Goal: Task Accomplishment & Management: Use online tool/utility

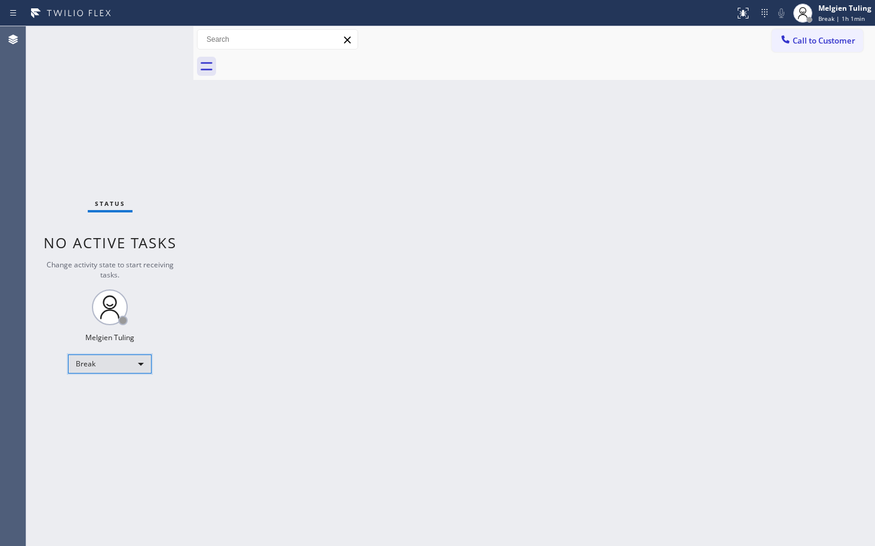
click at [142, 365] on div "Break" at bounding box center [110, 364] width 84 height 19
click at [97, 394] on li "Available" at bounding box center [109, 396] width 81 height 14
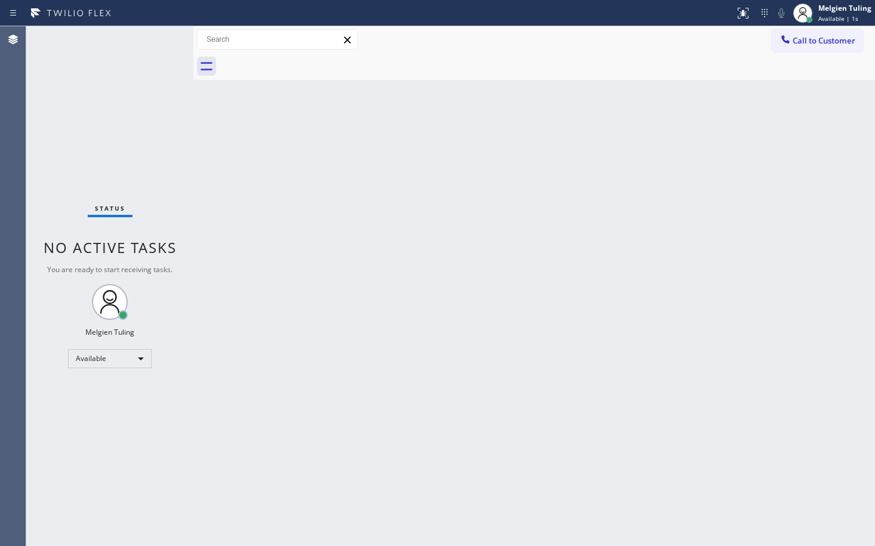
click at [371, 340] on div "Back to Dashboard Change Sender ID Customers Technicians Select a contact Outbo…" at bounding box center [534, 286] width 682 height 520
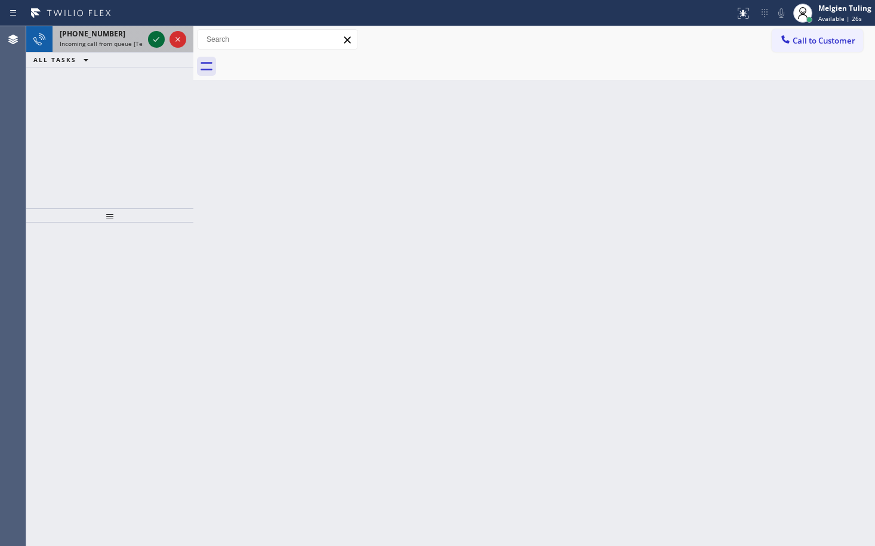
click at [153, 41] on icon at bounding box center [156, 39] width 14 height 14
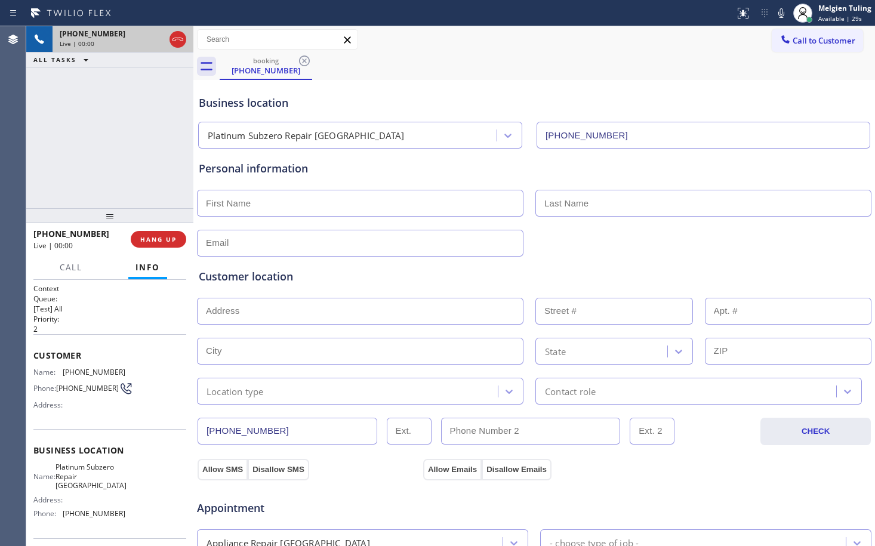
type input "[PHONE_NUMBER]"
click at [153, 238] on span "HANG UP" at bounding box center [158, 239] width 36 height 8
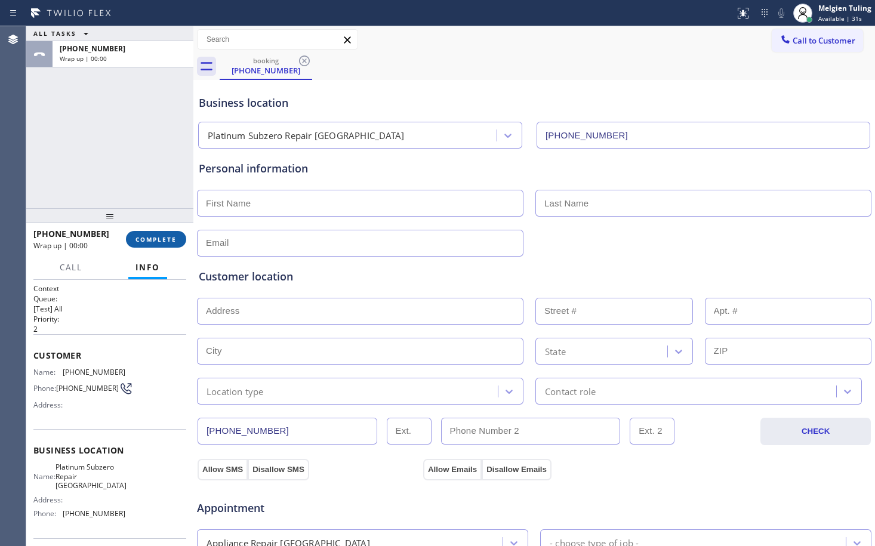
click at [153, 239] on span "COMPLETE" at bounding box center [156, 239] width 41 height 8
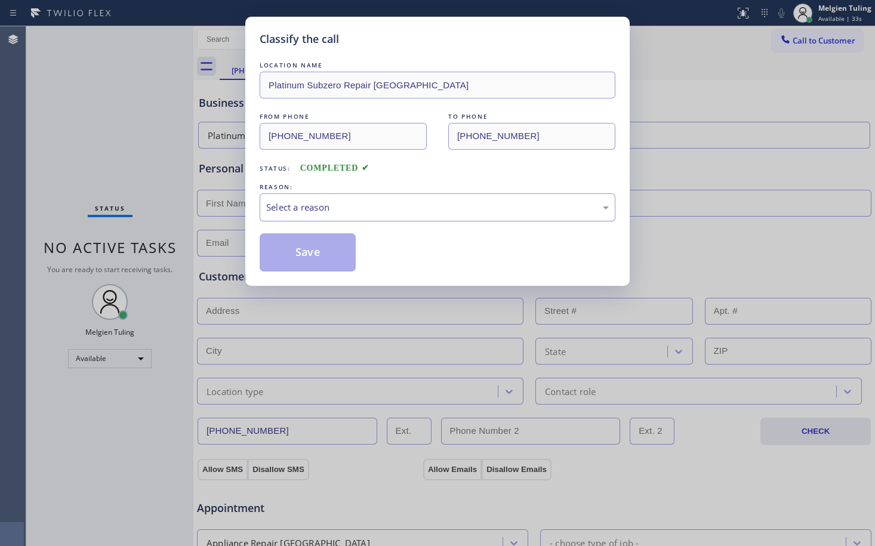
click at [319, 207] on div "Select a reason" at bounding box center [437, 208] width 343 height 14
click at [314, 248] on button "Save" at bounding box center [308, 252] width 96 height 38
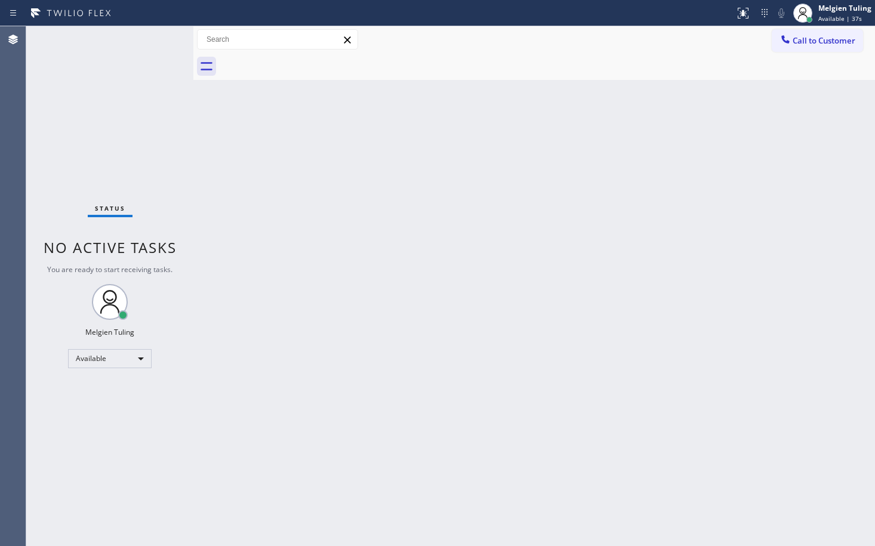
drag, startPoint x: 320, startPoint y: 330, endPoint x: 271, endPoint y: 262, distance: 84.7
click at [270, 262] on div "Back to Dashboard Change Sender ID Customers Technicians Select a contact Outbo…" at bounding box center [534, 286] width 682 height 520
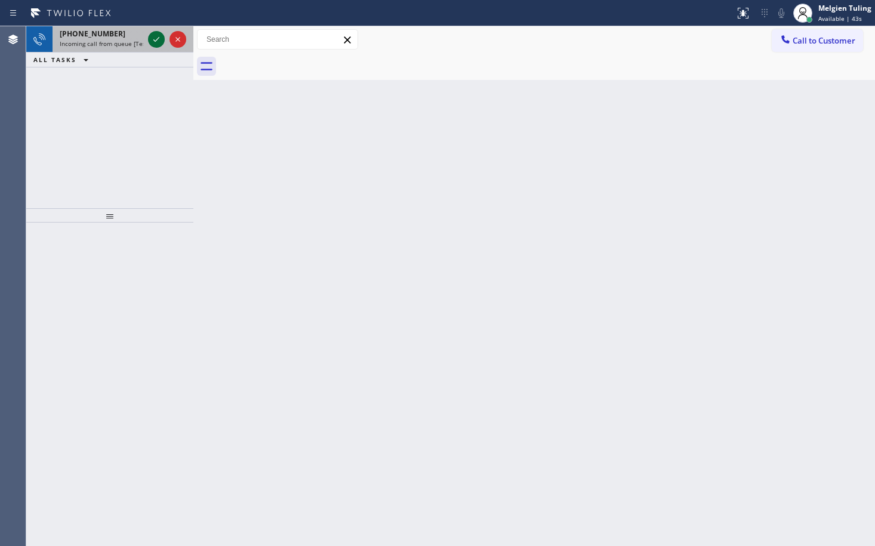
click at [157, 35] on icon at bounding box center [156, 39] width 14 height 14
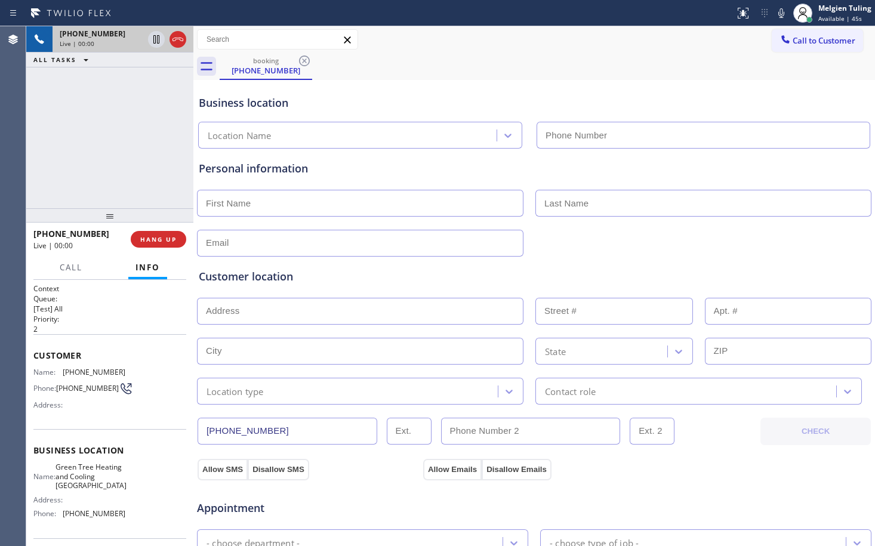
type input "[PHONE_NUMBER]"
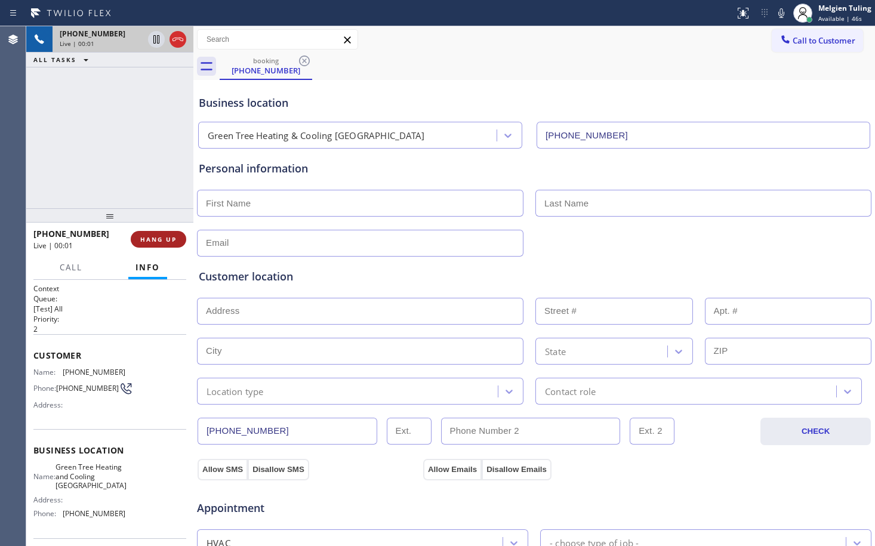
click at [150, 239] on span "HANG UP" at bounding box center [158, 239] width 36 height 8
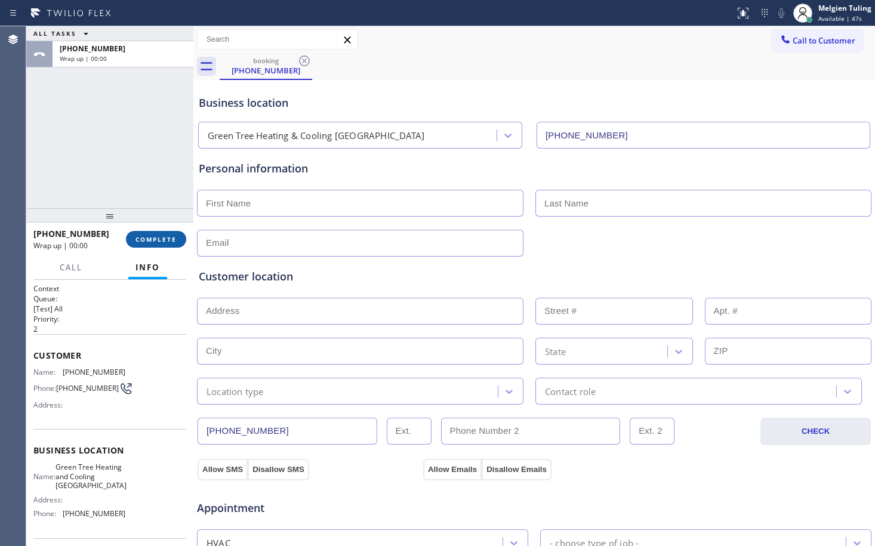
click at [171, 240] on span "COMPLETE" at bounding box center [156, 239] width 41 height 8
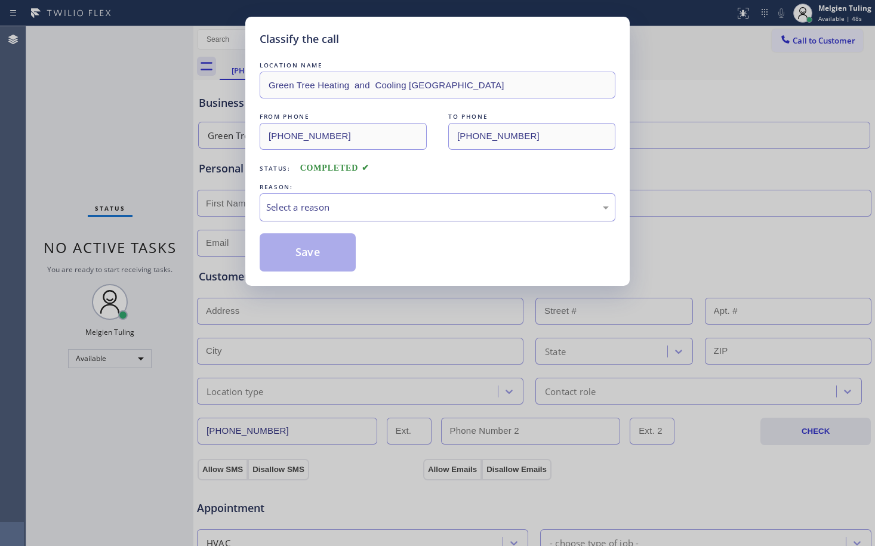
drag, startPoint x: 171, startPoint y: 240, endPoint x: 292, endPoint y: 205, distance: 126.1
click at [292, 205] on div "Select a reason" at bounding box center [437, 208] width 343 height 14
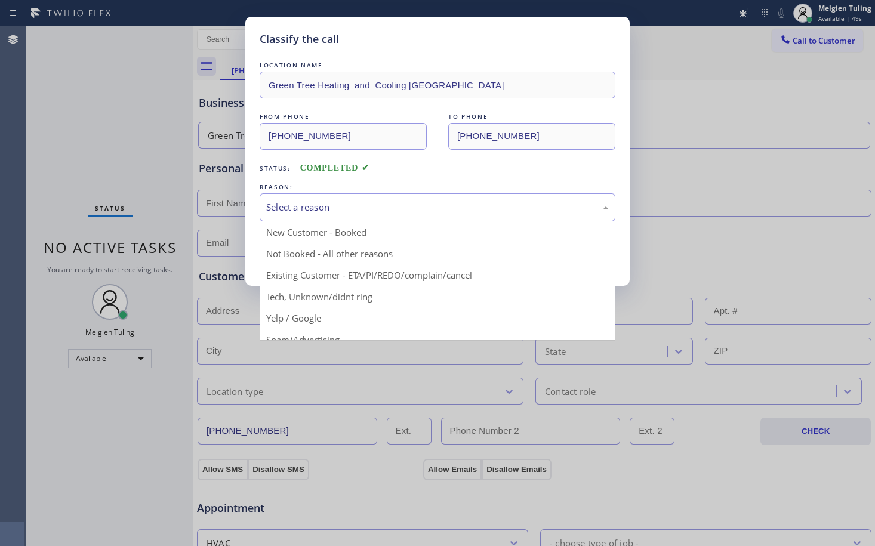
click at [284, 330] on div "Classify the call LOCATION NAME Green Tree Heating and Cooling [GEOGRAPHIC_DATA…" at bounding box center [437, 273] width 875 height 546
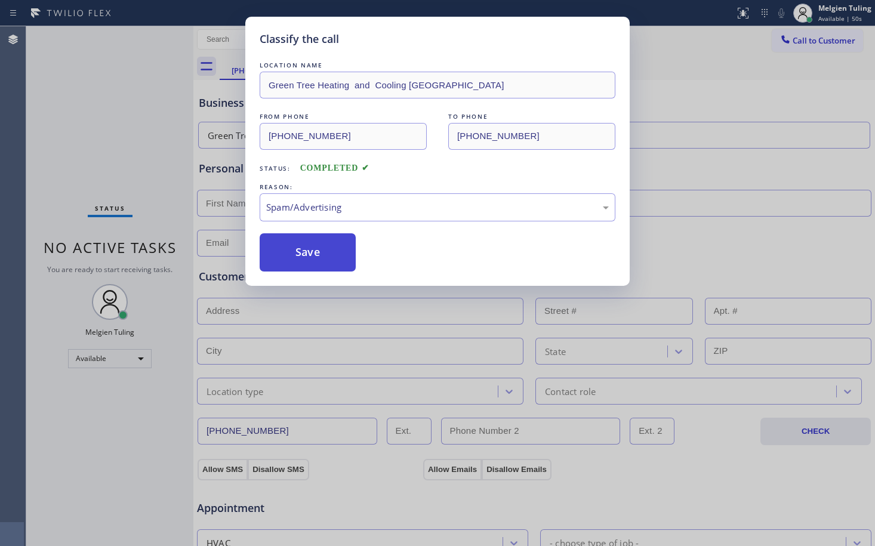
drag, startPoint x: 284, startPoint y: 330, endPoint x: 269, endPoint y: 252, distance: 79.1
click at [269, 252] on button "Save" at bounding box center [308, 252] width 96 height 38
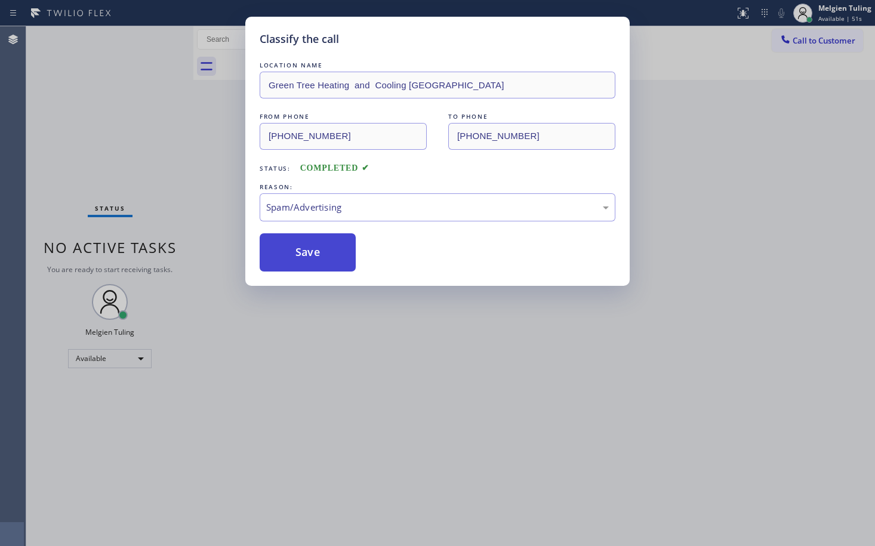
click at [269, 252] on button "Save" at bounding box center [308, 252] width 96 height 38
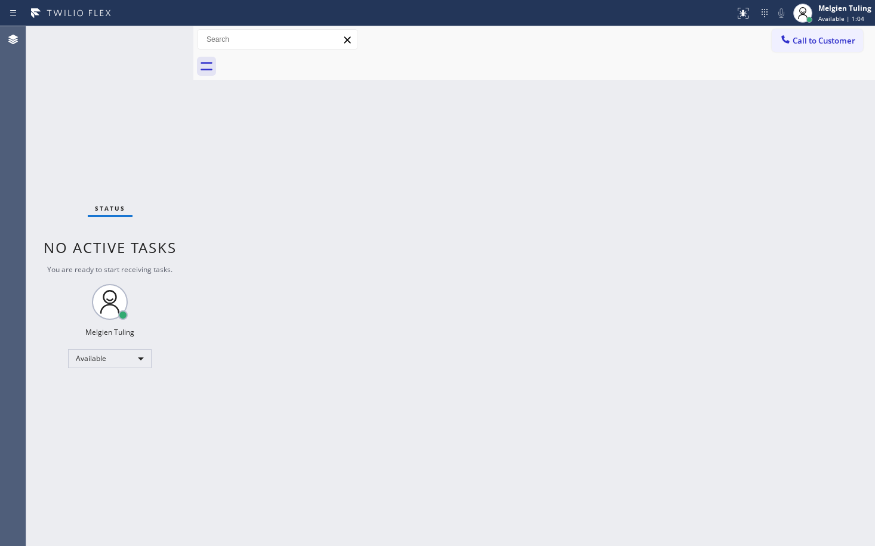
click at [416, 278] on div "Back to Dashboard Change Sender ID Customers Technicians Select a contact Outbo…" at bounding box center [534, 286] width 682 height 520
click at [420, 315] on div "Back to Dashboard Change Sender ID Customers Technicians Select a contact Outbo…" at bounding box center [534, 286] width 682 height 520
drag, startPoint x: 420, startPoint y: 315, endPoint x: 471, endPoint y: 365, distance: 71.8
click at [471, 365] on div "Back to Dashboard Change Sender ID Customers Technicians Select a contact Outbo…" at bounding box center [534, 286] width 682 height 520
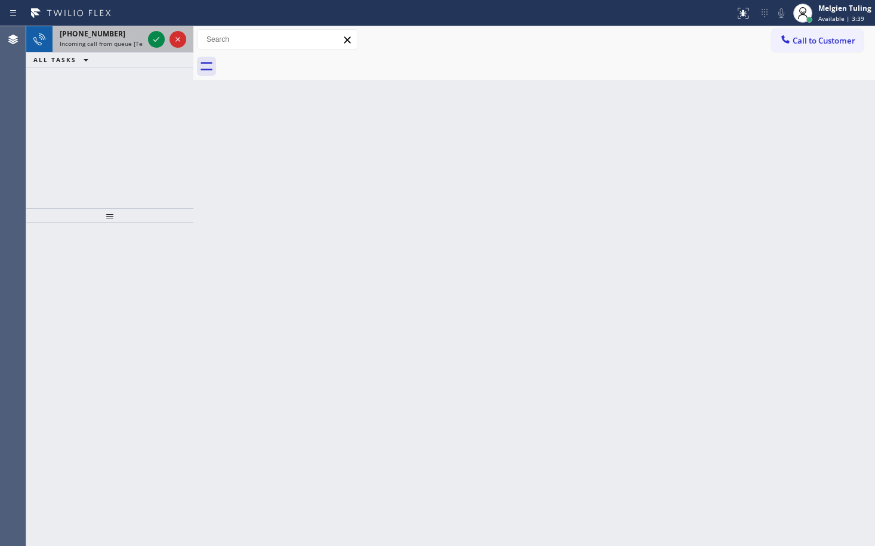
click at [146, 33] on div at bounding box center [167, 39] width 43 height 26
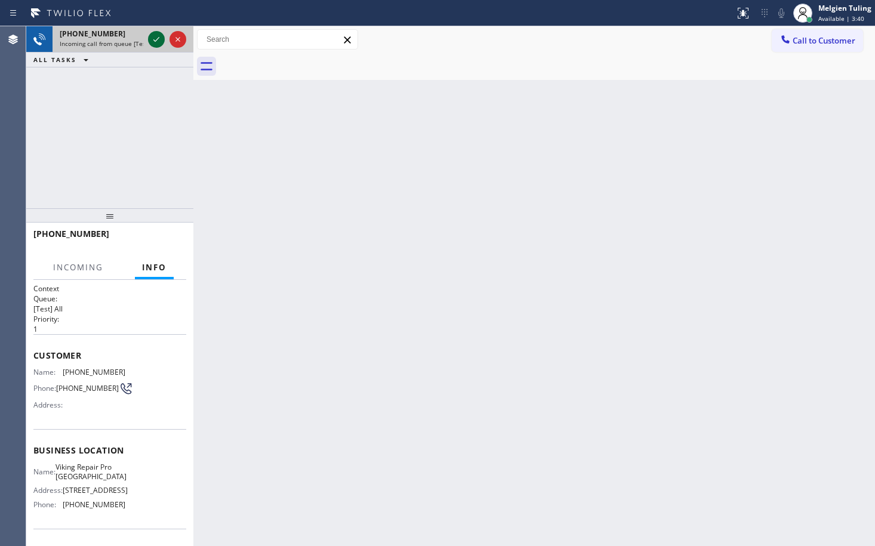
click at [152, 38] on icon at bounding box center [156, 39] width 14 height 14
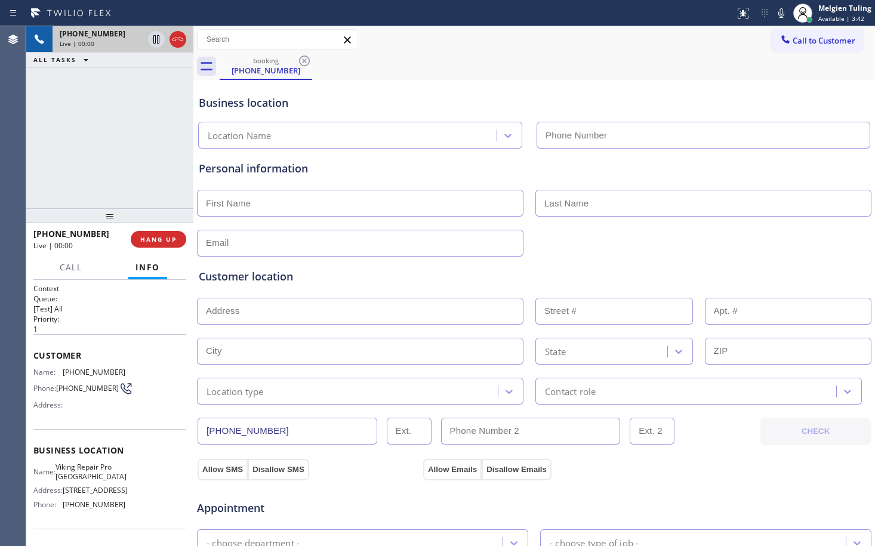
type input "[PHONE_NUMBER]"
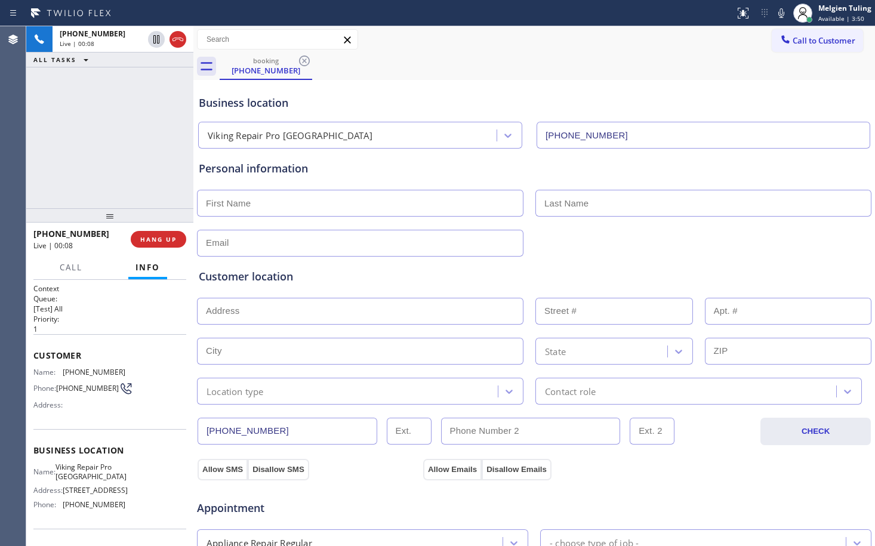
drag, startPoint x: 28, startPoint y: 352, endPoint x: 127, endPoint y: 409, distance: 114.5
click at [127, 409] on div "Name: [PHONE_NUMBER] Phone: [PHONE_NUMBER] Address:" at bounding box center [109, 391] width 153 height 47
click at [162, 365] on div "Customer Name: [PHONE_NUMBER] Phone: [PHONE_NUMBER] Address:" at bounding box center [109, 382] width 153 height 96
drag, startPoint x: 31, startPoint y: 358, endPoint x: 129, endPoint y: 375, distance: 99.5
click at [129, 375] on div "Name: [PHONE_NUMBER] Phone: [PHONE_NUMBER] Address:" at bounding box center [109, 391] width 153 height 47
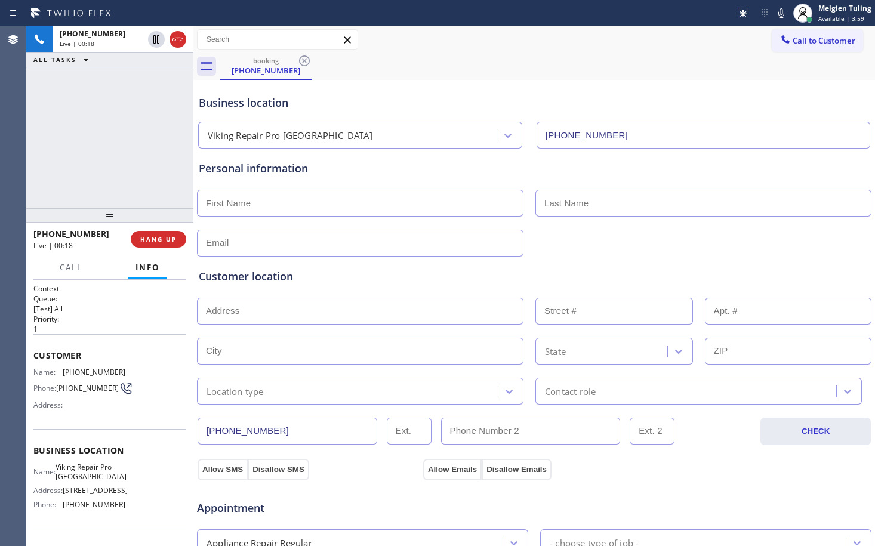
click at [130, 374] on div "Name: [PHONE_NUMBER] Phone: [PHONE_NUMBER] Address:" at bounding box center [109, 391] width 153 height 47
click at [417, 367] on div "Customer location >> ADD NEW ADDRESS << + NEW ADDRESS State Location type Conta…" at bounding box center [534, 337] width 671 height 136
click at [156, 239] on span "COMPLETE" at bounding box center [156, 239] width 41 height 8
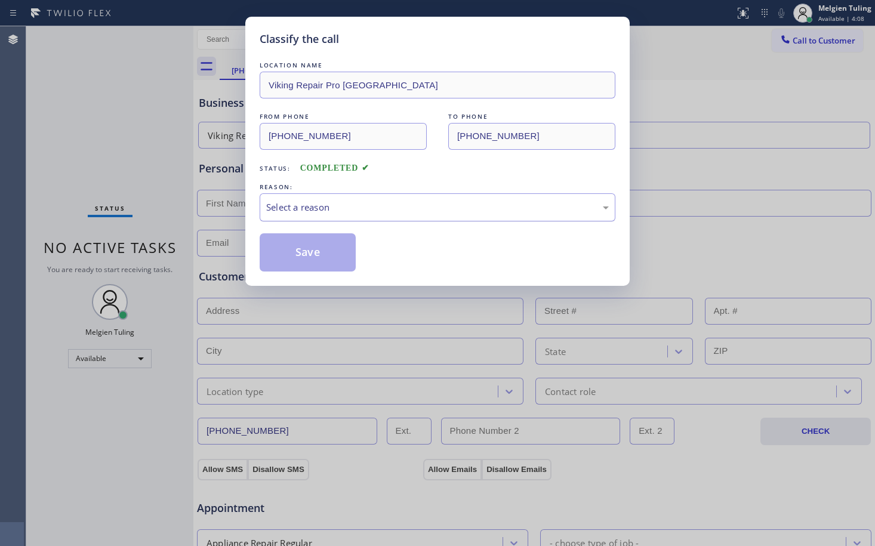
click at [337, 208] on div "Select a reason" at bounding box center [437, 208] width 343 height 14
click at [289, 337] on div "Classify the call LOCATION NAME Viking Repair Pro [GEOGRAPHIC_DATA] FROM PHONE …" at bounding box center [437, 273] width 875 height 546
click at [298, 248] on button "Save" at bounding box center [308, 252] width 96 height 38
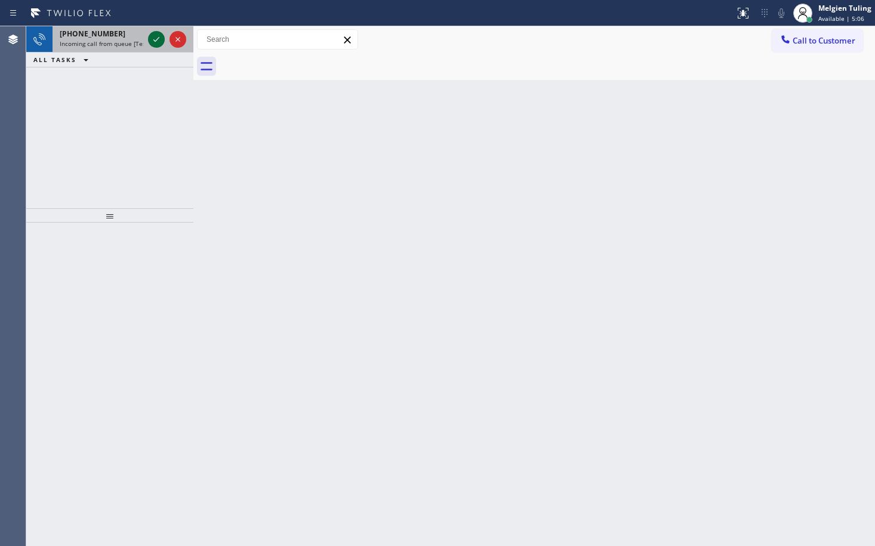
click at [155, 38] on icon at bounding box center [156, 39] width 14 height 14
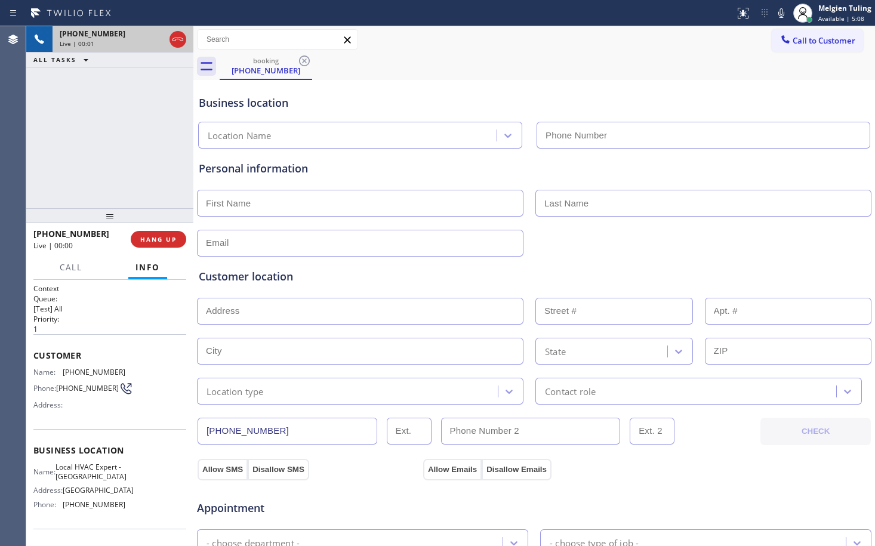
type input "[PHONE_NUMBER]"
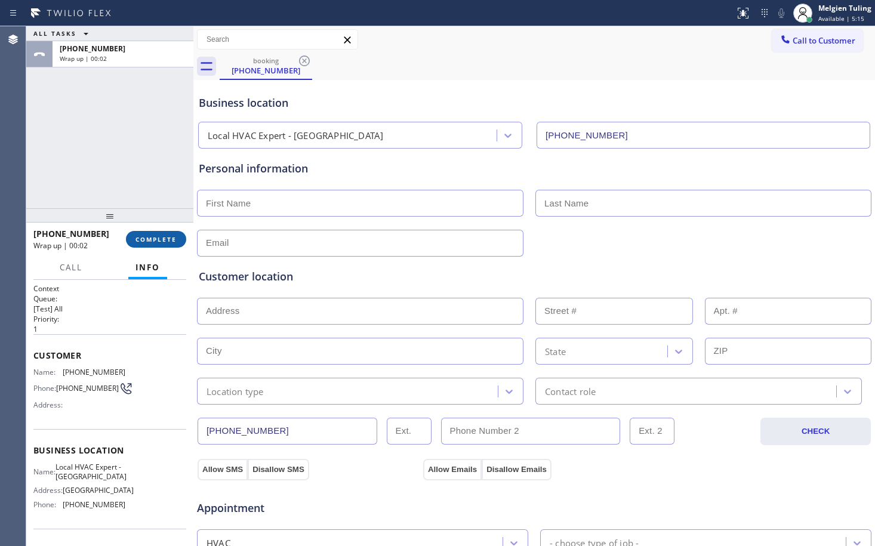
click at [150, 242] on span "COMPLETE" at bounding box center [156, 239] width 41 height 8
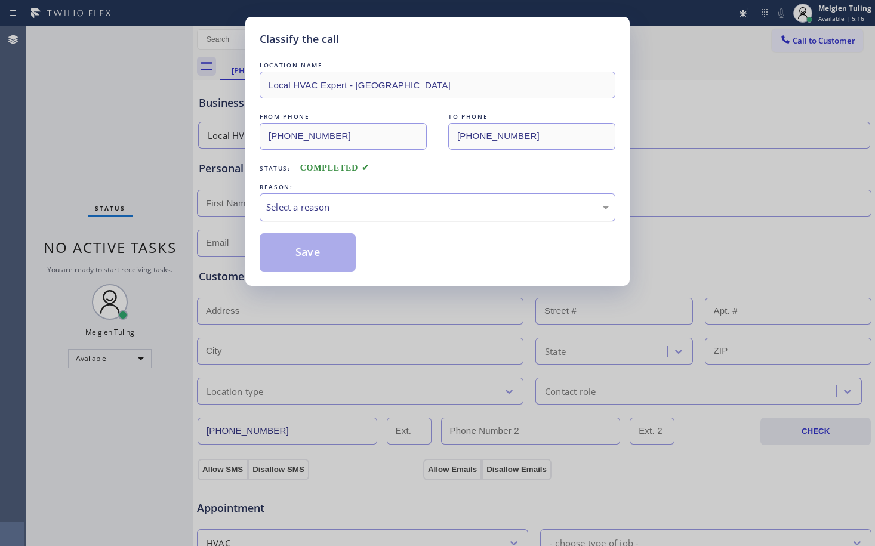
click at [298, 204] on div "Select a reason" at bounding box center [437, 208] width 343 height 14
click at [312, 249] on button "Save" at bounding box center [308, 252] width 96 height 38
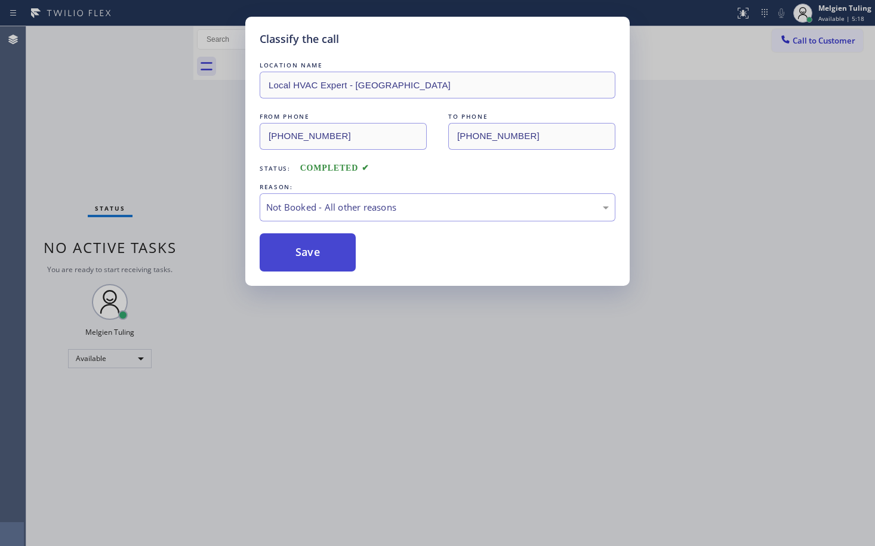
click at [300, 258] on button "Save" at bounding box center [308, 252] width 96 height 38
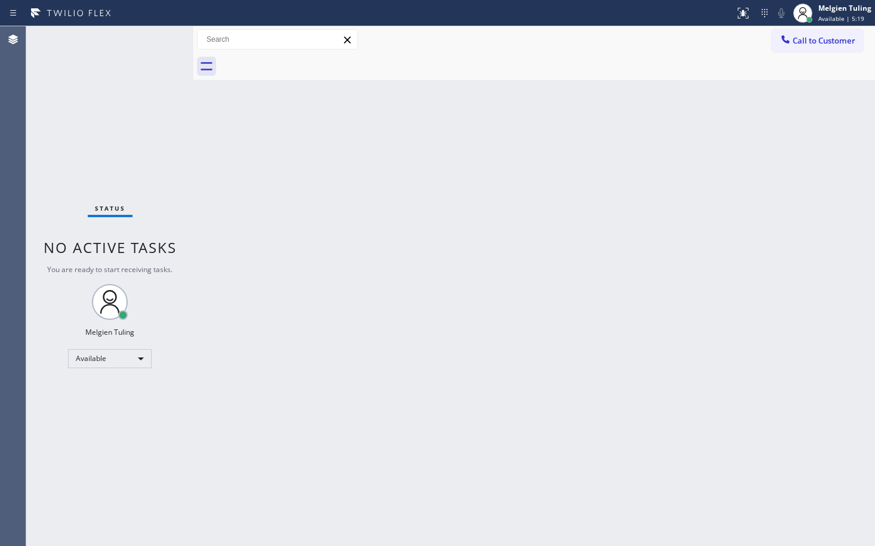
click at [392, 205] on div "Back to Dashboard Change Sender ID Customers Technicians Select a contact Outbo…" at bounding box center [534, 286] width 682 height 520
click at [468, 363] on div "Back to Dashboard Change Sender ID Customers Technicians Select a contact Outbo…" at bounding box center [534, 286] width 682 height 520
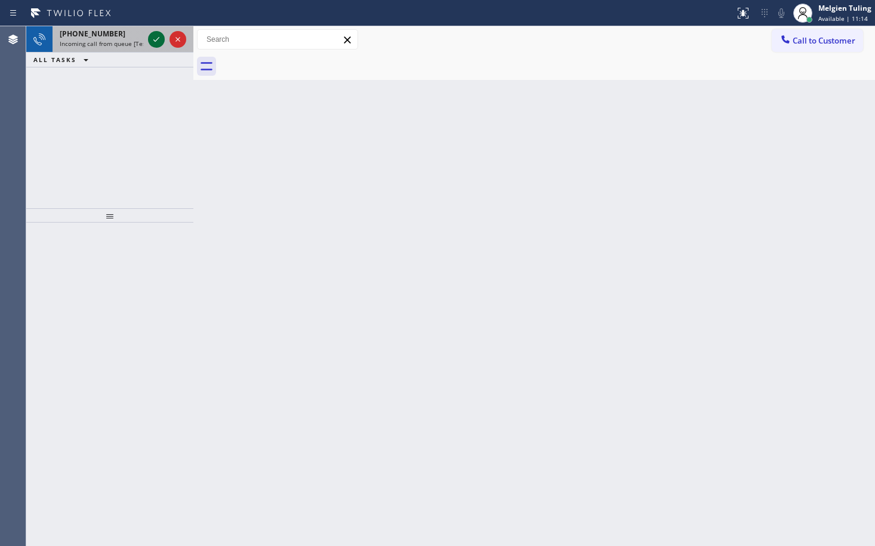
click at [152, 39] on icon at bounding box center [156, 39] width 14 height 14
click at [156, 44] on icon at bounding box center [156, 39] width 14 height 14
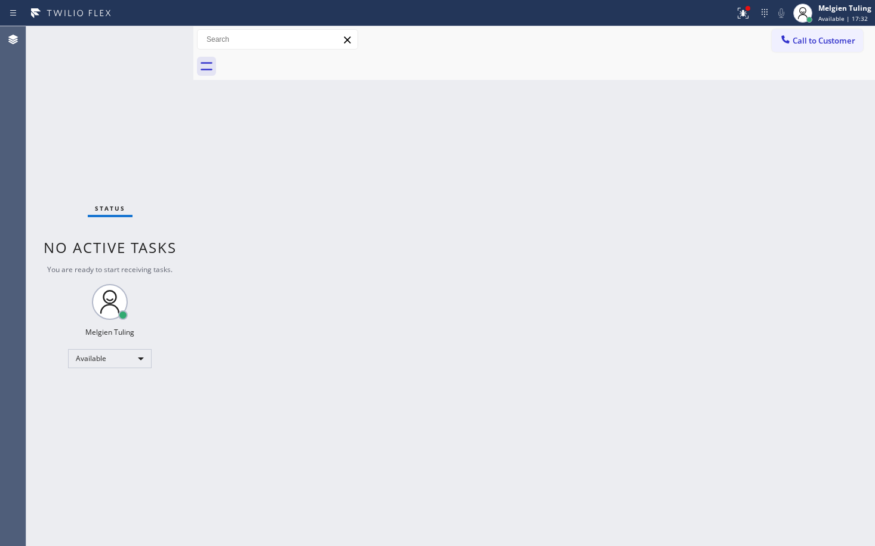
click at [566, 386] on div "Back to Dashboard Change Sender ID Customers Technicians Select a contact Outbo…" at bounding box center [534, 286] width 682 height 520
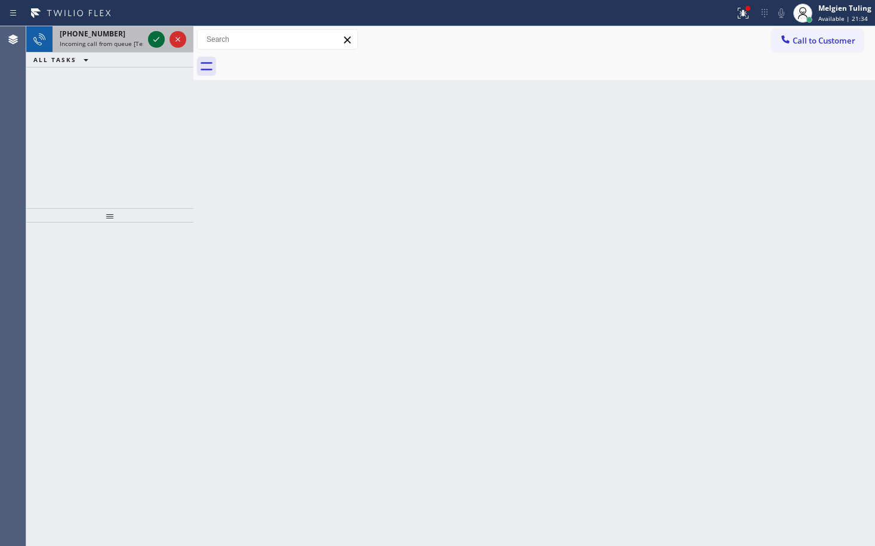
click at [153, 38] on icon at bounding box center [156, 39] width 14 height 14
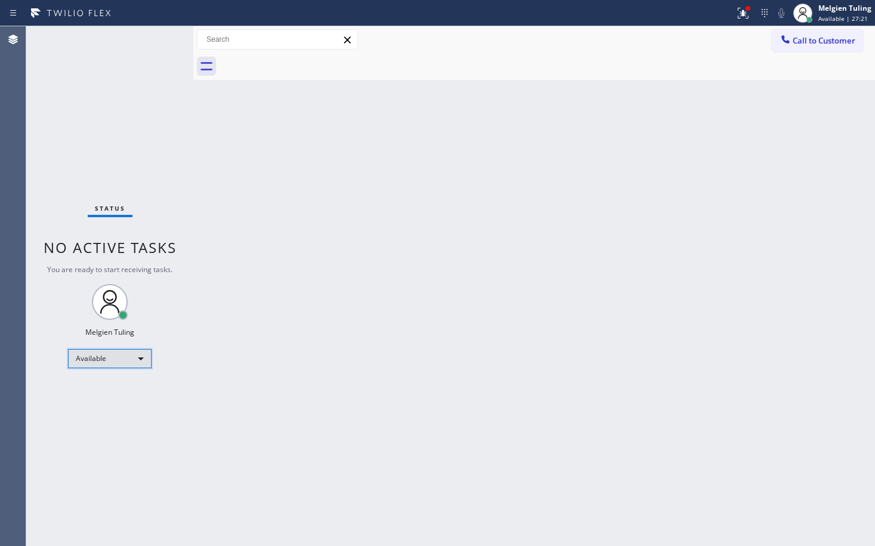
click at [140, 360] on div "Available" at bounding box center [110, 358] width 84 height 19
click at [105, 421] on li "Break" at bounding box center [109, 420] width 81 height 14
click at [547, 361] on div "Back to Dashboard Change Sender ID Customers Technicians Select a contact Outbo…" at bounding box center [534, 286] width 682 height 520
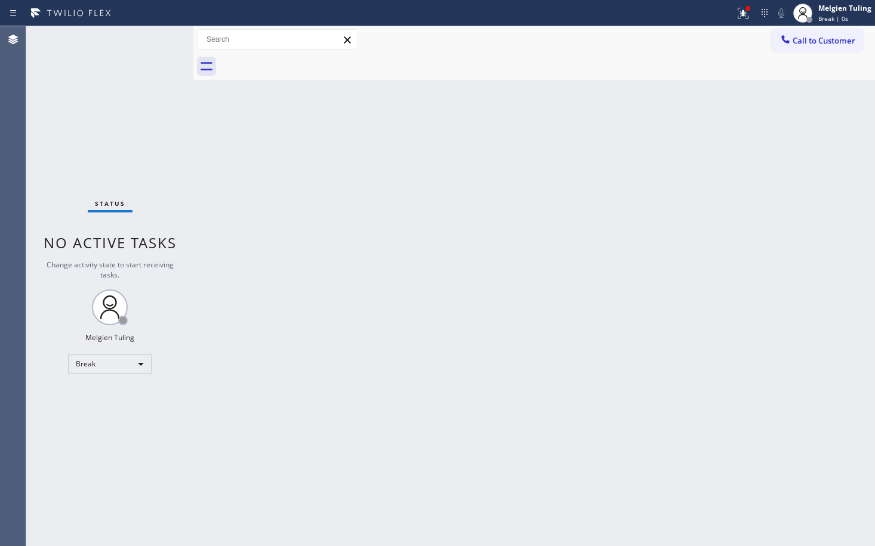
click at [619, 371] on div "Back to Dashboard Change Sender ID Customers Technicians Select a contact Outbo…" at bounding box center [534, 286] width 682 height 520
click at [138, 361] on div "Break" at bounding box center [110, 364] width 84 height 19
click at [105, 394] on li "Available" at bounding box center [109, 396] width 81 height 14
drag, startPoint x: 348, startPoint y: 328, endPoint x: 351, endPoint y: 440, distance: 111.7
click at [352, 378] on div "Back to Dashboard Change Sender ID Customers Technicians Select a contact Outbo…" at bounding box center [534, 286] width 682 height 520
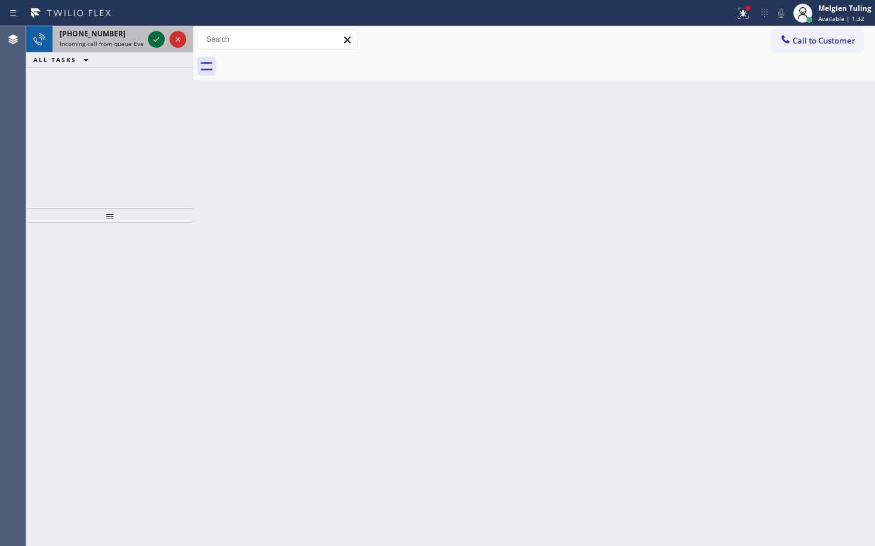
click at [162, 38] on icon at bounding box center [156, 39] width 14 height 14
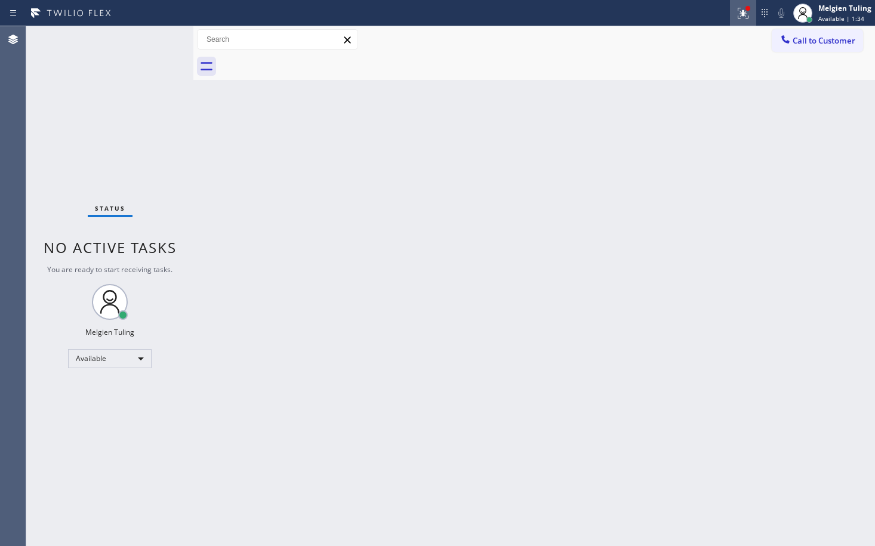
click at [744, 14] on icon at bounding box center [741, 12] width 7 height 8
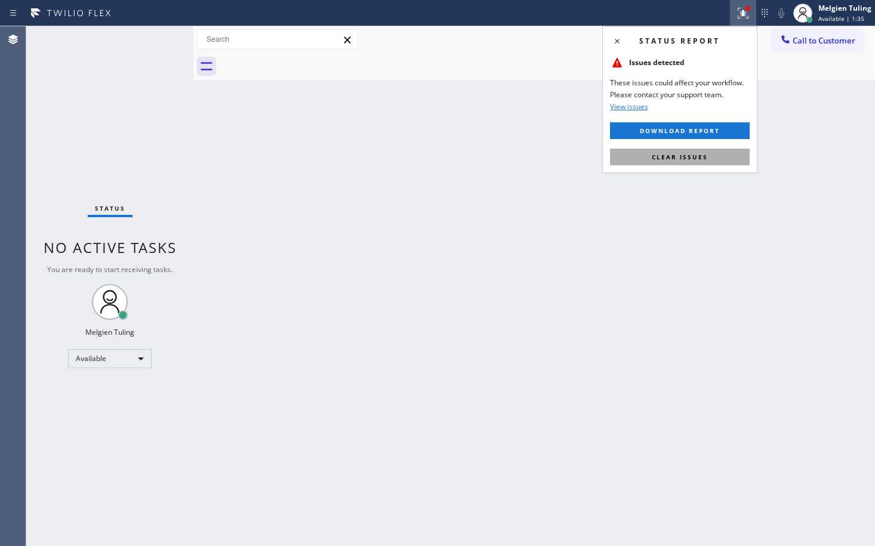
click at [663, 154] on span "Clear issues" at bounding box center [680, 157] width 56 height 8
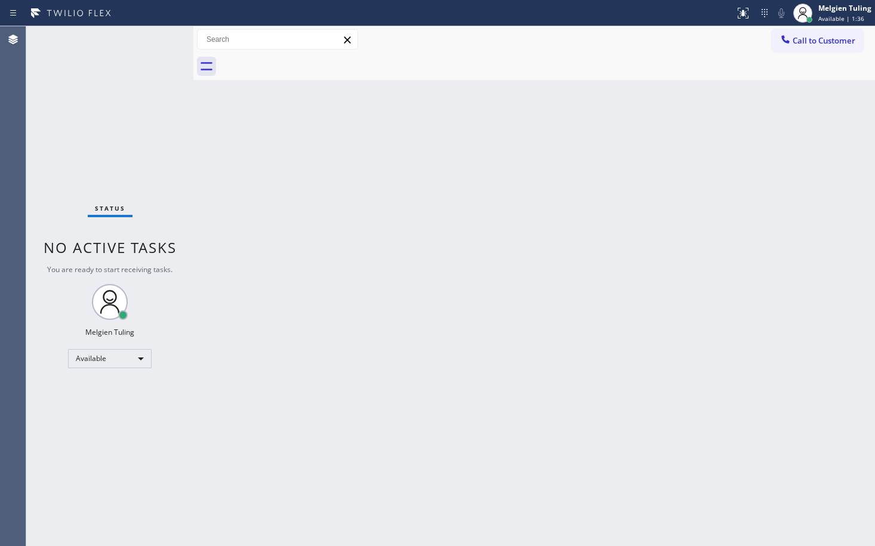
click at [661, 171] on div "Back to Dashboard Change Sender ID Customers Technicians Select a contact Outbo…" at bounding box center [534, 286] width 682 height 520
click at [406, 367] on div "Back to Dashboard Change Sender ID Customers Technicians Select a contact Outbo…" at bounding box center [534, 286] width 682 height 520
drag, startPoint x: 406, startPoint y: 285, endPoint x: 415, endPoint y: 289, distance: 9.6
click at [410, 288] on div "Back to Dashboard Change Sender ID Customers Technicians Select a contact Outbo…" at bounding box center [534, 286] width 682 height 520
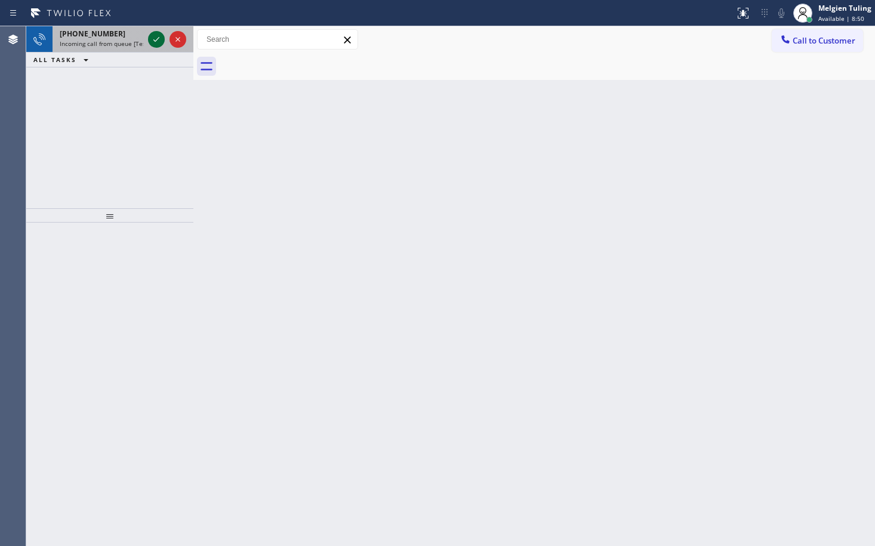
click at [155, 42] on icon at bounding box center [156, 39] width 14 height 14
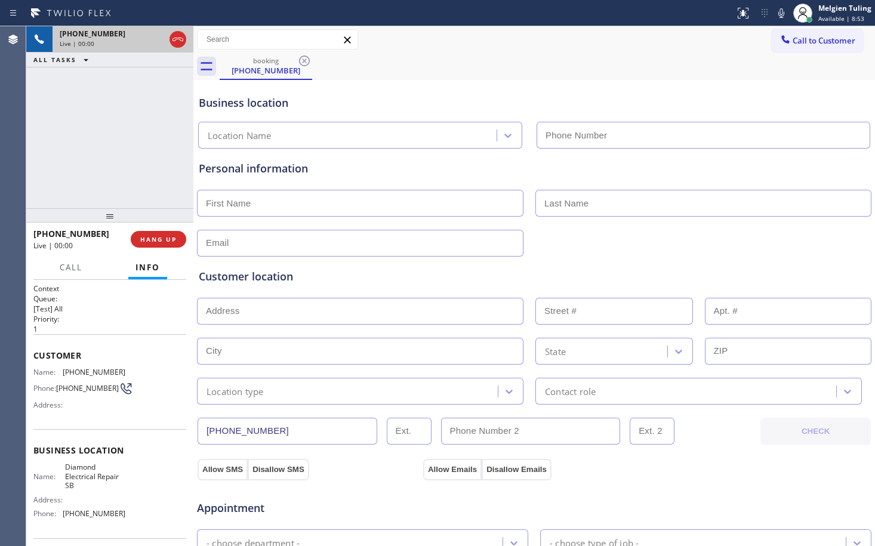
type input "[PHONE_NUMBER]"
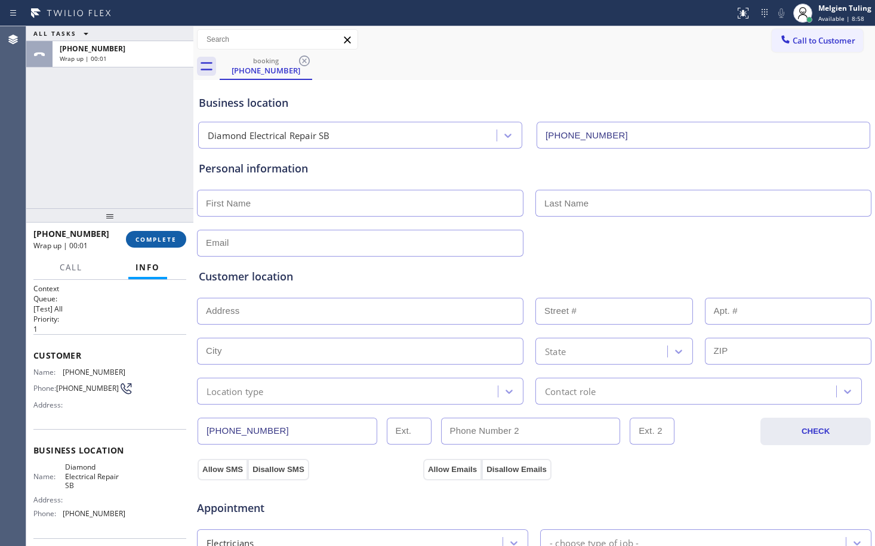
click at [155, 242] on span "COMPLETE" at bounding box center [156, 239] width 41 height 8
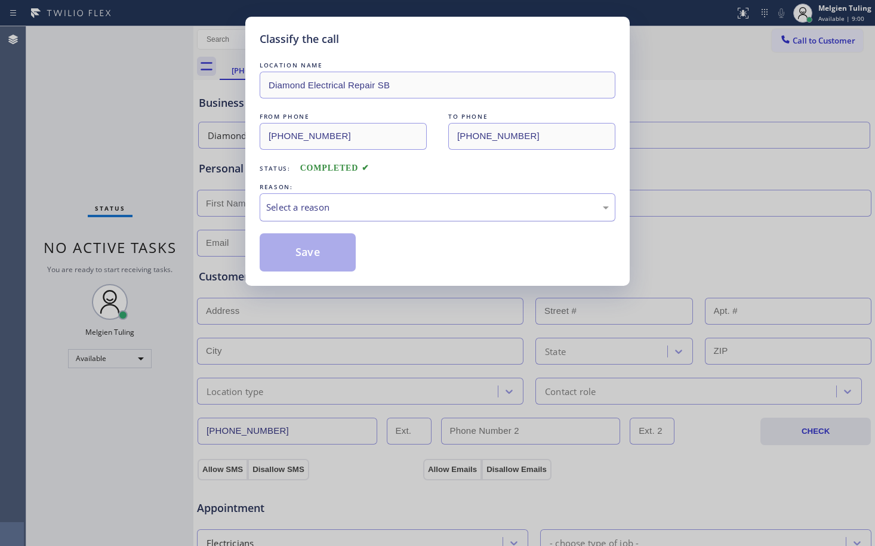
click at [290, 207] on div "Select a reason" at bounding box center [437, 208] width 343 height 14
click at [294, 262] on button "Save" at bounding box center [308, 252] width 96 height 38
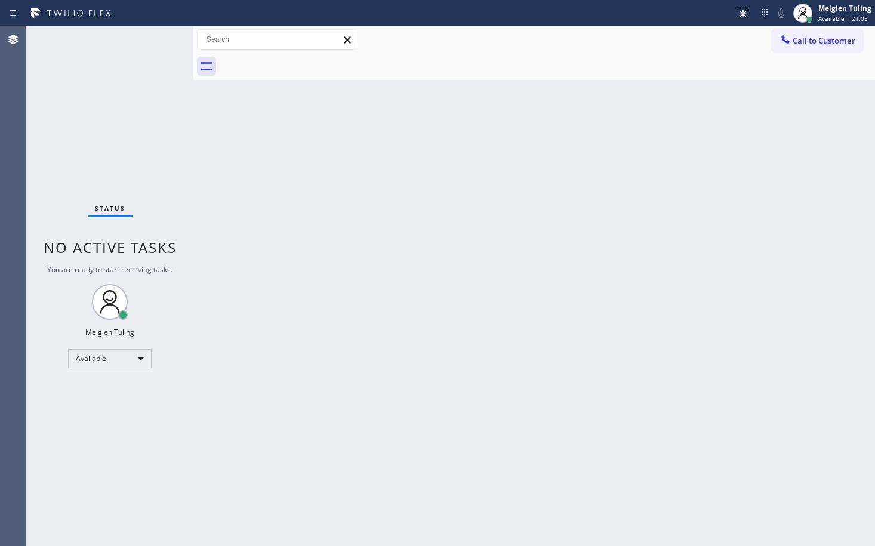
click at [374, 170] on div "Back to Dashboard Change Sender ID Customers Technicians Select a contact Outbo…" at bounding box center [534, 286] width 682 height 520
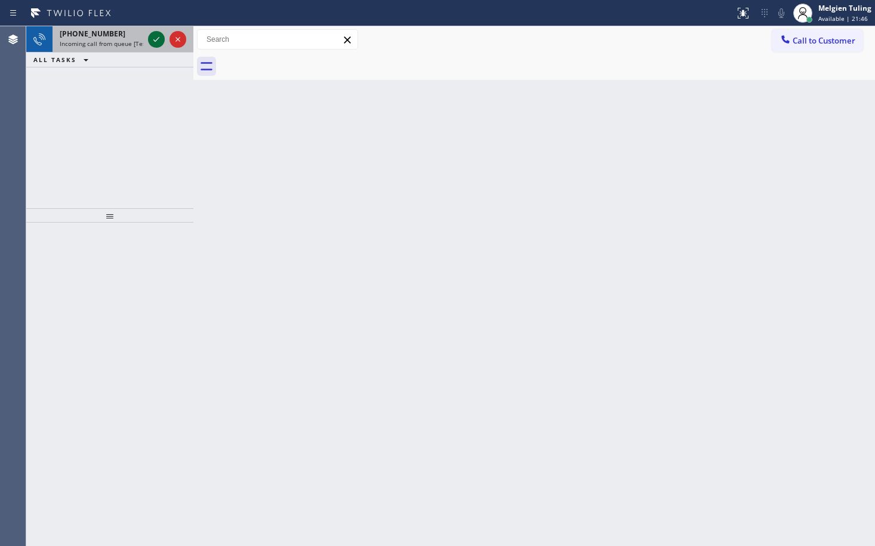
click at [155, 45] on icon at bounding box center [156, 39] width 14 height 14
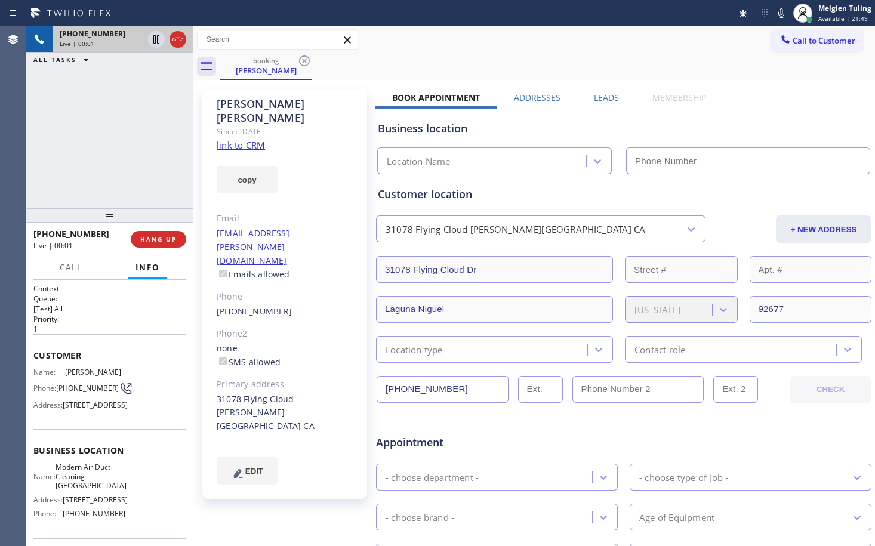
type input "[PHONE_NUMBER]"
click at [223, 139] on link "link to CRM" at bounding box center [241, 145] width 48 height 12
drag, startPoint x: 437, startPoint y: 59, endPoint x: 410, endPoint y: 40, distance: 32.1
click at [410, 40] on div "Call to Customer Outbound call Location Local Trusted Electricians [GEOGRAPHIC_…" at bounding box center [534, 39] width 682 height 21
click at [499, 61] on div "booking [PERSON_NAME]" at bounding box center [548, 66] width 656 height 27
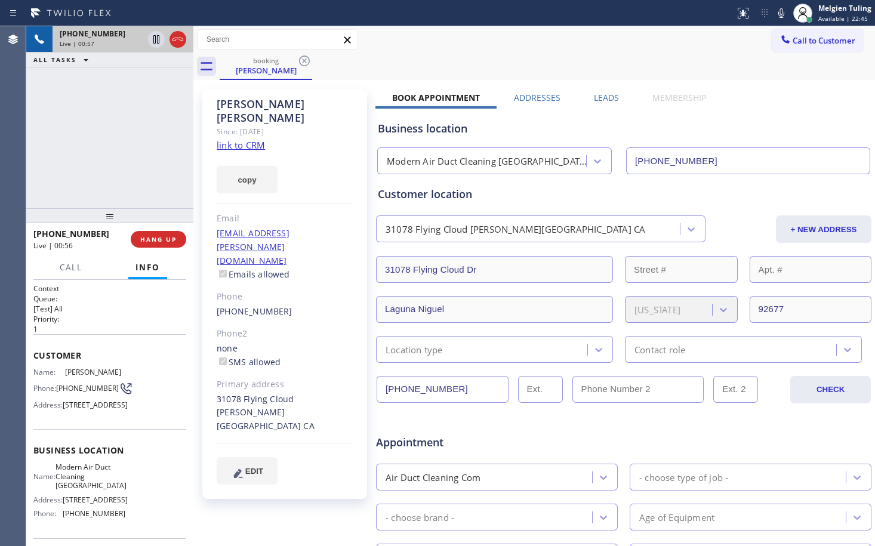
drag, startPoint x: 499, startPoint y: 61, endPoint x: 588, endPoint y: 44, distance: 91.1
click at [588, 44] on div "Call to Customer Outbound call Location Local Trusted Electricians [GEOGRAPHIC_…" at bounding box center [534, 39] width 682 height 21
click at [776, 16] on icon at bounding box center [781, 13] width 14 height 14
click at [159, 39] on icon at bounding box center [156, 39] width 6 height 8
drag, startPoint x: 154, startPoint y: 38, endPoint x: 405, endPoint y: 0, distance: 253.7
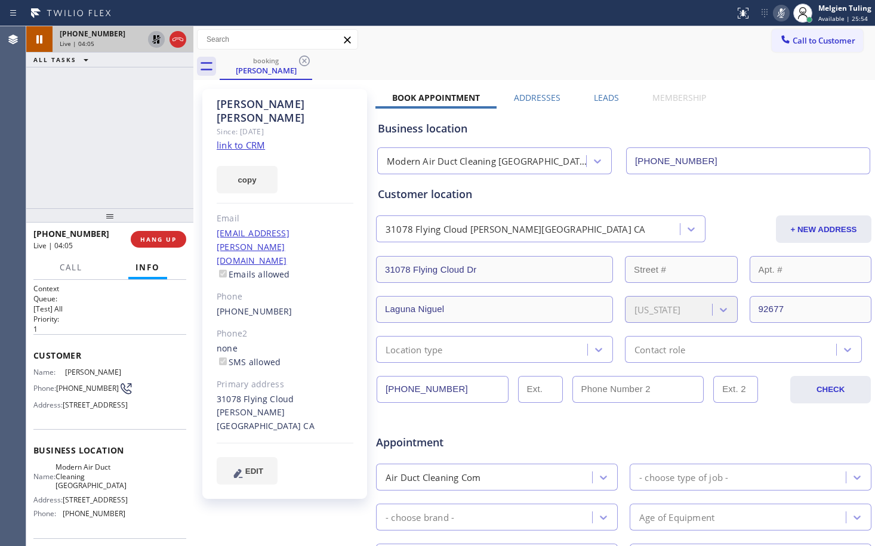
click at [155, 38] on icon at bounding box center [156, 39] width 8 height 8
click at [786, 17] on icon at bounding box center [781, 13] width 14 height 14
drag, startPoint x: 786, startPoint y: 17, endPoint x: 416, endPoint y: 51, distance: 371.8
click at [416, 51] on div "Call to Customer Outbound call Location Local Trusted Electricians [GEOGRAPHIC_…" at bounding box center [534, 39] width 682 height 27
click at [144, 302] on h2 "Queue:" at bounding box center [109, 299] width 153 height 10
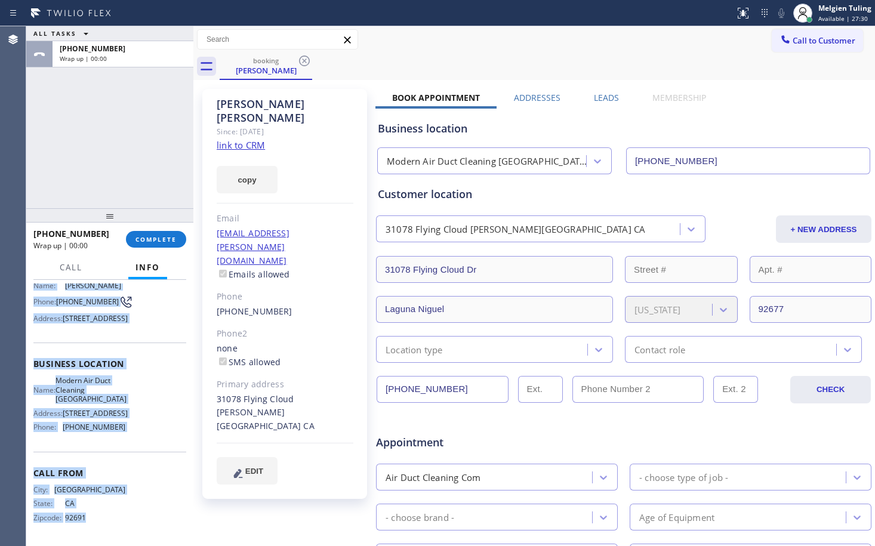
scroll to position [128, 0]
drag, startPoint x: 29, startPoint y: 354, endPoint x: 140, endPoint y: 431, distance: 135.7
click at [140, 431] on div "Context Queue: [Test] All Priority: 1 Customer Name: [PERSON_NAME] Phone: [PHON…" at bounding box center [109, 413] width 167 height 266
copy div "Customer Name: [PERSON_NAME] Phone: [PHONE_NUMBER] Address: [STREET_ADDRESS] Bu…"
click at [142, 243] on span "COMPLETE" at bounding box center [156, 239] width 41 height 8
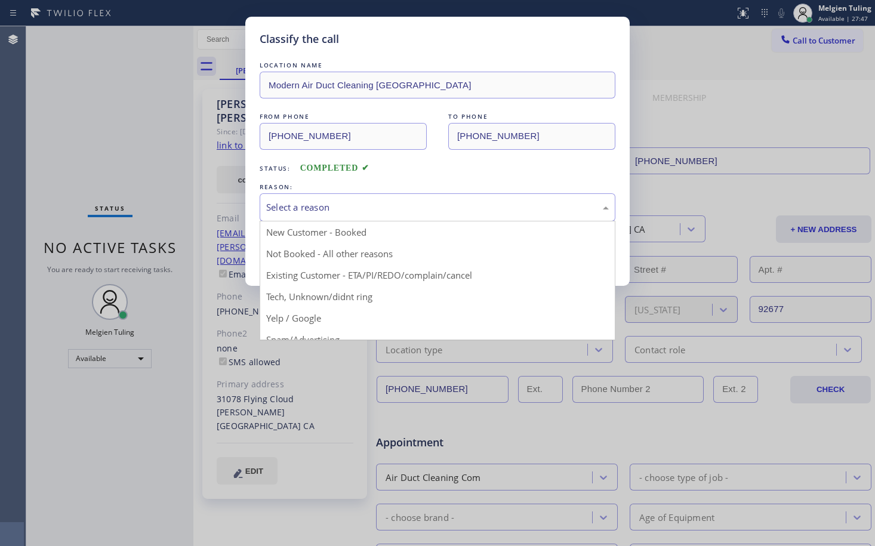
click at [293, 204] on div "Select a reason" at bounding box center [437, 208] width 343 height 14
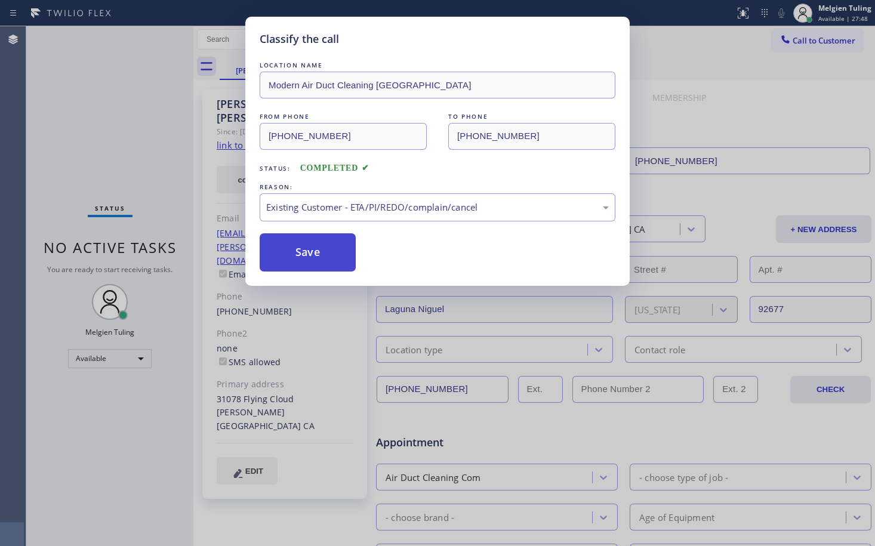
click at [303, 266] on button "Save" at bounding box center [308, 252] width 96 height 38
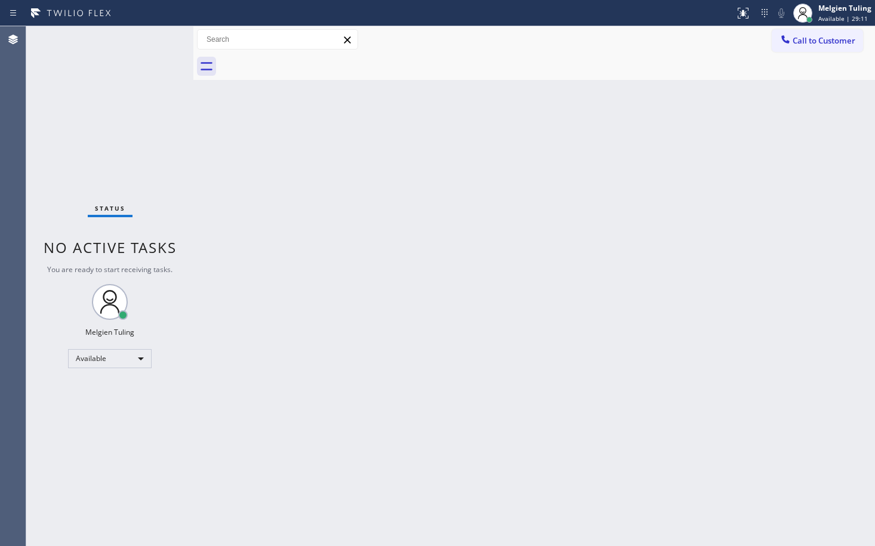
drag, startPoint x: 380, startPoint y: 453, endPoint x: 792, endPoint y: 431, distance: 412.1
click at [792, 431] on div "Back to Dashboard Change Sender ID Customers Technicians Select a contact Outbo…" at bounding box center [534, 286] width 682 height 520
click at [560, 438] on div "Back to Dashboard Change Sender ID Customers Technicians Select a contact Outbo…" at bounding box center [534, 286] width 682 height 520
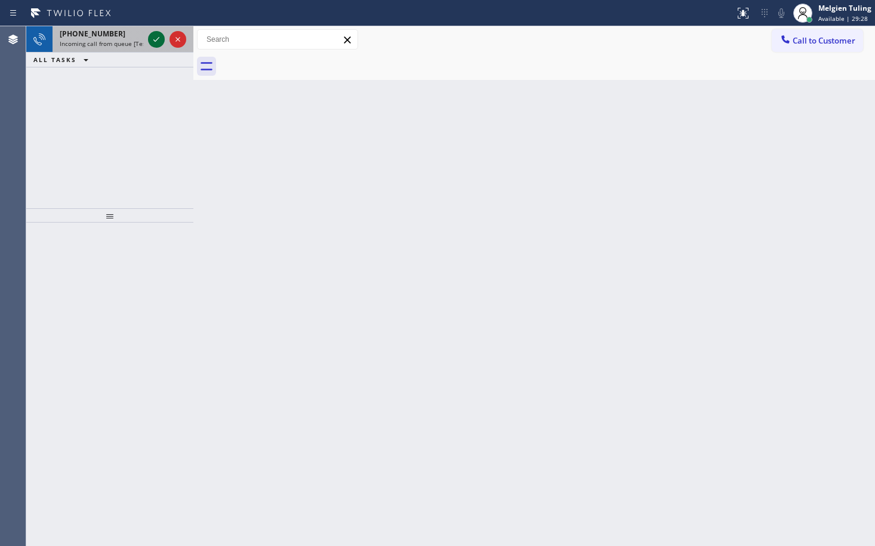
click at [152, 38] on icon at bounding box center [156, 39] width 14 height 14
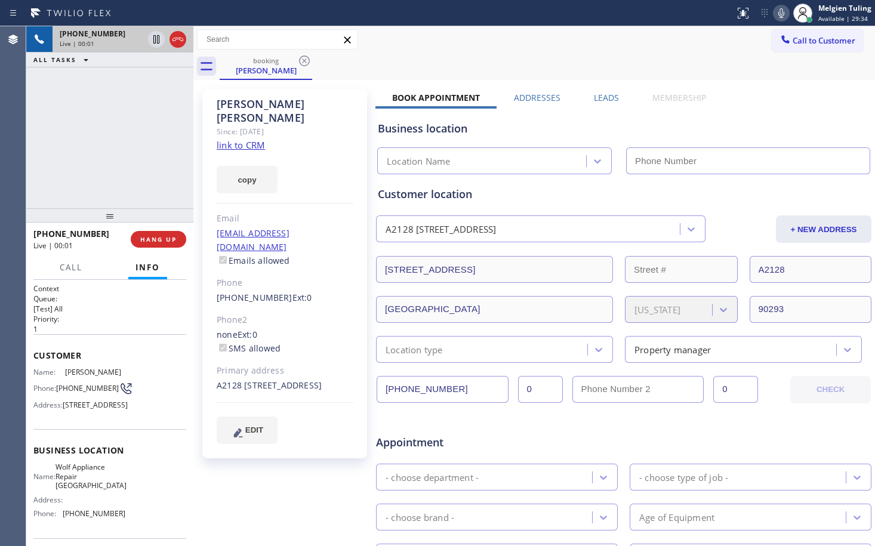
type input "[PHONE_NUMBER]"
click at [223, 139] on link "link to CRM" at bounding box center [241, 145] width 48 height 12
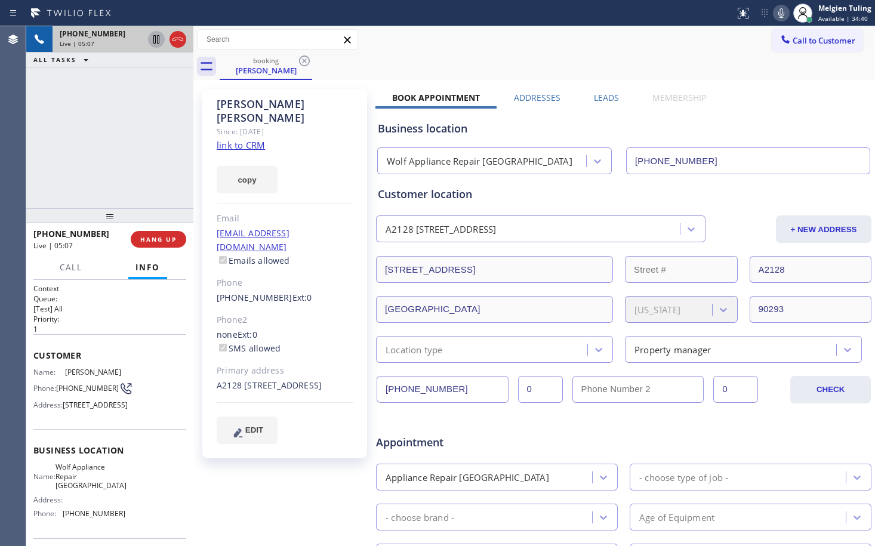
click at [155, 38] on icon at bounding box center [156, 39] width 14 height 14
click at [779, 14] on icon at bounding box center [781, 13] width 14 height 14
click at [156, 41] on icon at bounding box center [156, 39] width 14 height 14
click at [783, 14] on icon at bounding box center [782, 13] width 6 height 10
click at [757, 433] on div "Appointment" at bounding box center [624, 435] width 498 height 30
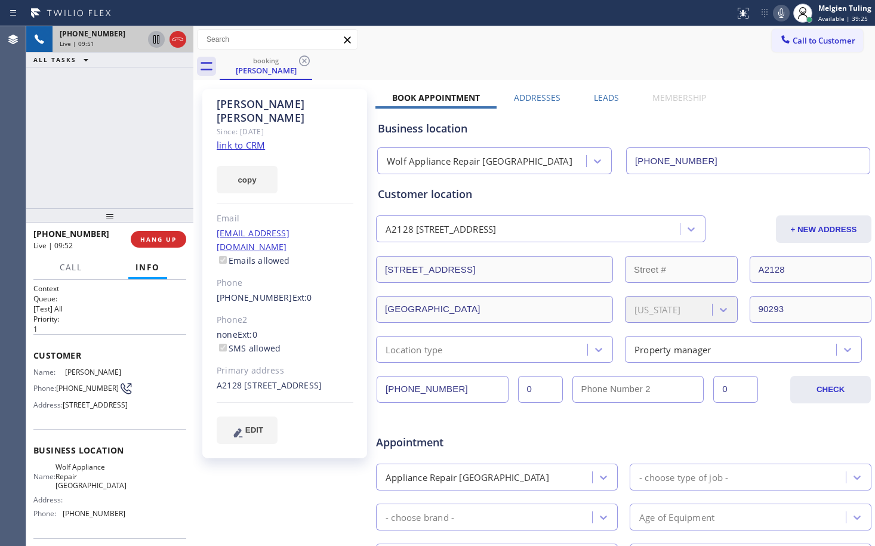
click at [320, 460] on div "[PERSON_NAME] Since: [DATE] link to CRM copy Email [EMAIL_ADDRESS][DOMAIN_NAME]…" at bounding box center [285, 470] width 179 height 774
click at [147, 239] on span "HANG UP" at bounding box center [158, 239] width 36 height 8
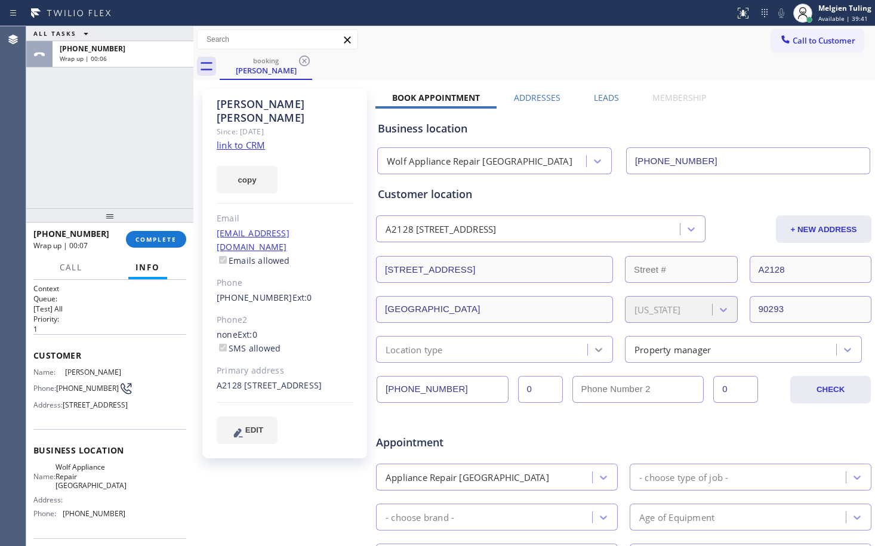
click at [597, 349] on icon at bounding box center [598, 350] width 7 height 4
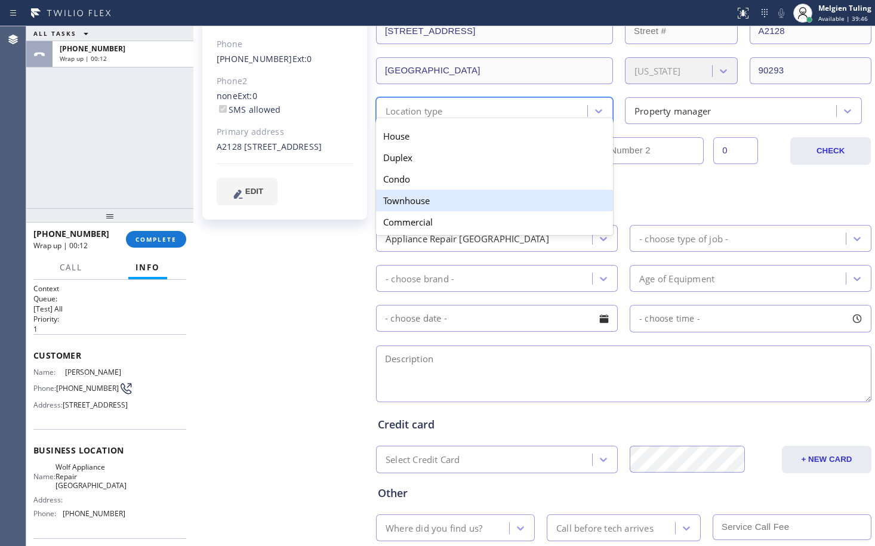
scroll to position [179, 0]
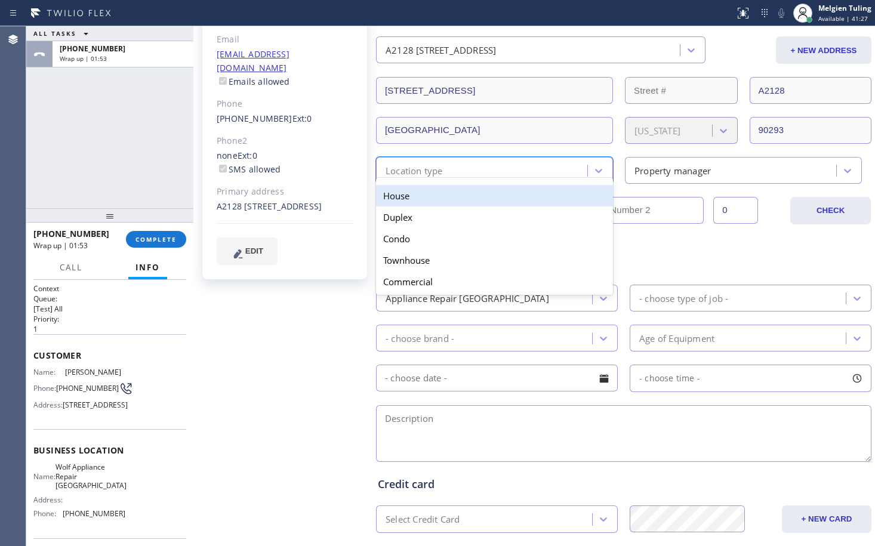
click at [405, 196] on div "House" at bounding box center [494, 195] width 237 height 21
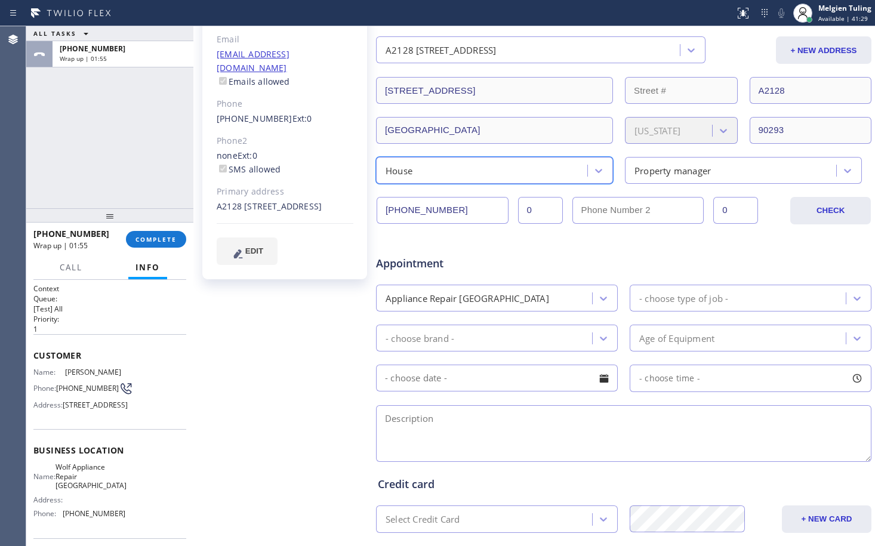
click at [647, 170] on div "Property manager" at bounding box center [673, 171] width 76 height 14
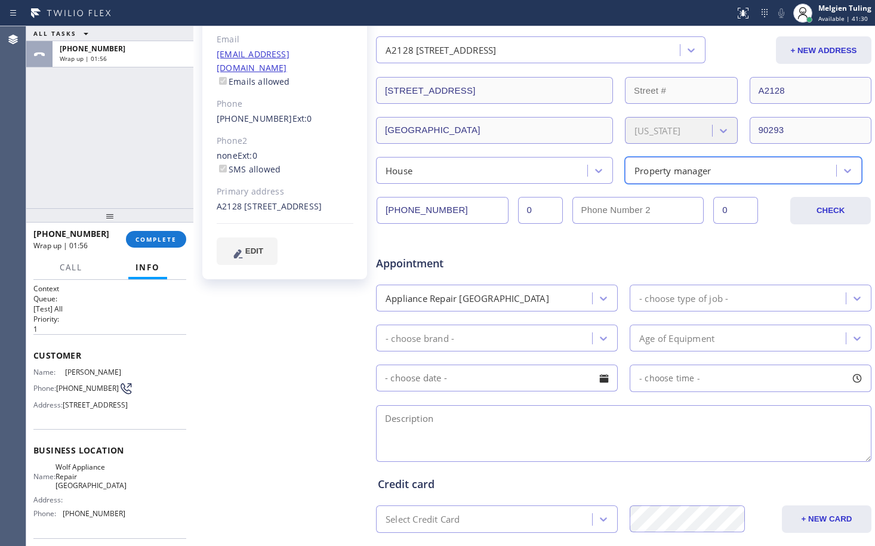
click at [647, 170] on div "Property manager" at bounding box center [673, 171] width 76 height 14
click at [600, 299] on icon at bounding box center [603, 299] width 7 height 4
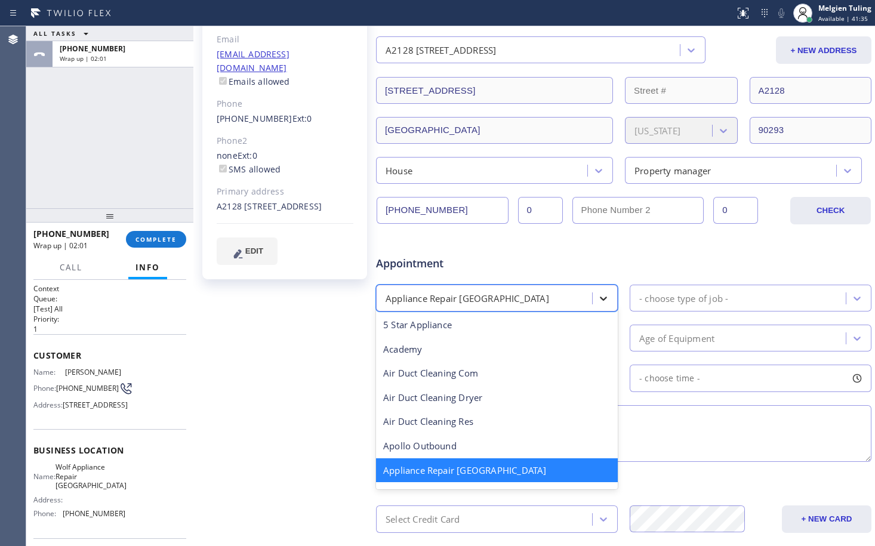
scroll to position [2, 0]
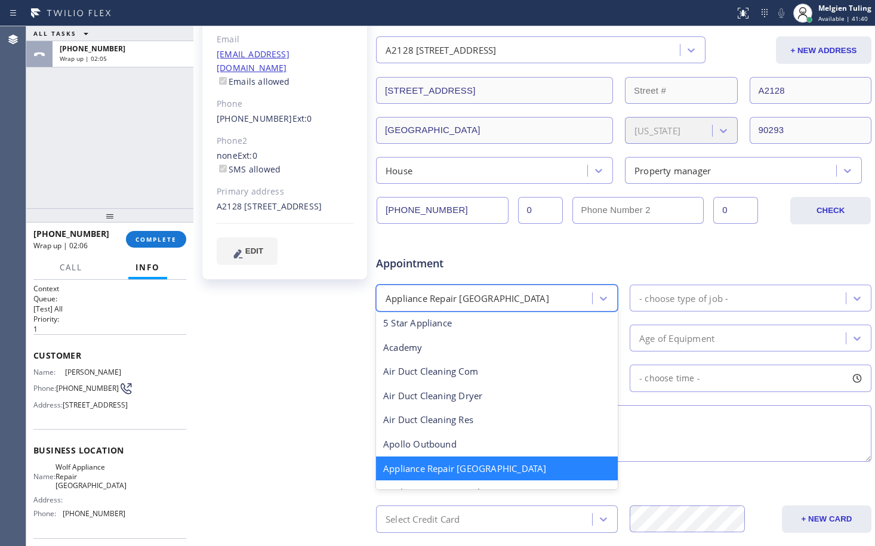
click at [682, 296] on div "- choose type of job -" at bounding box center [684, 298] width 89 height 14
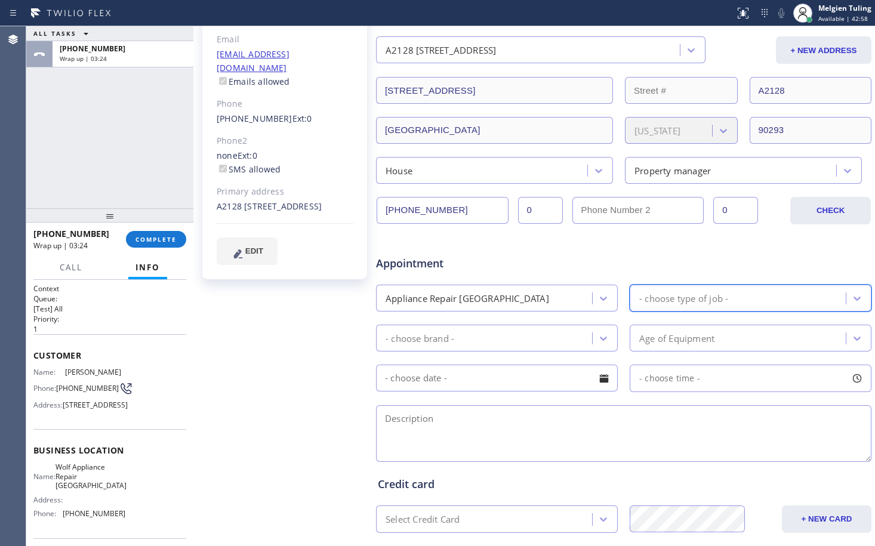
click at [668, 302] on div "- choose type of job -" at bounding box center [684, 298] width 89 height 14
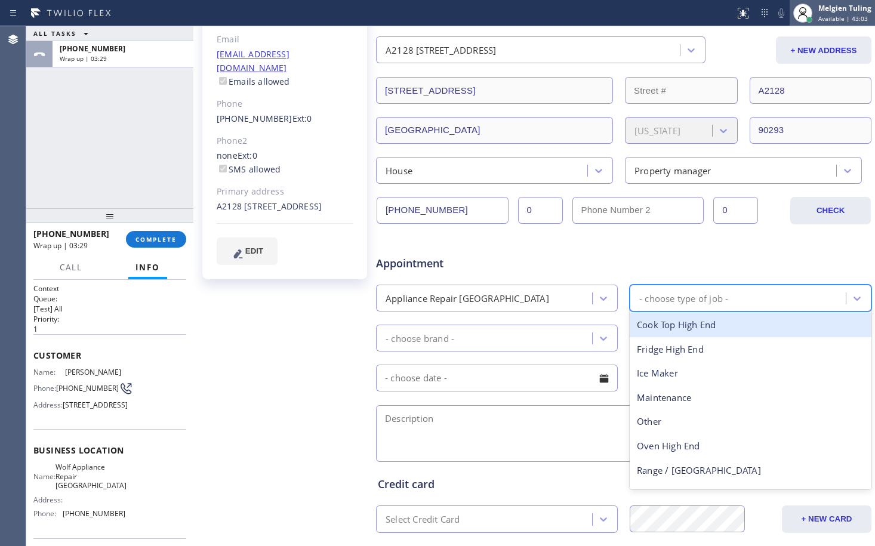
click at [842, 13] on div "Melgien Tuling" at bounding box center [845, 8] width 53 height 10
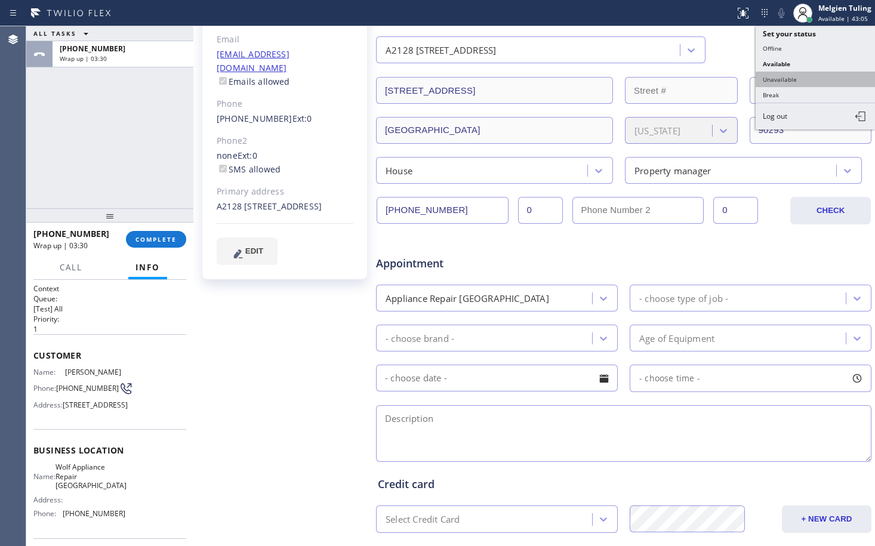
click at [784, 78] on button "Unavailable" at bounding box center [815, 80] width 119 height 16
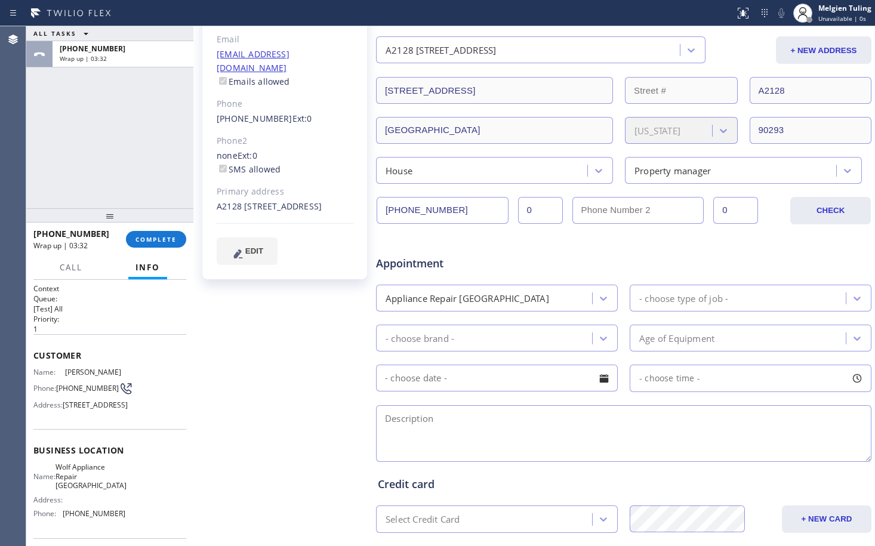
click at [677, 302] on div "- choose type of job -" at bounding box center [684, 298] width 89 height 14
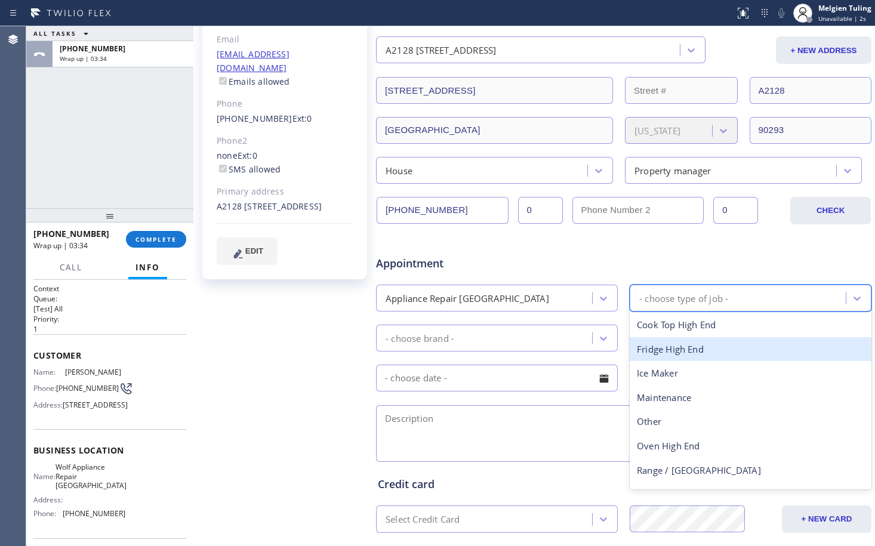
click at [672, 349] on div "Fridge High End" at bounding box center [751, 349] width 242 height 24
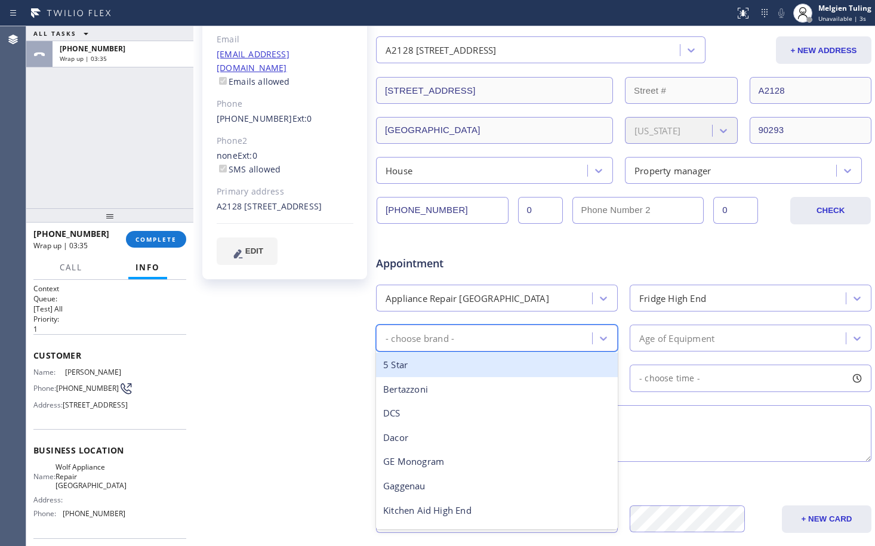
click at [475, 339] on div "- choose brand -" at bounding box center [486, 338] width 213 height 21
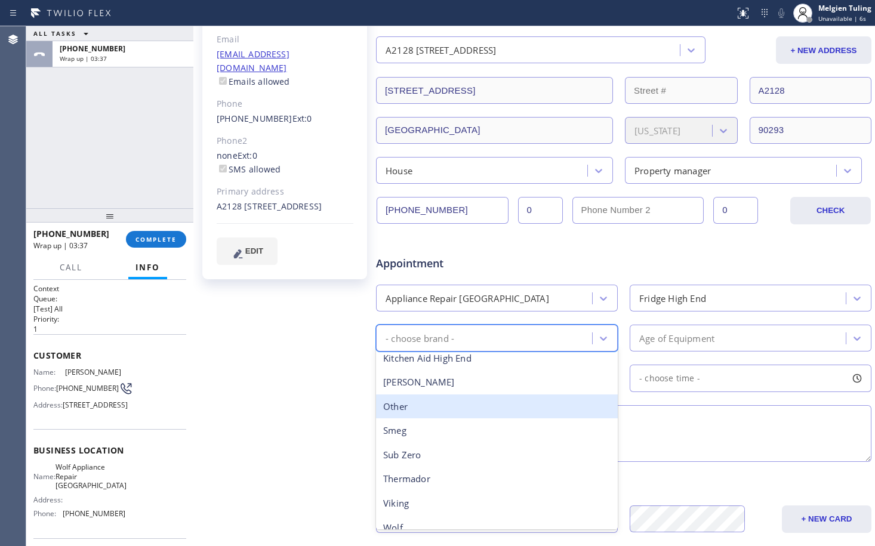
scroll to position [165, 0]
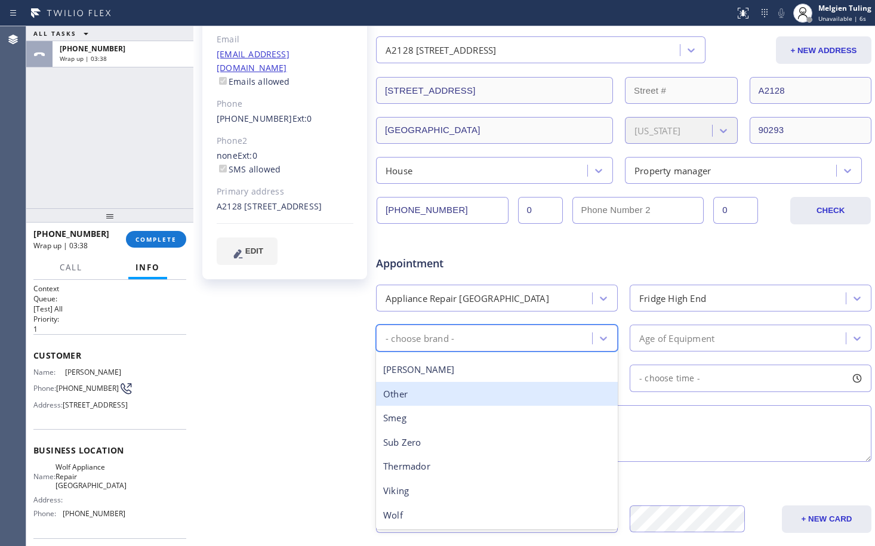
click at [433, 397] on div "Other" at bounding box center [497, 394] width 242 height 24
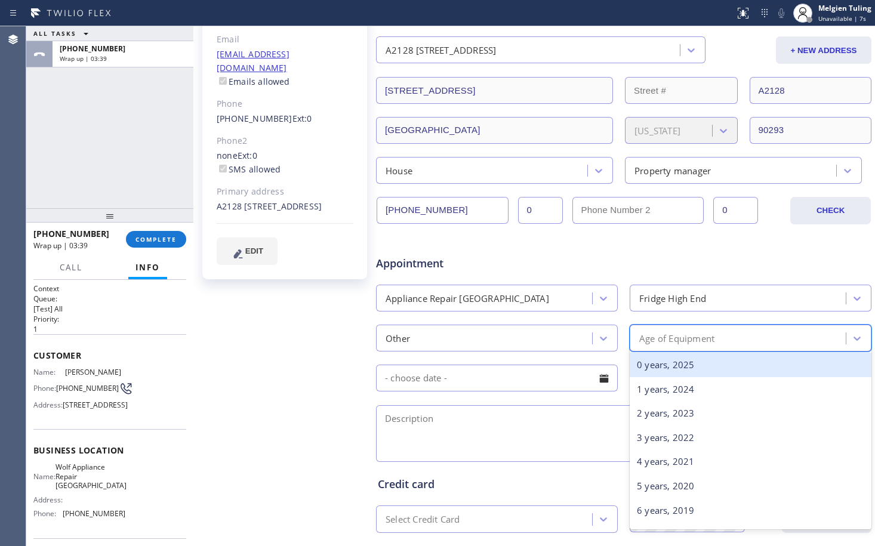
click at [676, 336] on div "Age of Equipment" at bounding box center [677, 338] width 75 height 14
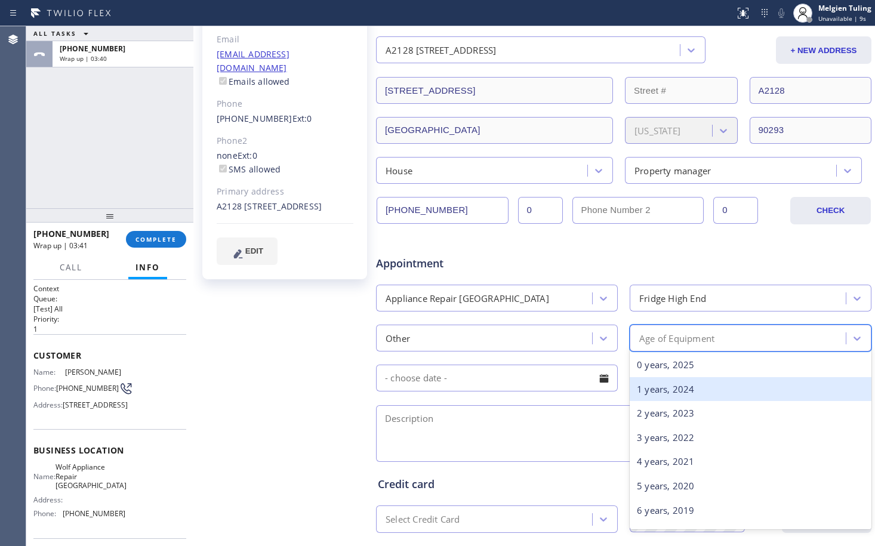
click at [670, 389] on div "1 years, 2024" at bounding box center [751, 389] width 242 height 24
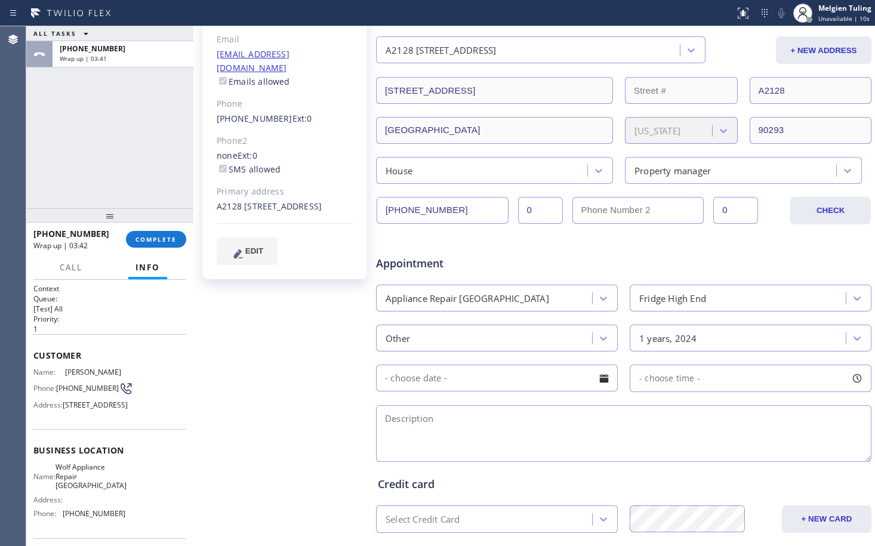
click at [546, 377] on input "text" at bounding box center [497, 378] width 242 height 27
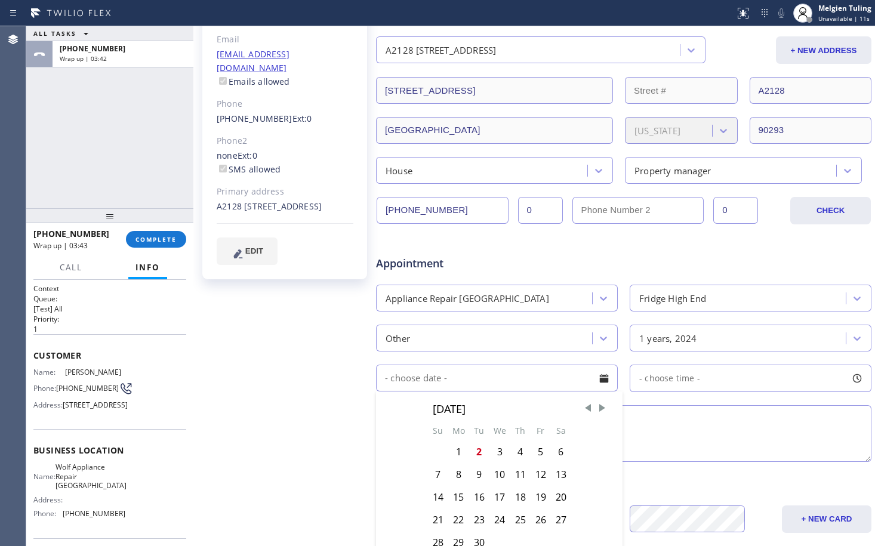
scroll to position [239, 0]
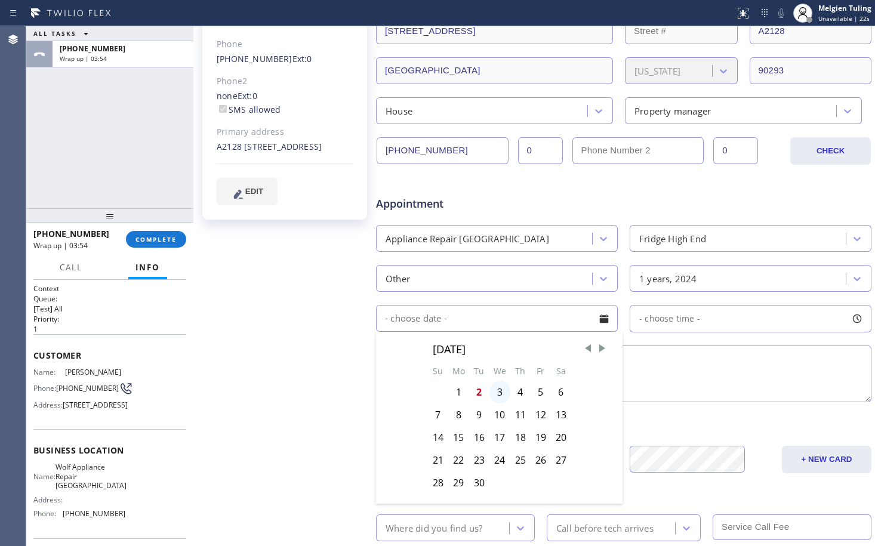
click at [493, 394] on div "3" at bounding box center [500, 392] width 21 height 23
type input "[DATE]"
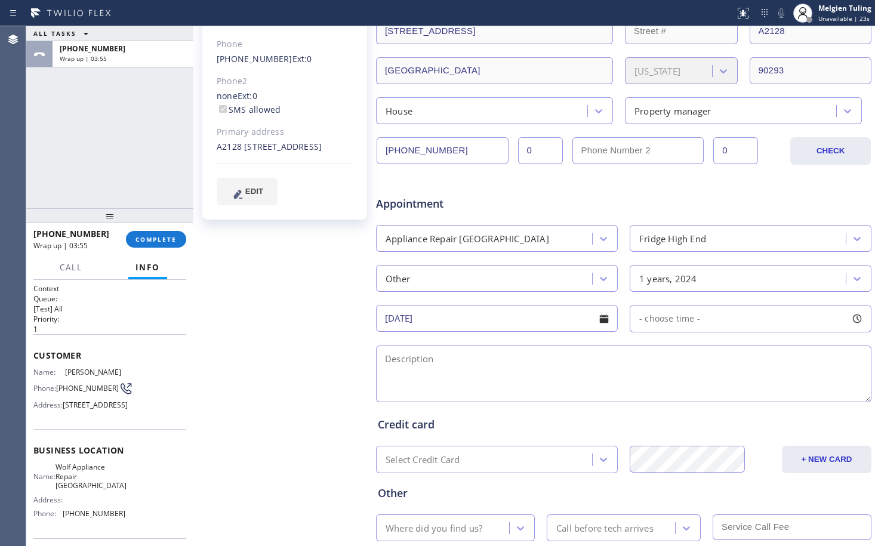
click at [669, 311] on div "- choose time -" at bounding box center [751, 318] width 242 height 27
drag, startPoint x: 633, startPoint y: 388, endPoint x: 705, endPoint y: 398, distance: 72.5
click at [705, 398] on div at bounding box center [707, 391] width 14 height 25
drag, startPoint x: 635, startPoint y: 390, endPoint x: 650, endPoint y: 390, distance: 14.3
click at [651, 390] on div at bounding box center [658, 391] width 14 height 25
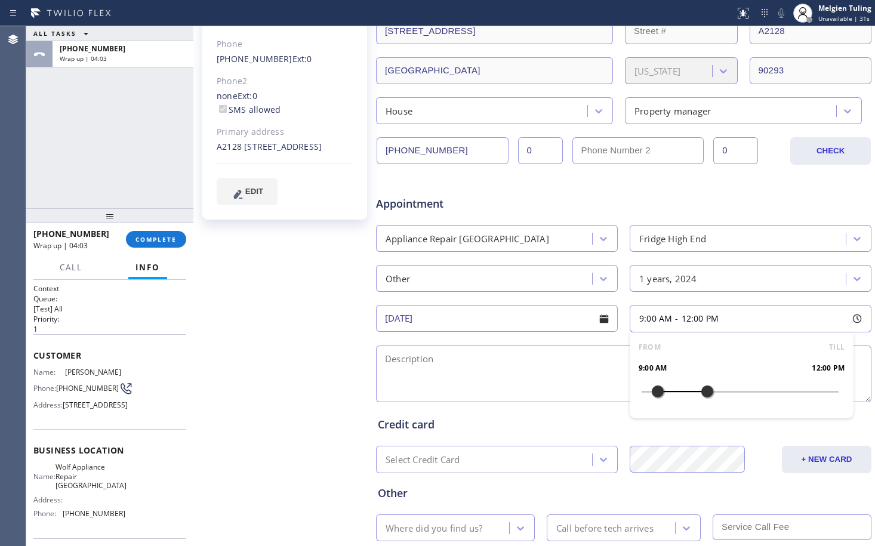
click at [511, 420] on div "Credit card" at bounding box center [624, 425] width 492 height 16
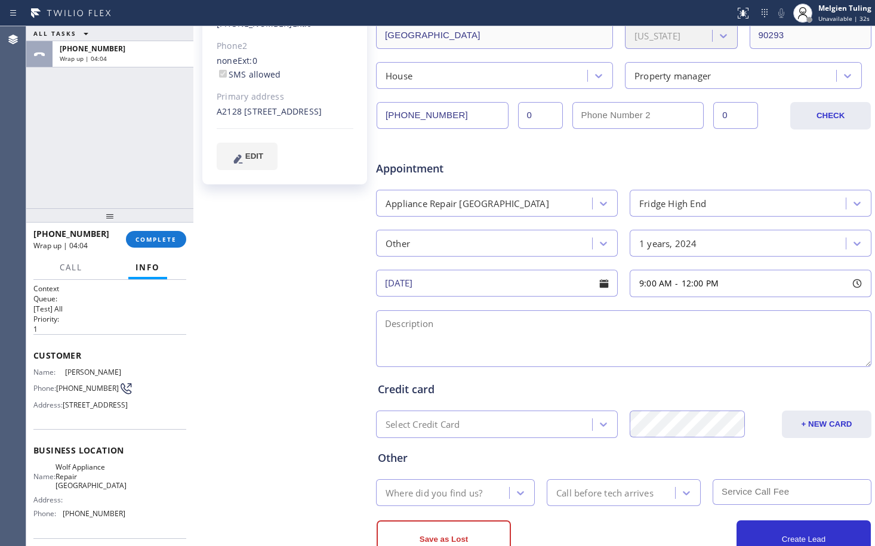
scroll to position [314, 0]
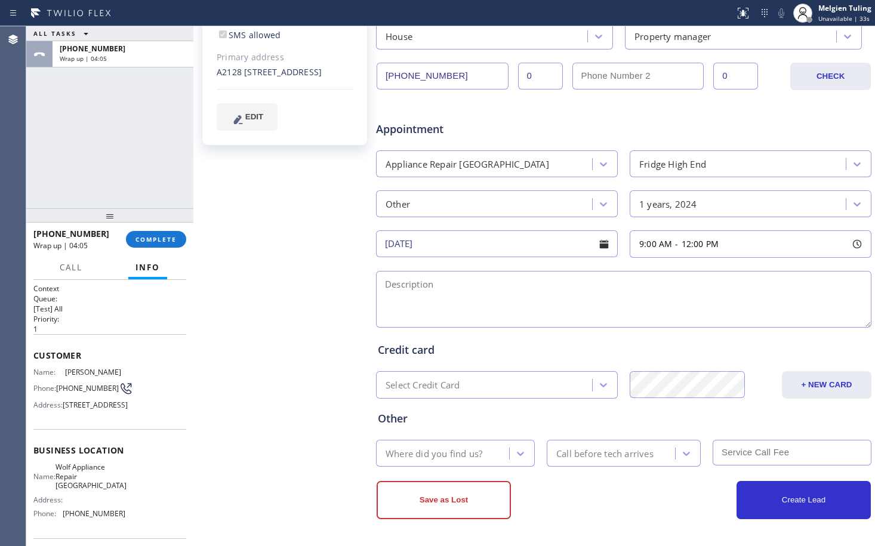
click at [468, 453] on div "Where did you find us?" at bounding box center [434, 454] width 97 height 14
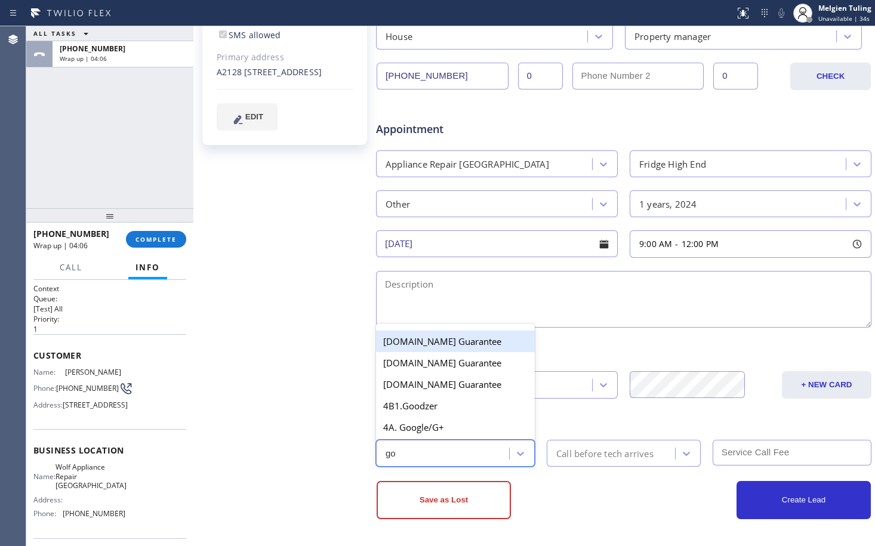
type input "goo"
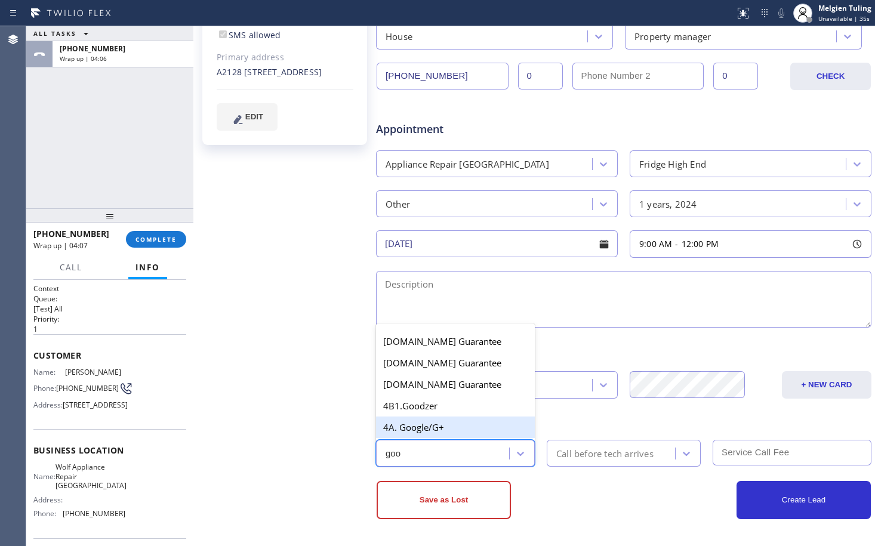
click at [435, 426] on div "4A. Google/G+" at bounding box center [455, 427] width 159 height 21
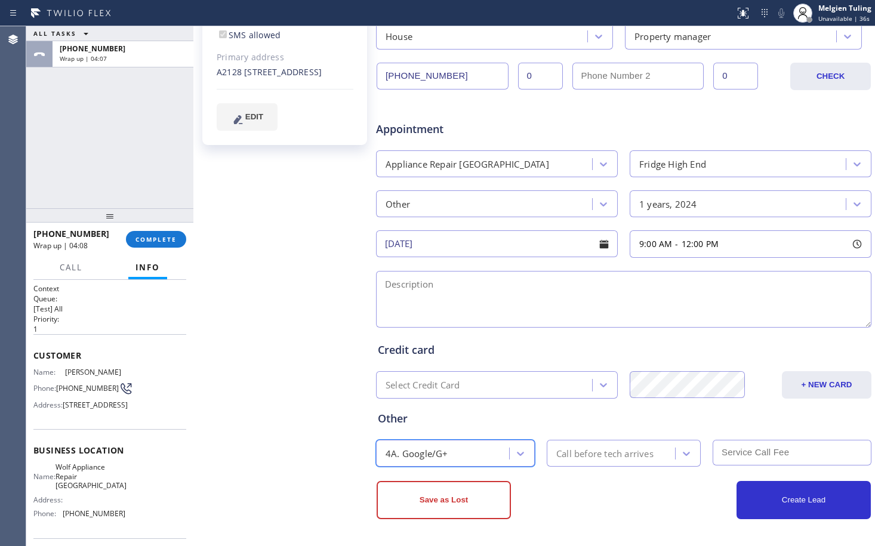
click at [583, 454] on div "Call before tech arrives" at bounding box center [605, 454] width 97 height 14
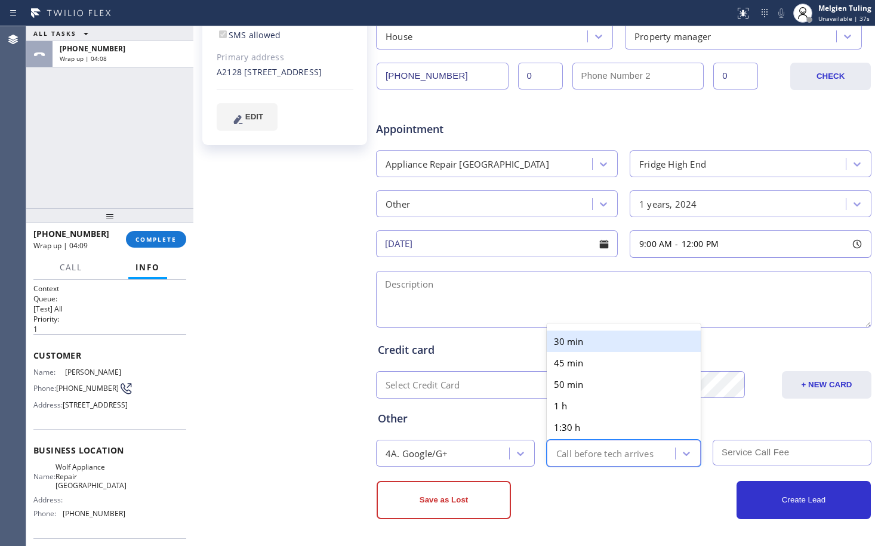
click at [582, 349] on div "30 min" at bounding box center [624, 341] width 154 height 21
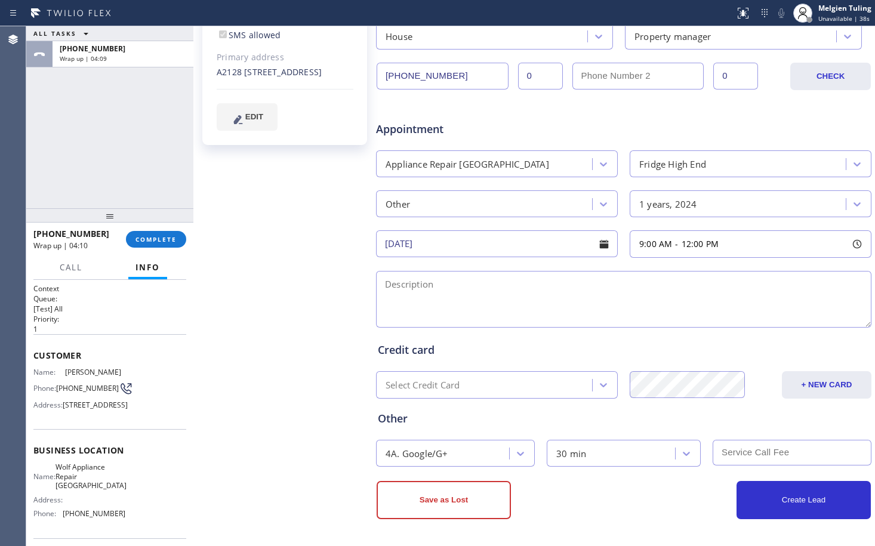
click at [730, 454] on input "text" at bounding box center [792, 453] width 159 height 26
click at [463, 288] on textarea at bounding box center [624, 299] width 496 height 57
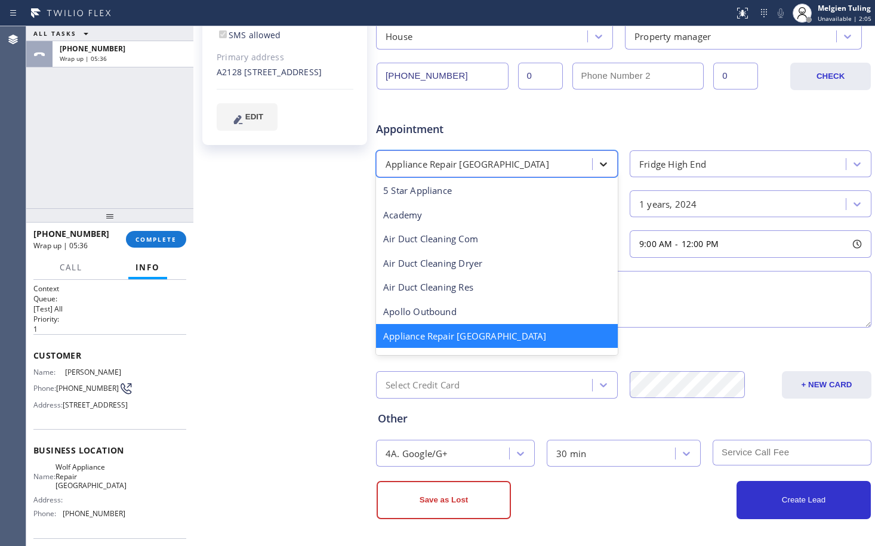
click at [598, 166] on icon at bounding box center [604, 164] width 12 height 12
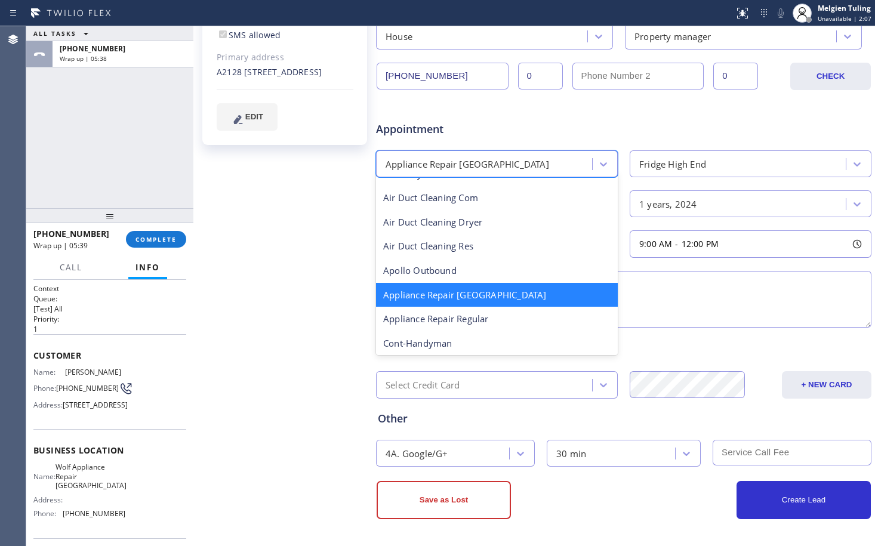
scroll to position [62, 0]
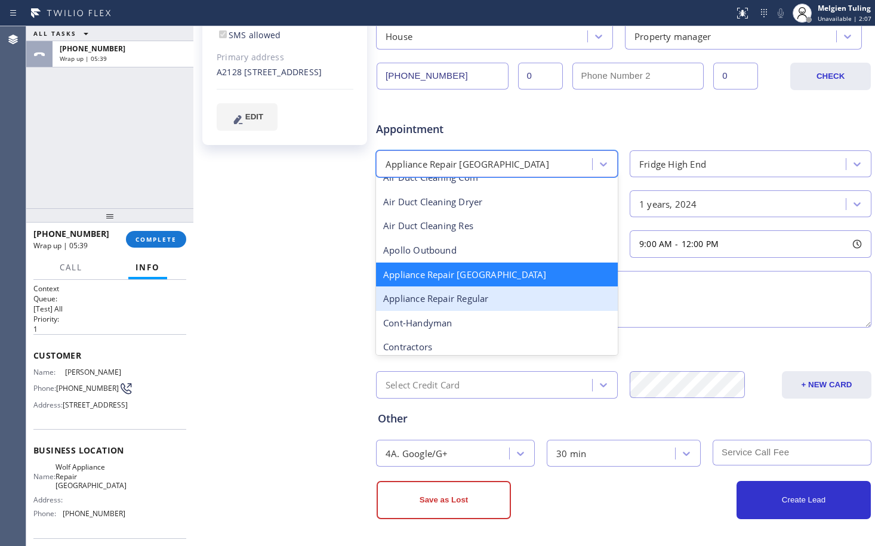
click at [494, 303] on div "Appliance Repair Regular" at bounding box center [497, 299] width 242 height 24
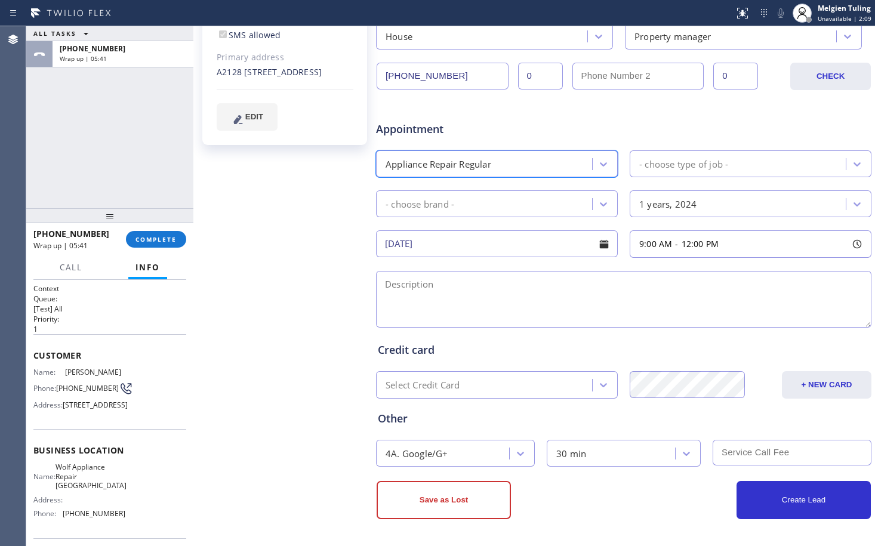
click at [666, 159] on div "- choose type of job -" at bounding box center [684, 164] width 89 height 14
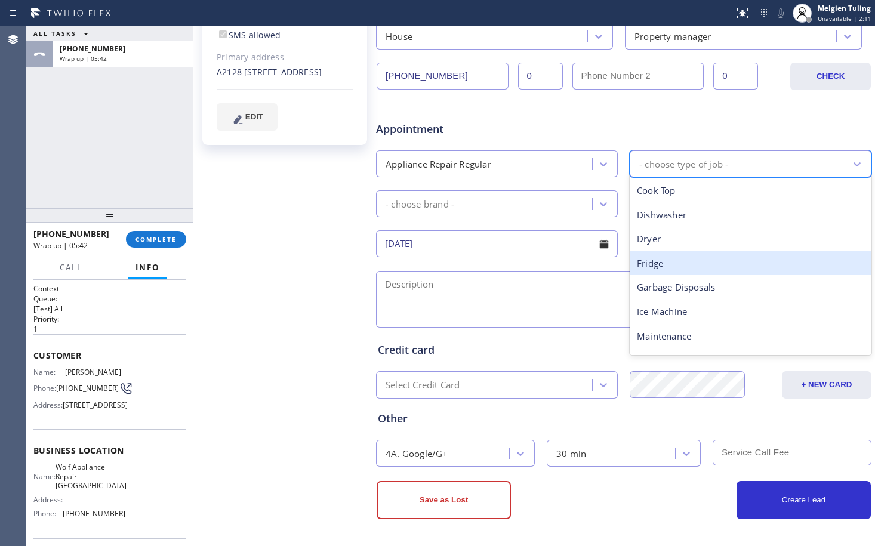
click at [664, 270] on div "Fridge" at bounding box center [751, 263] width 242 height 24
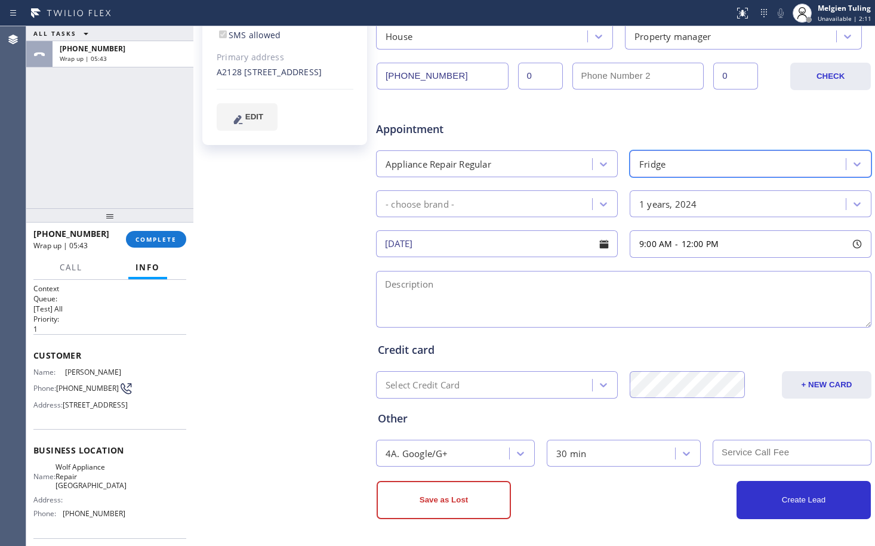
click at [558, 203] on div "- choose brand -" at bounding box center [486, 203] width 213 height 21
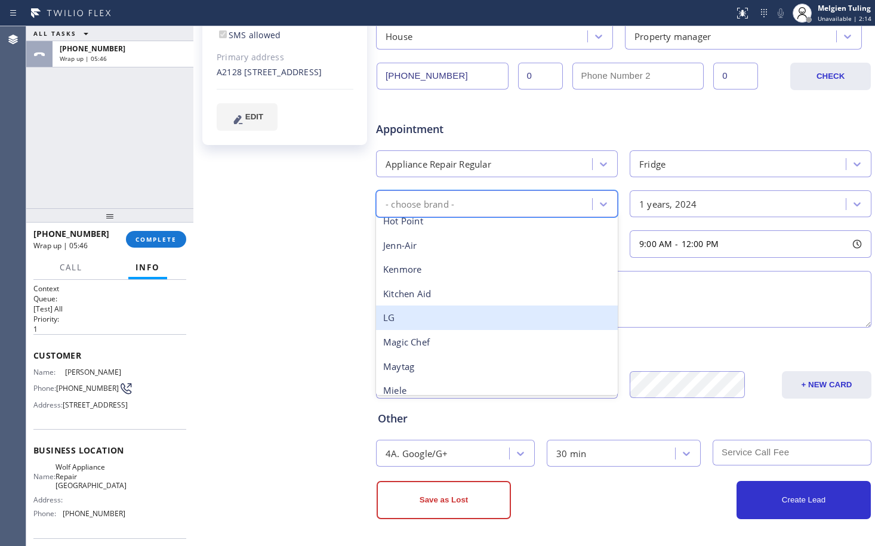
scroll to position [239, 0]
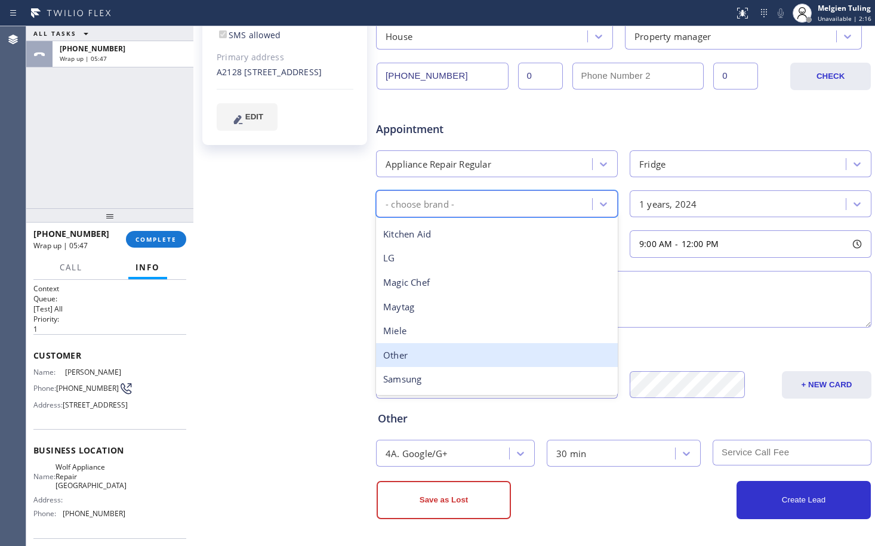
click at [428, 352] on div "Other" at bounding box center [497, 355] width 242 height 24
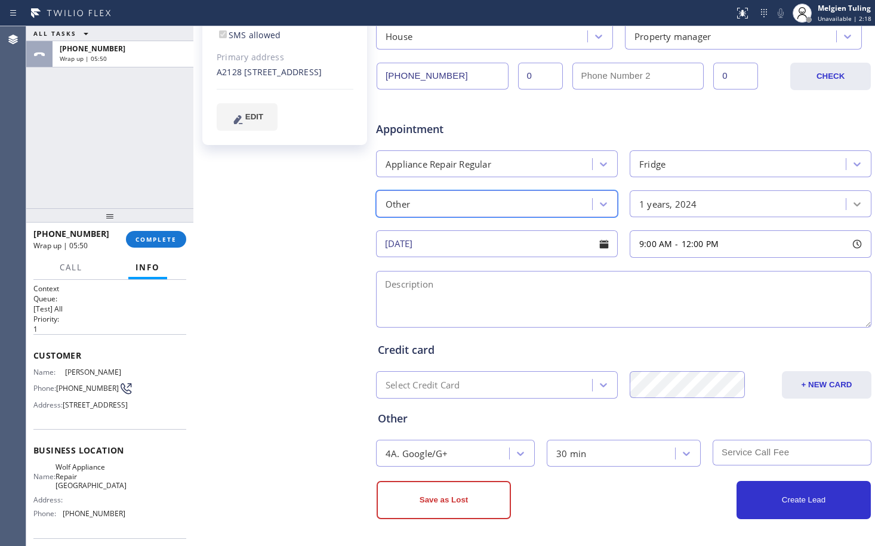
click at [852, 199] on icon at bounding box center [858, 204] width 12 height 12
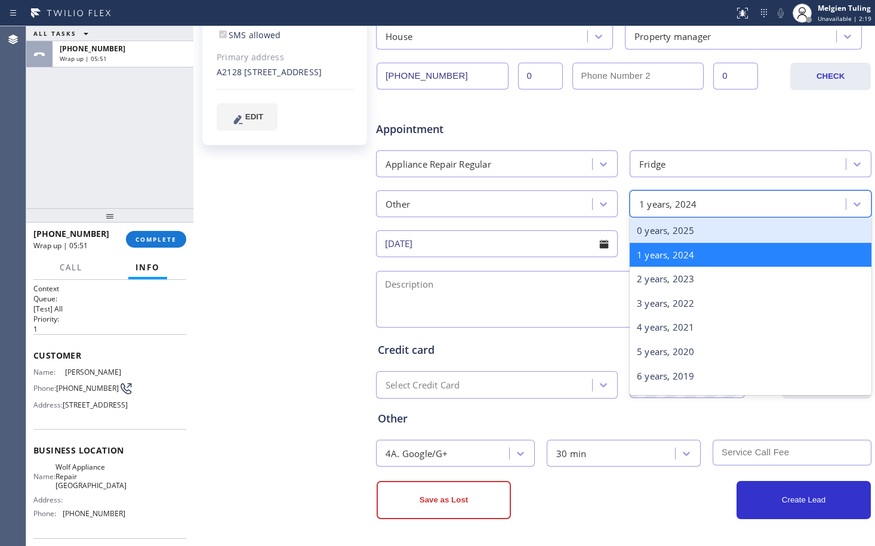
click at [702, 233] on div "0 years, 2025" at bounding box center [751, 231] width 242 height 24
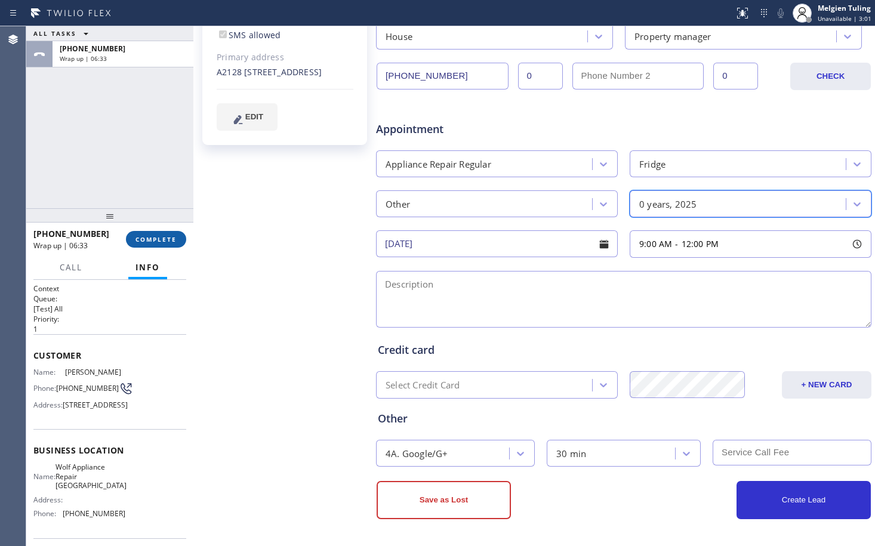
click at [158, 242] on span "COMPLETE" at bounding box center [156, 239] width 41 height 8
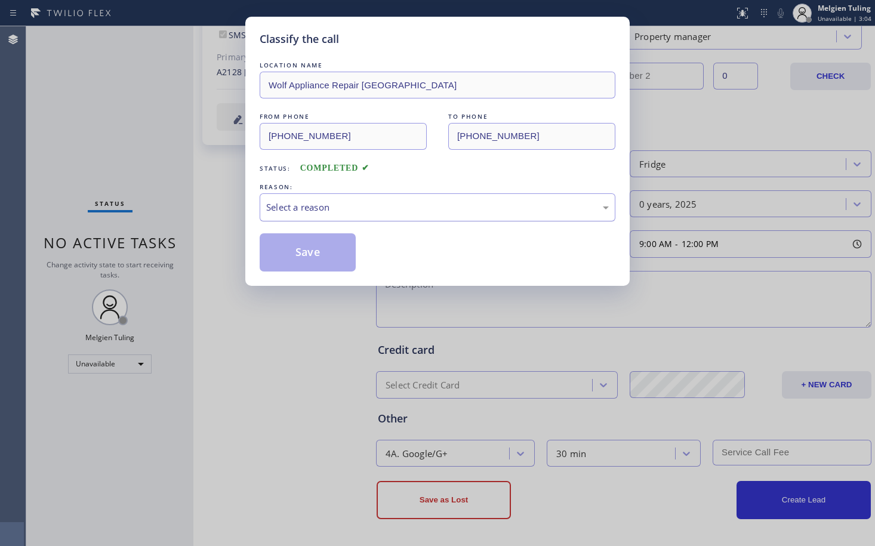
click at [290, 204] on div "Select a reason" at bounding box center [437, 208] width 343 height 14
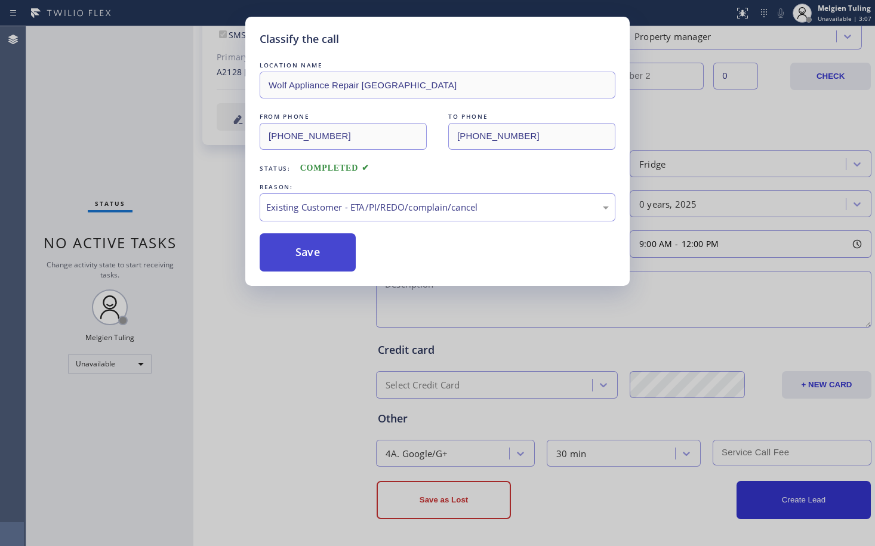
click at [303, 252] on button "Save" at bounding box center [308, 252] width 96 height 38
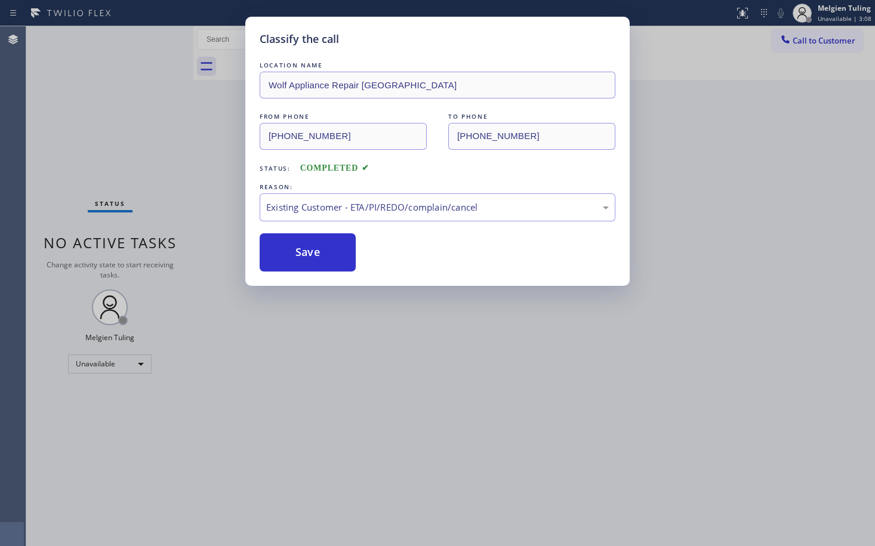
click at [221, 156] on div "Classify the call LOCATION NAME Wolf Appliance Repair Phoenix FROM PHONE [PHONE…" at bounding box center [437, 273] width 875 height 546
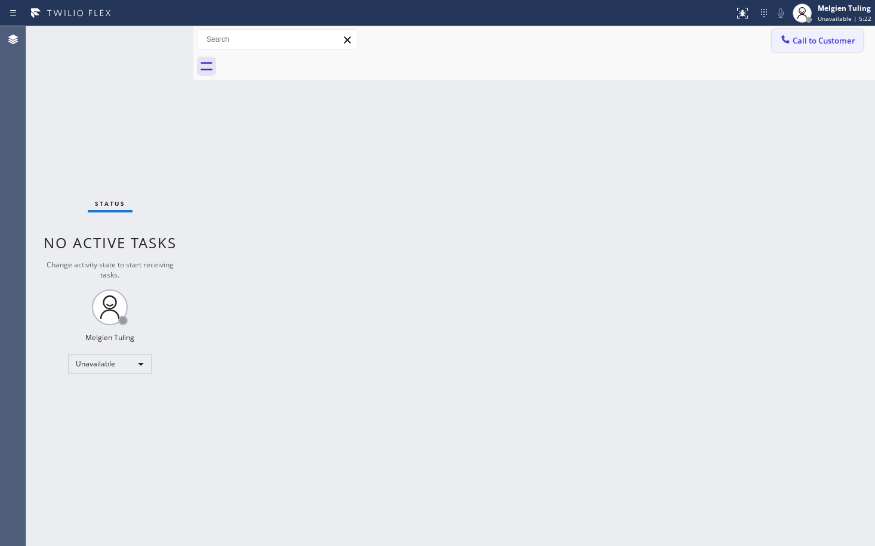
click at [822, 41] on span "Call to Customer" at bounding box center [824, 40] width 63 height 11
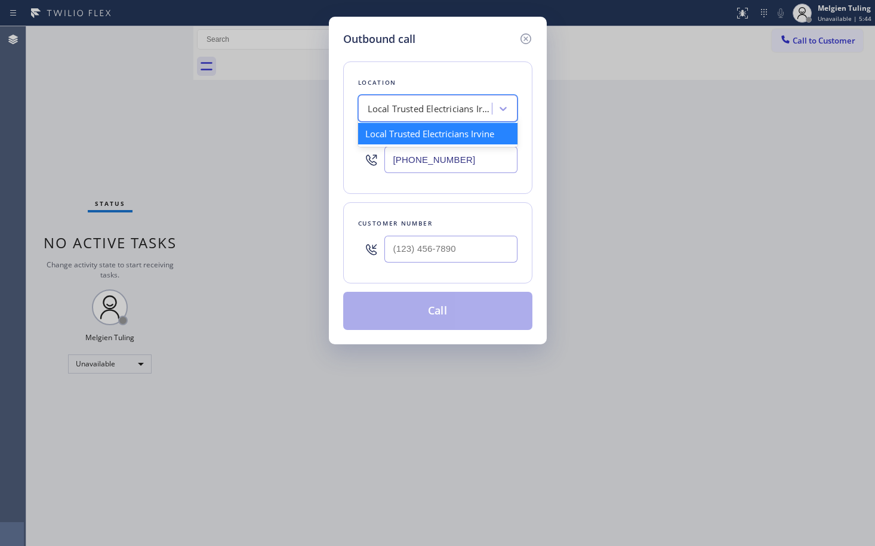
drag, startPoint x: 365, startPoint y: 103, endPoint x: 534, endPoint y: 106, distance: 169.0
click at [534, 106] on div "Outbound call Location option Local Trusted Electricians [GEOGRAPHIC_DATA] focu…" at bounding box center [438, 181] width 218 height 328
drag, startPoint x: 498, startPoint y: 131, endPoint x: 352, endPoint y: 135, distance: 145.8
click at [352, 135] on div "Location option Local Trusted Electricians Irvine focused, 1 of 1. 1 result ava…" at bounding box center [437, 128] width 189 height 133
drag, startPoint x: 438, startPoint y: 103, endPoint x: 386, endPoint y: 99, distance: 52.7
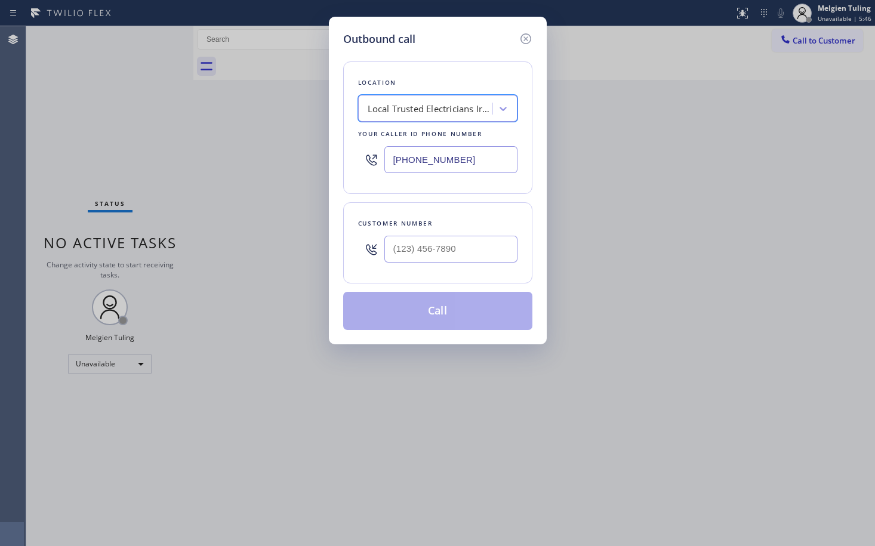
click at [437, 103] on div "Local Trusted Electricians Irvine" at bounding box center [430, 109] width 125 height 14
drag, startPoint x: 355, startPoint y: 103, endPoint x: 524, endPoint y: 113, distance: 169.3
click at [524, 113] on div "Location Local Trusted Electricians [GEOGRAPHIC_DATA] Your caller id phone numb…" at bounding box center [437, 128] width 189 height 133
drag, startPoint x: 490, startPoint y: 110, endPoint x: 373, endPoint y: 111, distance: 116.4
click at [373, 111] on div "Local Trusted Electricians Irvine" at bounding box center [430, 109] width 125 height 14
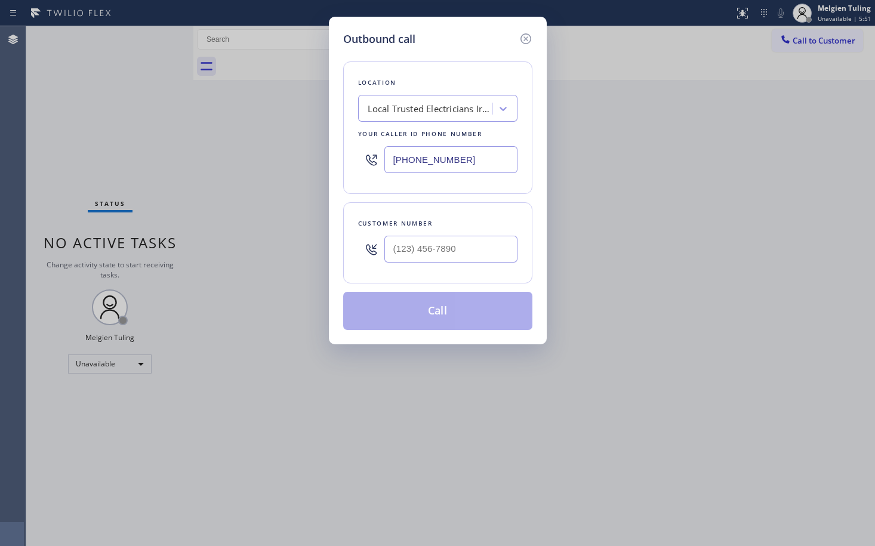
drag, startPoint x: 490, startPoint y: 161, endPoint x: 364, endPoint y: 150, distance: 127.0
click at [364, 150] on div "[PHONE_NUMBER]" at bounding box center [437, 159] width 159 height 39
type input "(___) ___-____"
click at [413, 251] on input "(___) ___-____" at bounding box center [451, 249] width 133 height 27
type input "(___) ___-____"
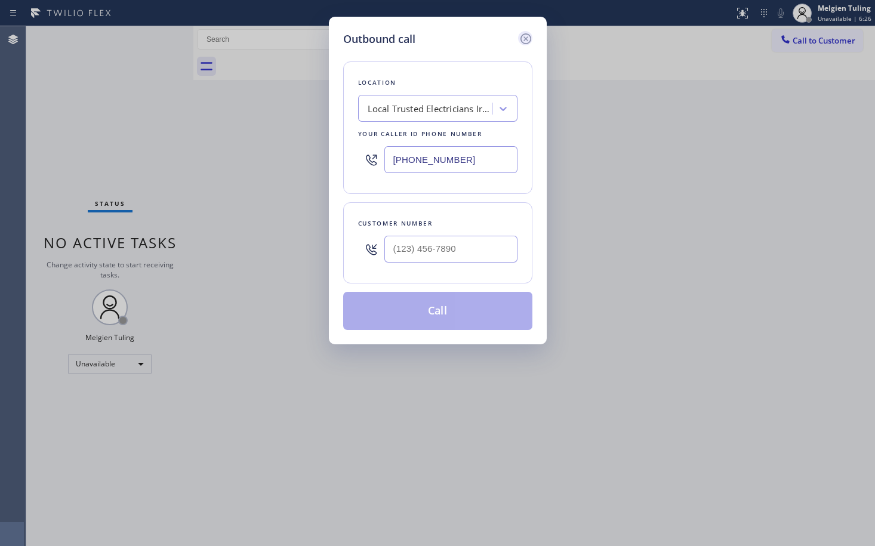
click at [525, 37] on icon at bounding box center [526, 39] width 14 height 14
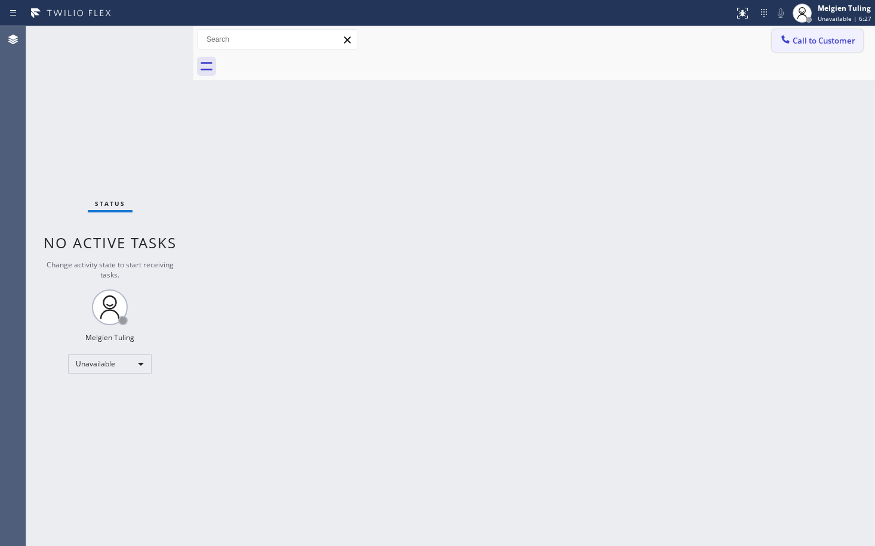
click at [811, 42] on span "Call to Customer" at bounding box center [824, 40] width 63 height 11
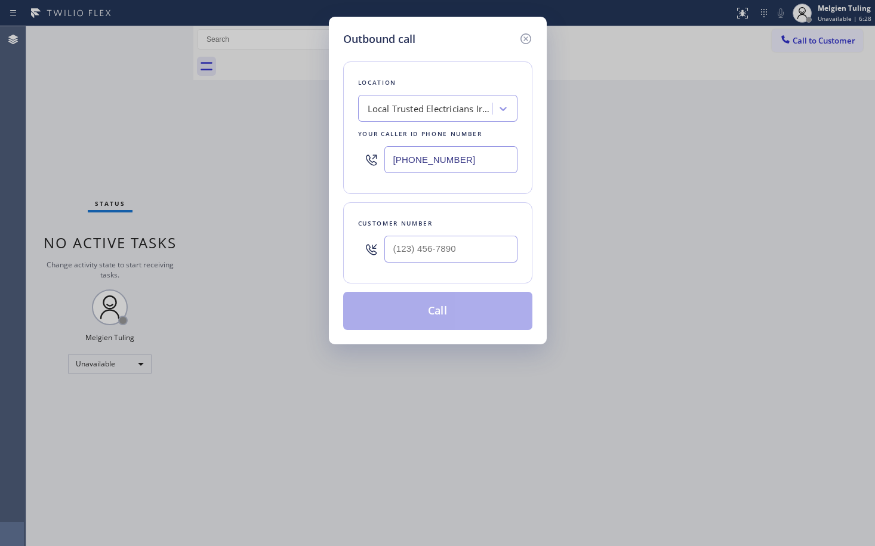
click at [416, 113] on div "Local Trusted Electricians Irvine" at bounding box center [430, 109] width 125 height 14
drag, startPoint x: 469, startPoint y: 160, endPoint x: 348, endPoint y: 165, distance: 121.3
click at [348, 165] on div "Location Local Trusted Electricians [GEOGRAPHIC_DATA] Your caller id phone numb…" at bounding box center [437, 128] width 189 height 133
paste input "425) 517-3988"
type input "[PHONE_NUMBER]"
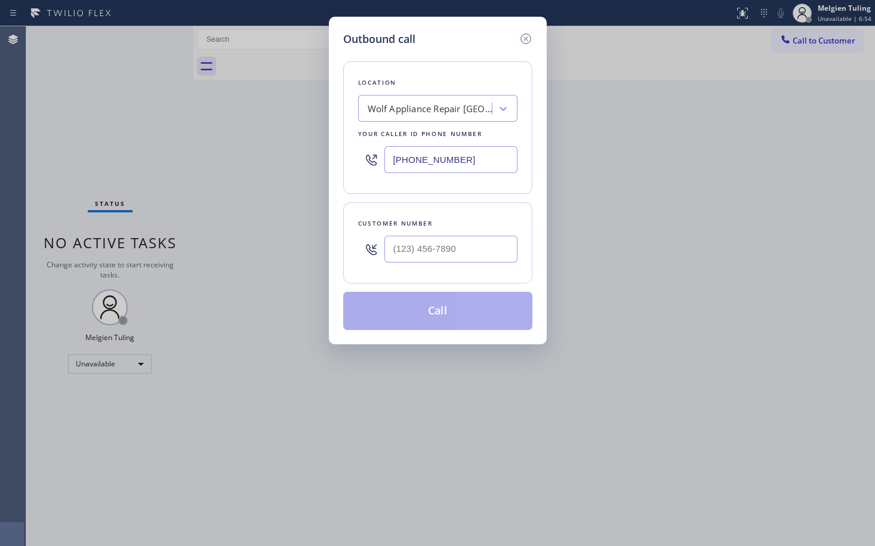
type input "(___) ___-____"
click at [460, 247] on input "(___) ___-____" at bounding box center [451, 249] width 133 height 27
click at [397, 248] on input "(___) ___-____" at bounding box center [451, 249] width 133 height 27
paste input "478) 827-8218"
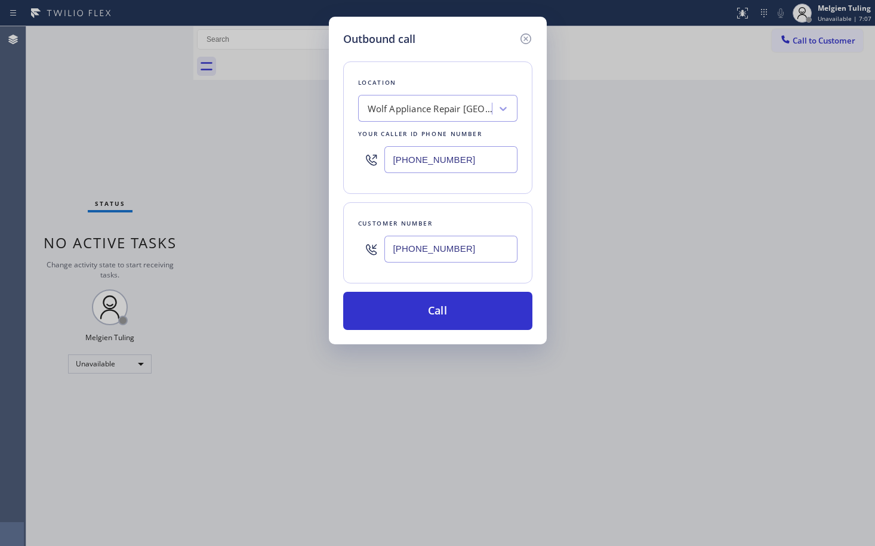
type input "[PHONE_NUMBER]"
click at [522, 38] on icon at bounding box center [526, 39] width 14 height 14
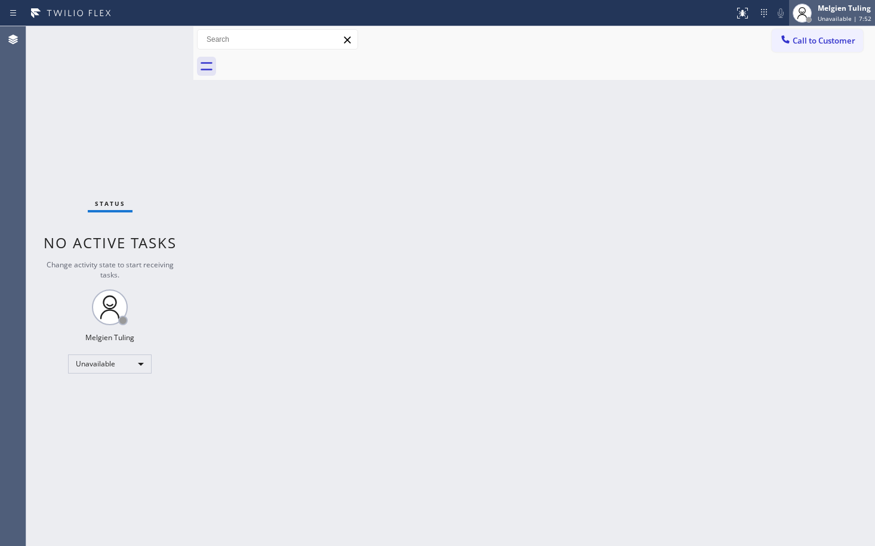
click at [838, 16] on span "Unavailable | 7:52" at bounding box center [845, 18] width 54 height 8
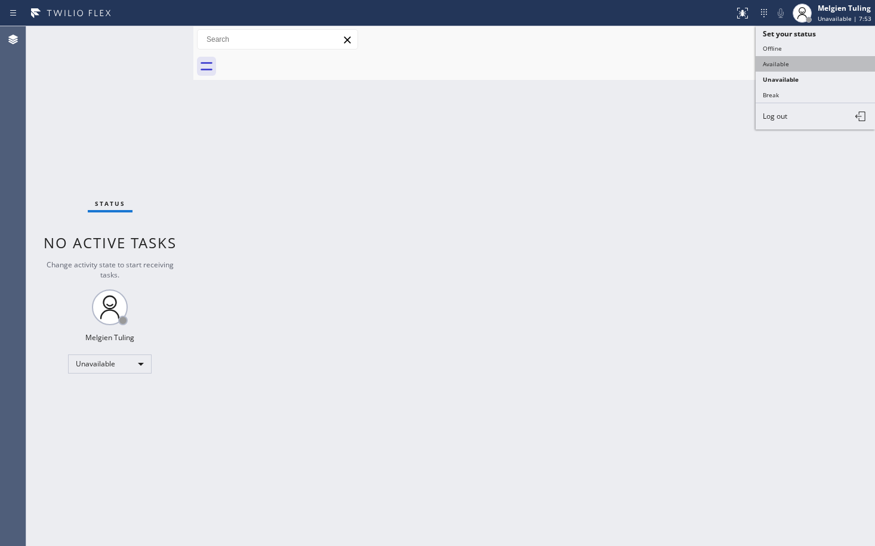
click at [791, 66] on button "Available" at bounding box center [815, 64] width 119 height 16
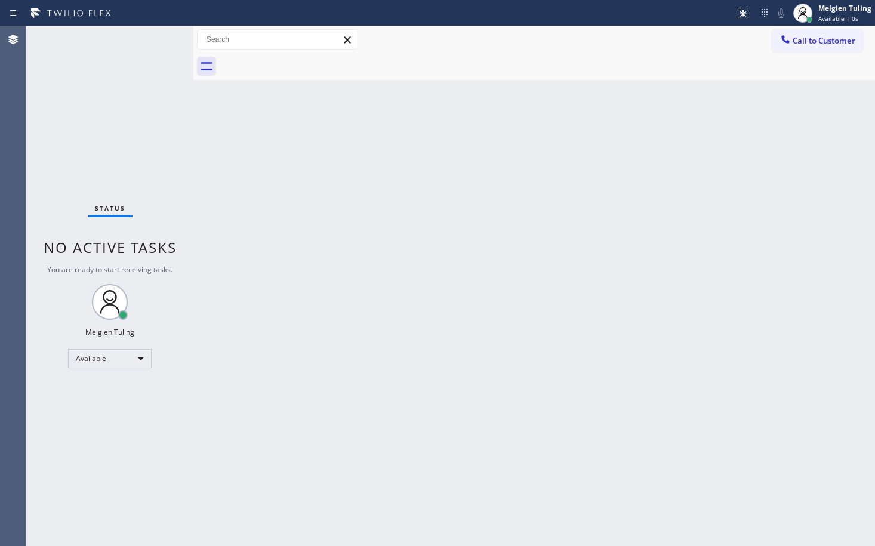
click at [622, 182] on div "Back to Dashboard Change Sender ID Customers Technicians Select a contact Outbo…" at bounding box center [534, 286] width 682 height 520
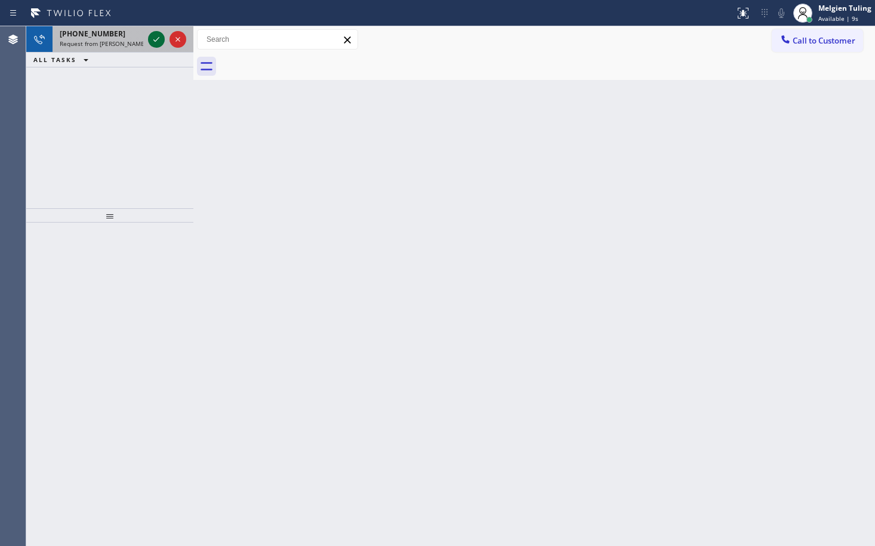
click at [153, 38] on icon at bounding box center [156, 39] width 14 height 14
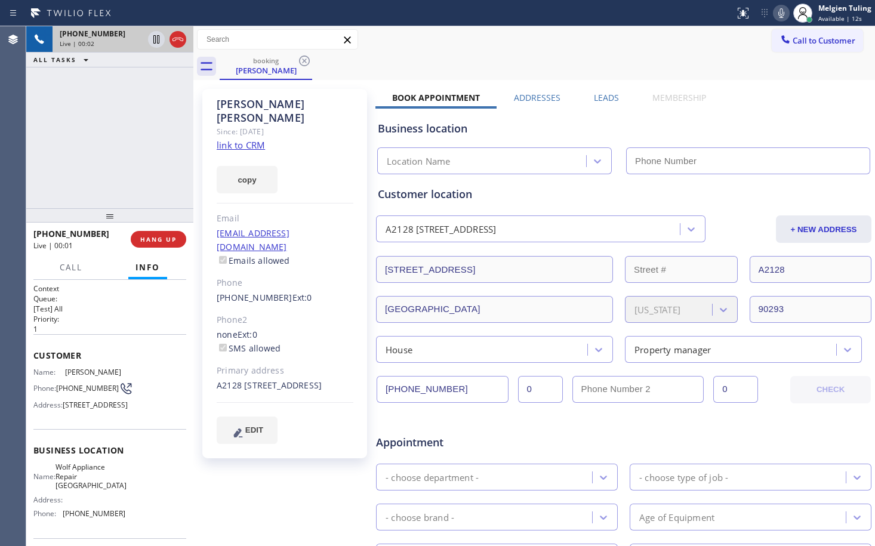
type input "[PHONE_NUMBER]"
click at [189, 272] on div "Call Info [PHONE_NUMBER] Live Context Queue: [Test] All Priority: 1 Customer Na…" at bounding box center [109, 401] width 167 height 290
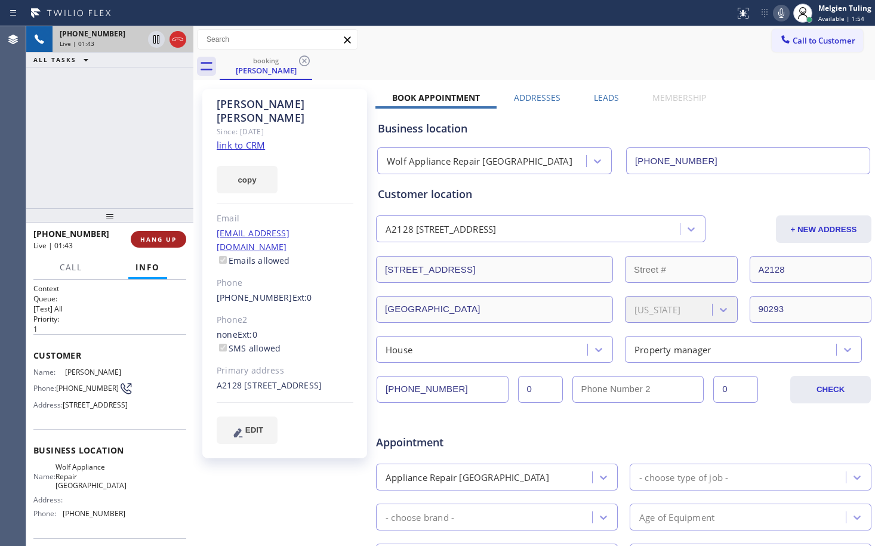
click at [155, 239] on span "HANG UP" at bounding box center [158, 239] width 36 height 8
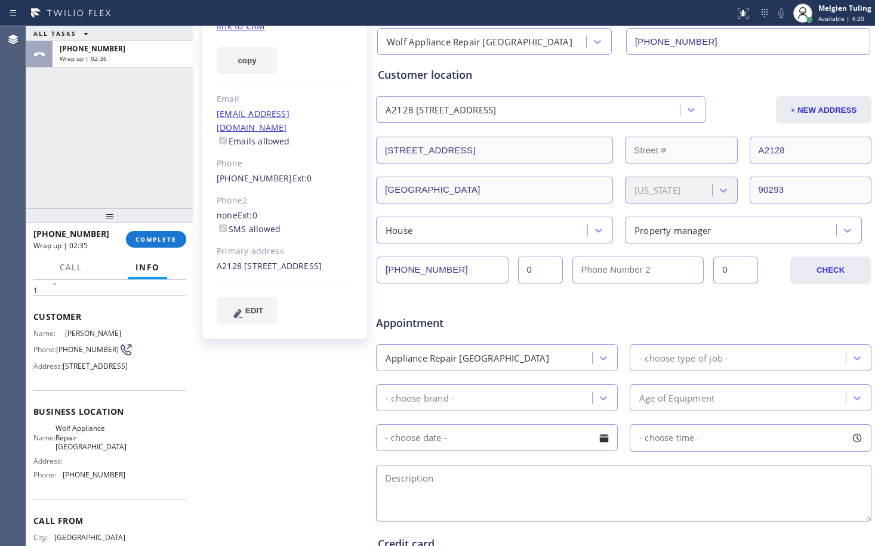
scroll to position [60, 0]
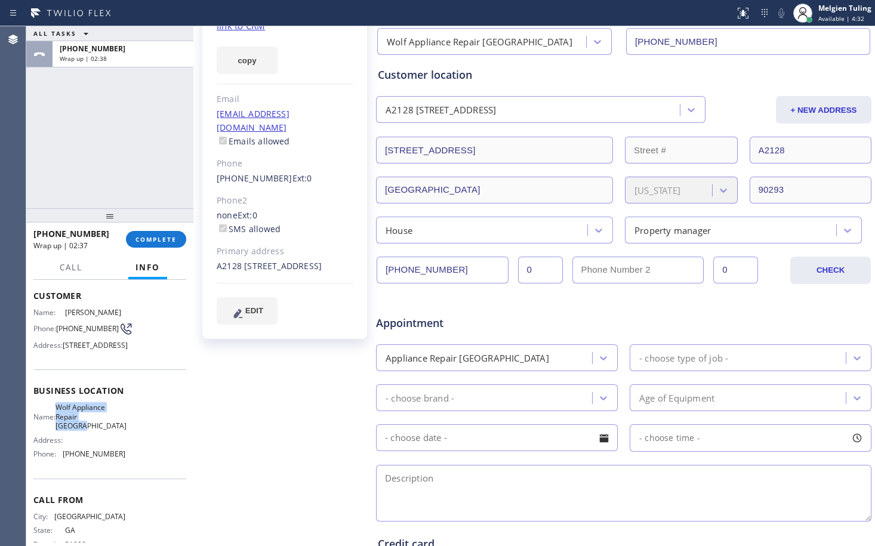
drag, startPoint x: 125, startPoint y: 450, endPoint x: 63, endPoint y: 441, distance: 63.3
click at [63, 441] on div "Name: Wolf Appliance Repair Phoenix Address: Phone: [PHONE_NUMBER]" at bounding box center [109, 433] width 153 height 60
copy div "Wolf Appliance Repair [GEOGRAPHIC_DATA]"
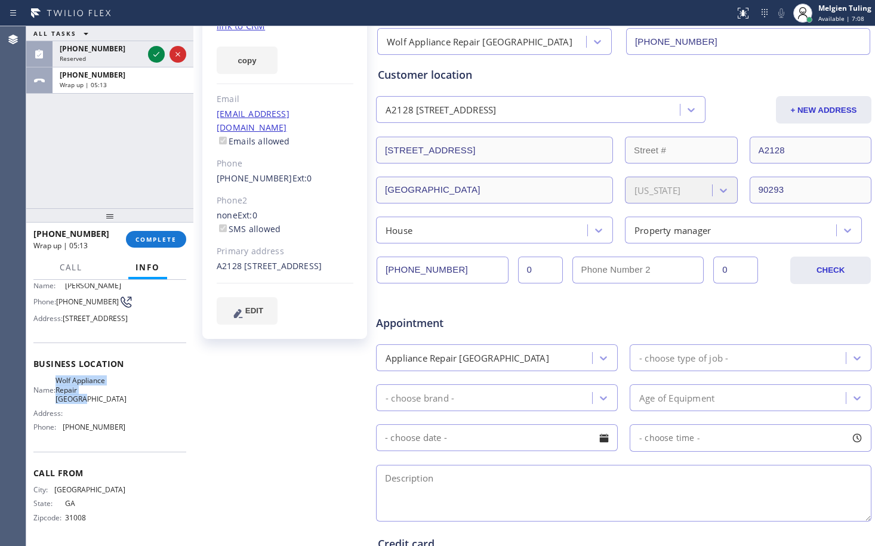
click at [127, 400] on div "Name: Wolf Appliance Repair Phoenix Address: Phone: [PHONE_NUMBER]" at bounding box center [109, 406] width 153 height 60
drag, startPoint x: 127, startPoint y: 400, endPoint x: 63, endPoint y: 392, distance: 63.8
click at [63, 392] on div "Name: Wolf Appliance Repair Phoenix Address: Phone: [PHONE_NUMBER]" at bounding box center [109, 406] width 153 height 60
copy span "Wolf Appliance Repair [GEOGRAPHIC_DATA]"
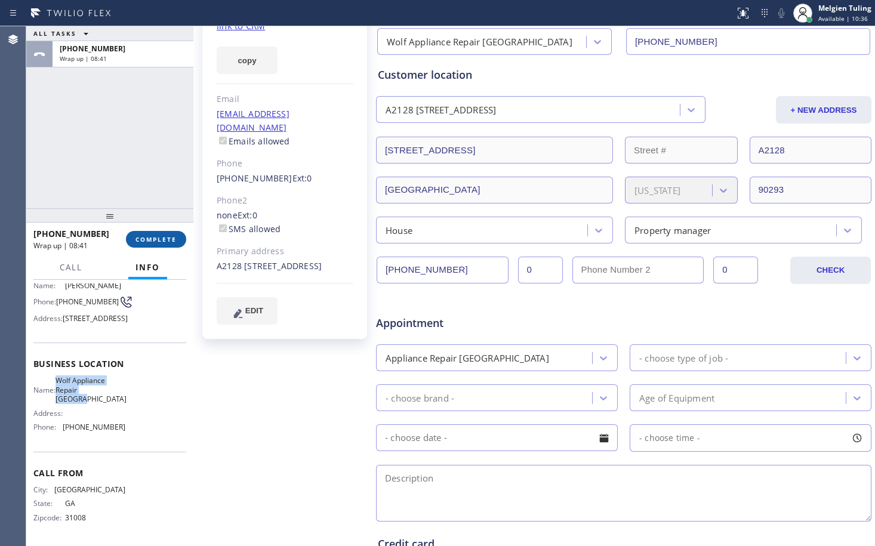
click at [157, 238] on span "COMPLETE" at bounding box center [156, 239] width 41 height 8
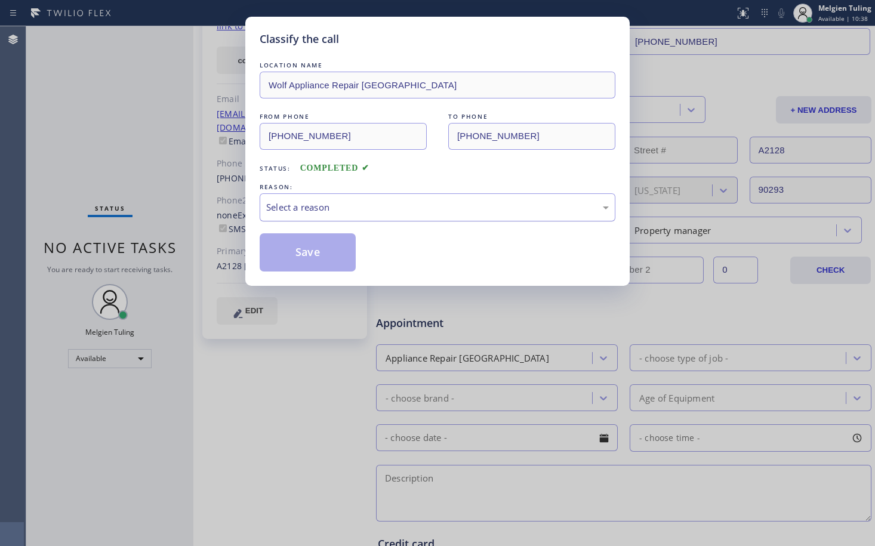
click at [303, 201] on div "Select a reason" at bounding box center [437, 208] width 343 height 14
click at [293, 260] on button "Save" at bounding box center [308, 252] width 96 height 38
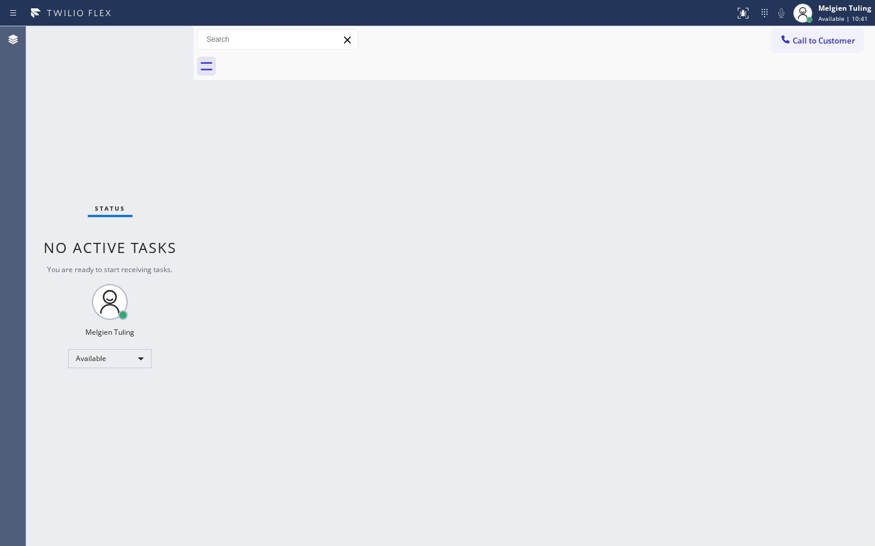
click at [413, 168] on div "Back to Dashboard Change Sender ID Customers Technicians Select a contact Outbo…" at bounding box center [534, 286] width 682 height 520
click at [346, 340] on div "Back to Dashboard Change Sender ID Customers Technicians Select a contact Outbo…" at bounding box center [534, 286] width 682 height 520
click at [832, 13] on div "Melgien Tuling" at bounding box center [845, 8] width 53 height 10
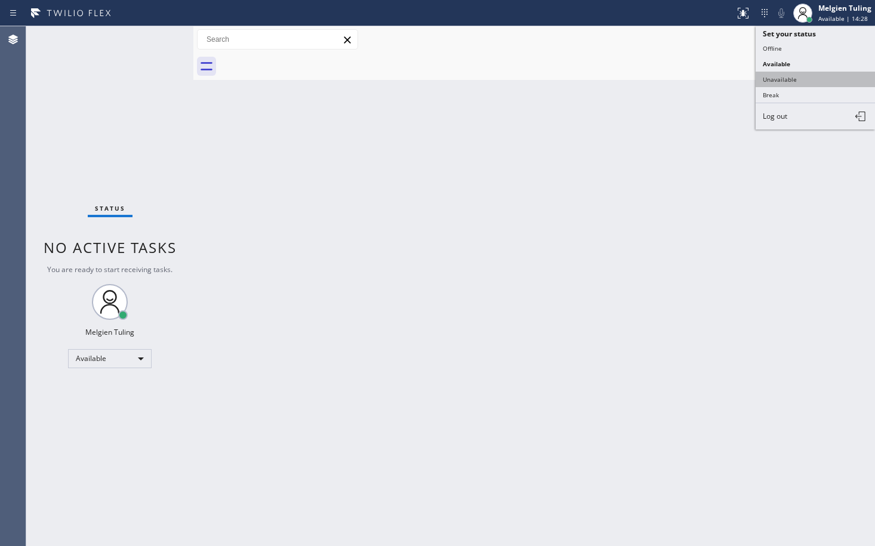
click at [769, 79] on button "Unavailable" at bounding box center [815, 80] width 119 height 16
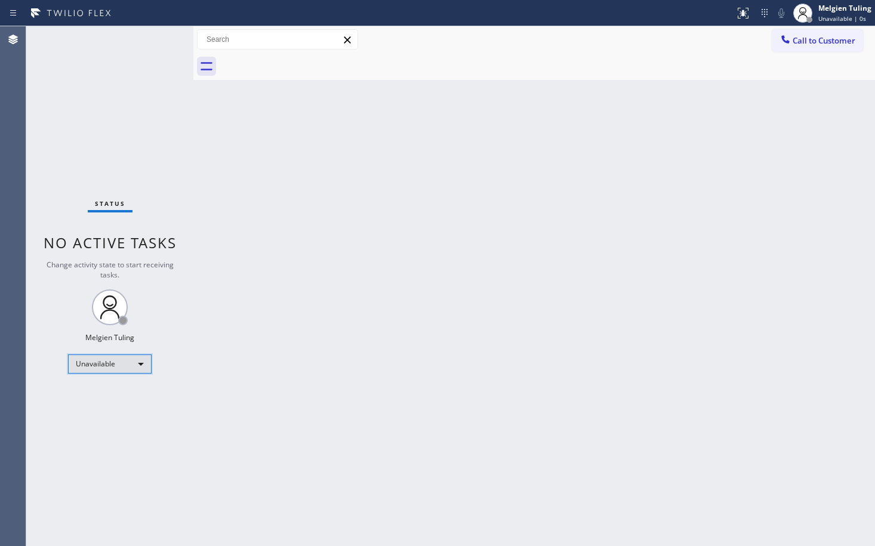
click at [139, 362] on div "Unavailable" at bounding box center [110, 364] width 84 height 19
click at [613, 341] on div at bounding box center [437, 273] width 875 height 546
click at [817, 41] on span "Call to Customer" at bounding box center [824, 40] width 63 height 11
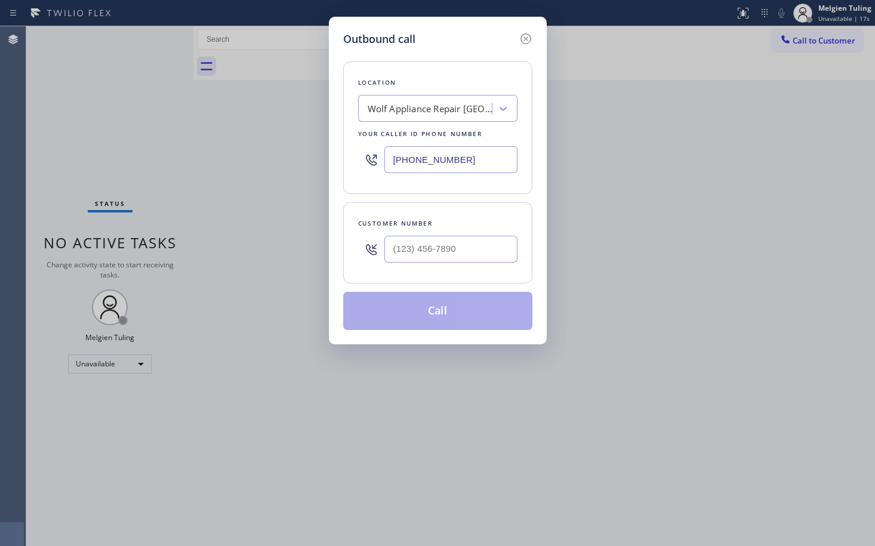
click at [439, 251] on input "text" at bounding box center [451, 249] width 133 height 27
paste input "478) 827-8218"
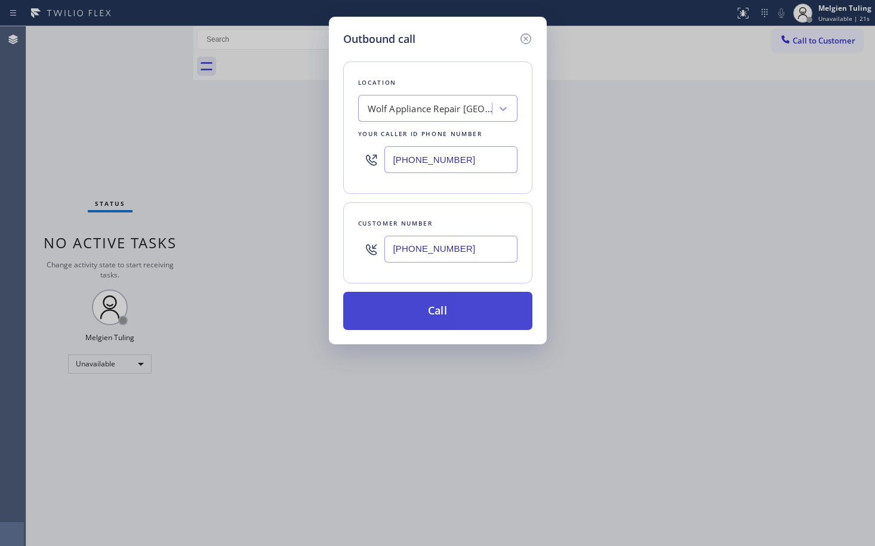
type input "[PHONE_NUMBER]"
click at [449, 308] on button "Call" at bounding box center [437, 311] width 189 height 38
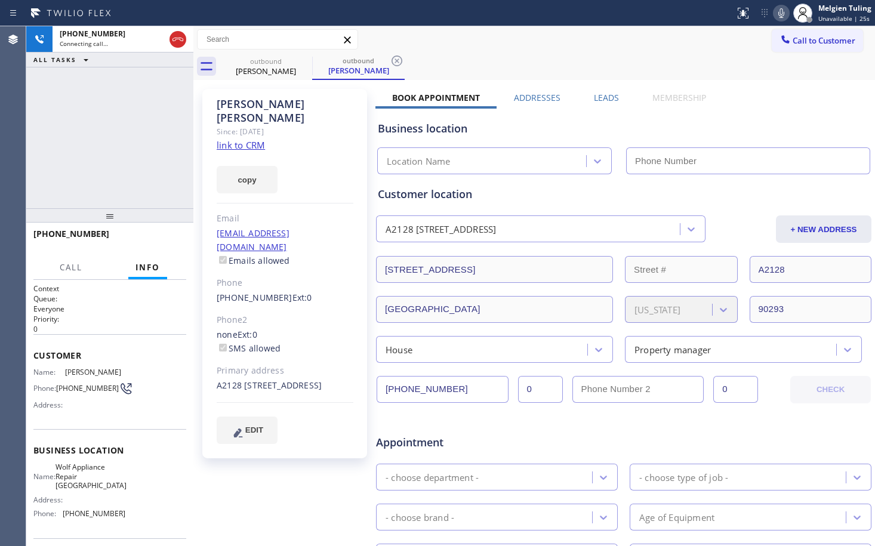
type input "[PHONE_NUMBER]"
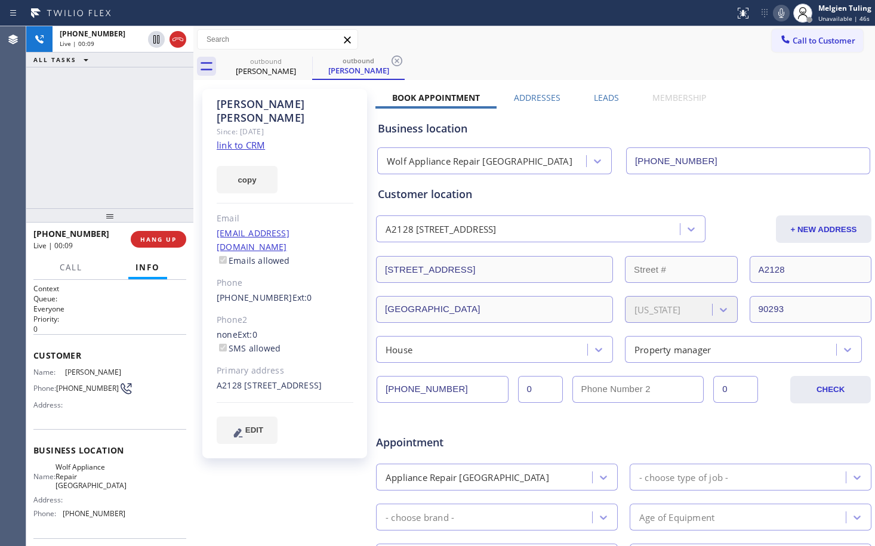
click at [284, 494] on div "[PERSON_NAME] Since: [DATE] link to CRM copy Email [EMAIL_ADDRESS][DOMAIN_NAME]…" at bounding box center [285, 470] width 179 height 774
click at [171, 236] on span "HANG UP" at bounding box center [158, 239] width 36 height 8
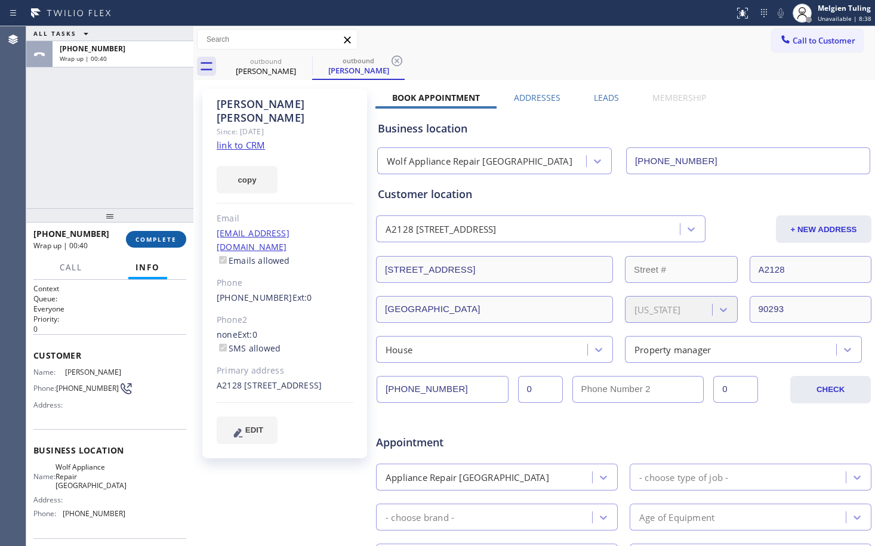
click at [162, 233] on button "COMPLETE" at bounding box center [156, 239] width 60 height 17
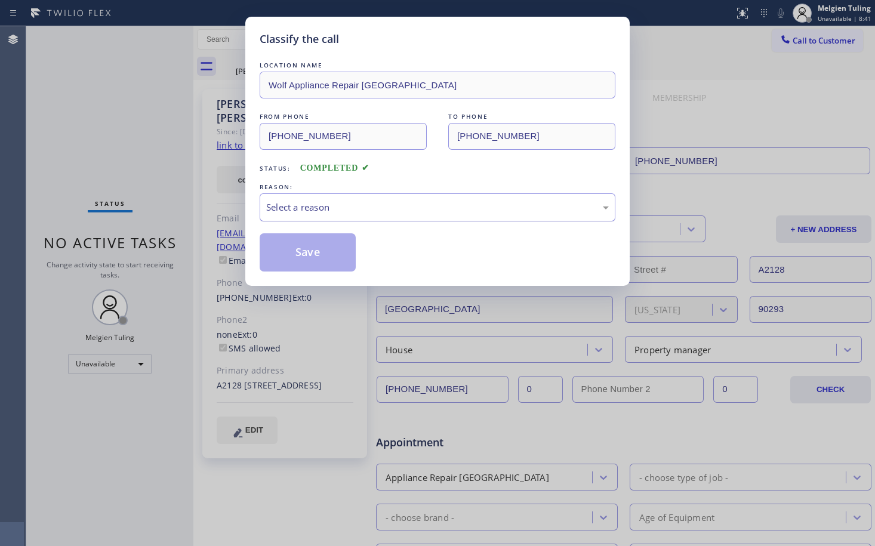
click at [304, 202] on div "Select a reason" at bounding box center [437, 208] width 343 height 14
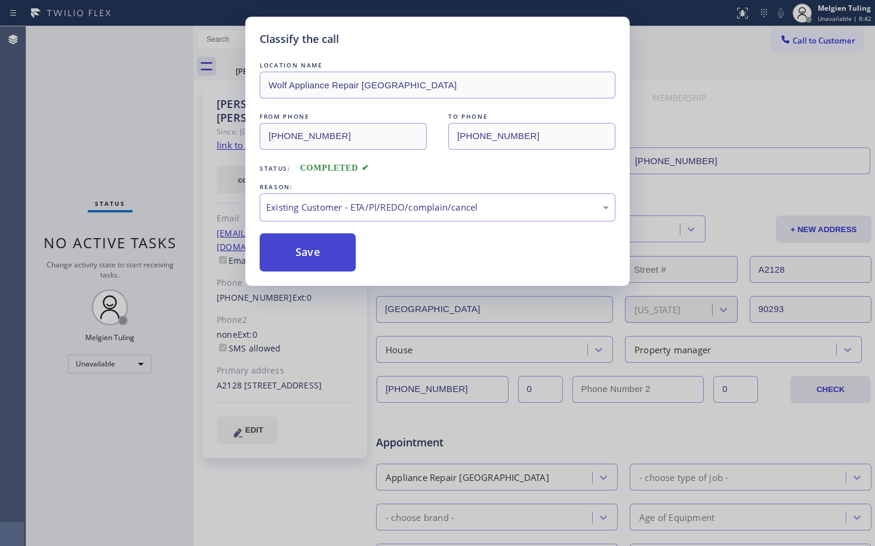
click at [296, 248] on button "Save" at bounding box center [308, 252] width 96 height 38
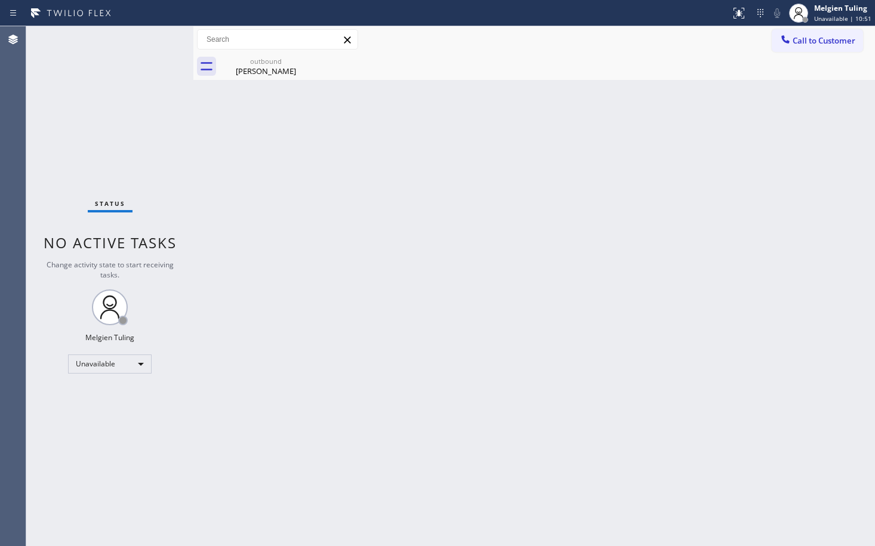
click at [575, 263] on div "Back to Dashboard Change Sender ID Customers Technicians Select a contact Outbo…" at bounding box center [534, 286] width 682 height 520
click at [139, 364] on div "Unavailable" at bounding box center [110, 364] width 84 height 19
click at [101, 398] on li "Available" at bounding box center [109, 396] width 81 height 14
click at [322, 309] on div "Back to Dashboard Change Sender ID Customers Technicians Select a contact Outbo…" at bounding box center [534, 286] width 682 height 520
click at [460, 314] on div "Back to Dashboard Change Sender ID Customers Technicians Select a contact Outbo…" at bounding box center [534, 286] width 682 height 520
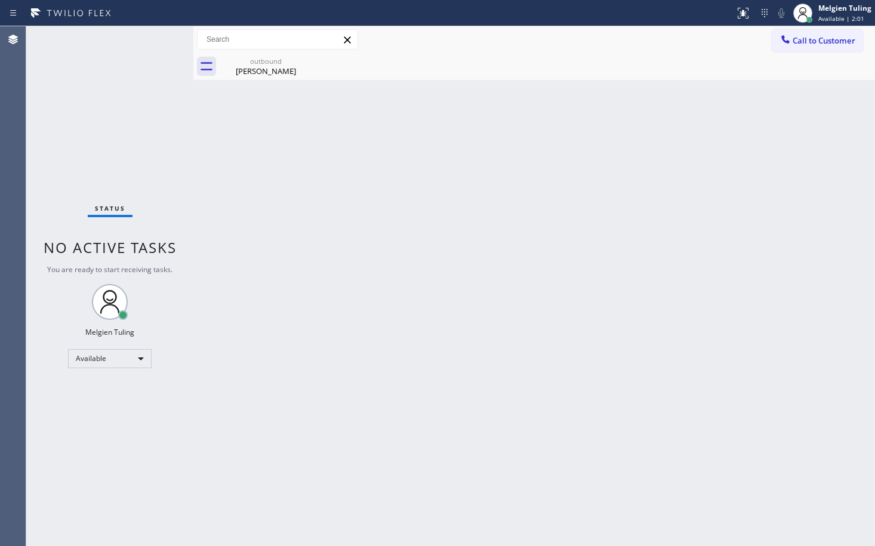
click at [472, 306] on div "Back to Dashboard Change Sender ID Customers Technicians Select a contact Outbo…" at bounding box center [534, 286] width 682 height 520
click at [397, 254] on div "Back to Dashboard Change Sender ID Customers Technicians Select a contact Outbo…" at bounding box center [534, 286] width 682 height 520
click at [582, 241] on div "Back to Dashboard Change Sender ID Customers Technicians Select a contact Outbo…" at bounding box center [534, 286] width 682 height 520
click at [351, 242] on div "Back to Dashboard Change Sender ID Customers Technicians Select a contact Outbo…" at bounding box center [534, 286] width 682 height 520
click at [763, 11] on icon at bounding box center [765, 13] width 14 height 14
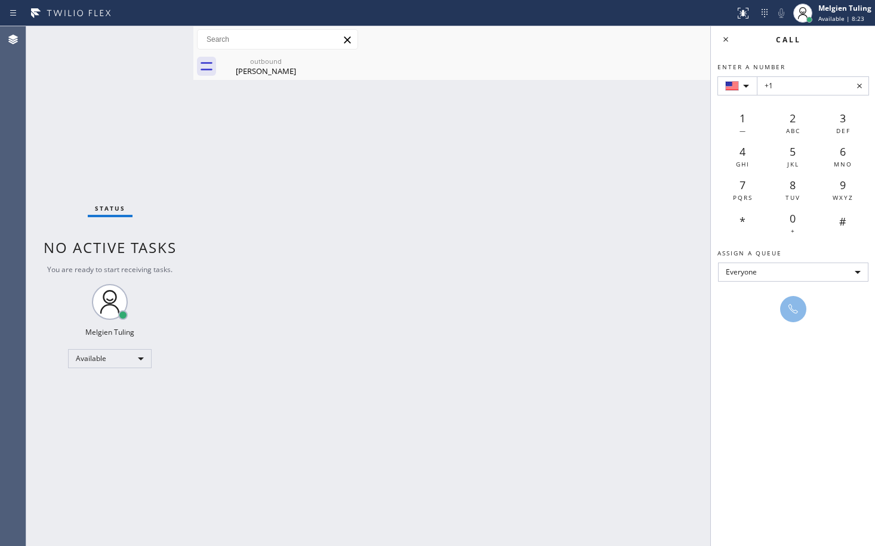
click at [578, 115] on div "Back to Dashboard Change Sender ID Customers Technicians Select a contact Outbo…" at bounding box center [534, 286] width 682 height 520
click at [726, 38] on icon at bounding box center [726, 39] width 14 height 14
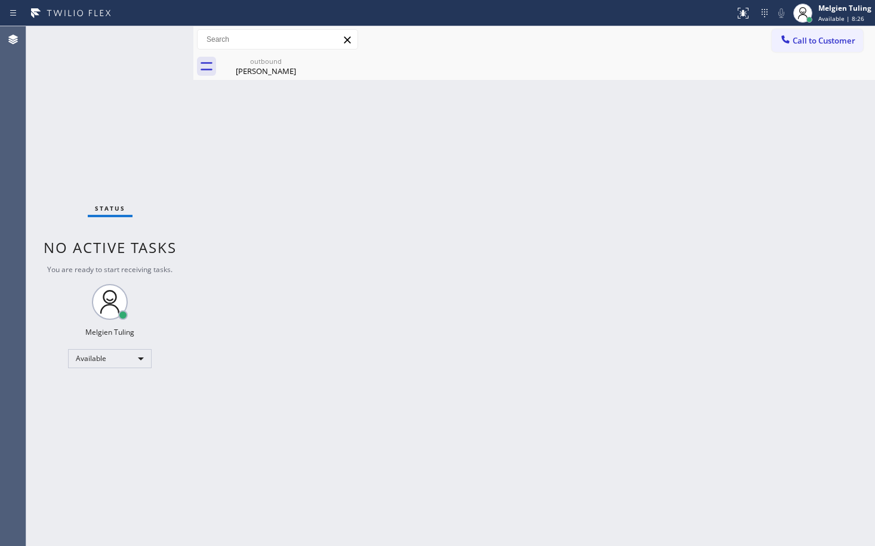
click at [559, 197] on div "Back to Dashboard Change Sender ID Customers Technicians Select a contact Outbo…" at bounding box center [534, 286] width 682 height 520
click at [141, 355] on div "Available" at bounding box center [110, 358] width 84 height 19
click at [87, 418] on li "Break" at bounding box center [109, 420] width 81 height 14
click at [364, 305] on div "Back to Dashboard Change Sender ID Customers Technicians Select a contact Outbo…" at bounding box center [534, 286] width 682 height 520
click at [305, 414] on div "Back to Dashboard Change Sender ID Customers Technicians Select a contact Outbo…" at bounding box center [534, 286] width 682 height 520
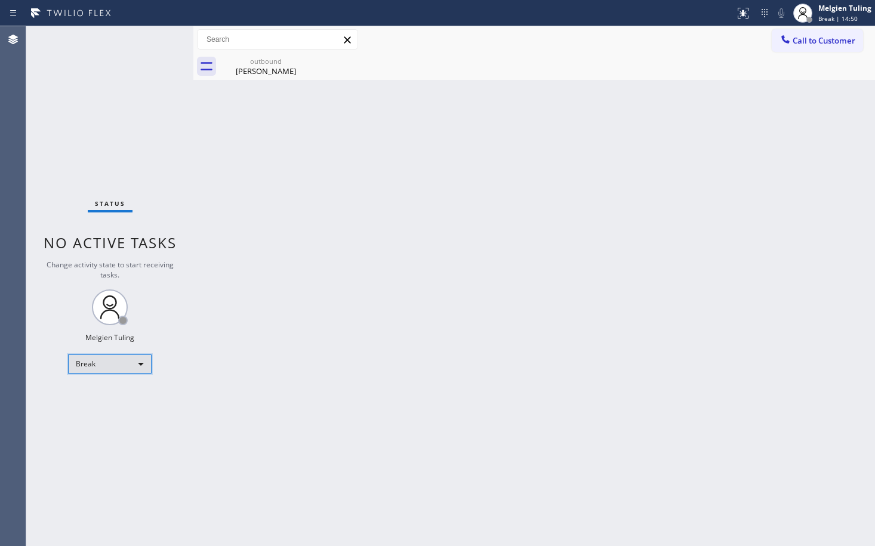
click at [141, 364] on div "Break" at bounding box center [110, 364] width 84 height 19
click at [118, 396] on li "Available" at bounding box center [109, 396] width 81 height 14
click at [370, 427] on div "Back to Dashboard Change Sender ID Customers Technicians Select a contact Outbo…" at bounding box center [534, 286] width 682 height 520
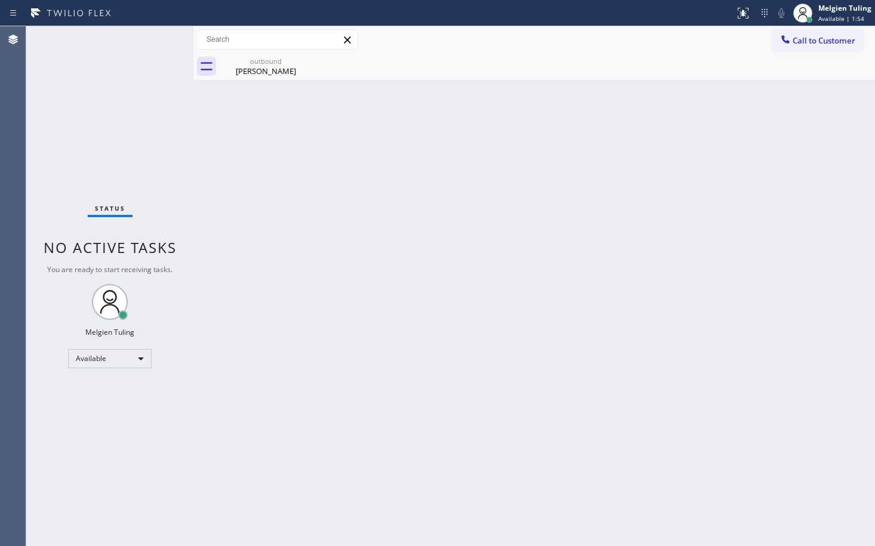
click at [553, 420] on div "Back to Dashboard Change Sender ID Customers Technicians Select a contact Outbo…" at bounding box center [534, 286] width 682 height 520
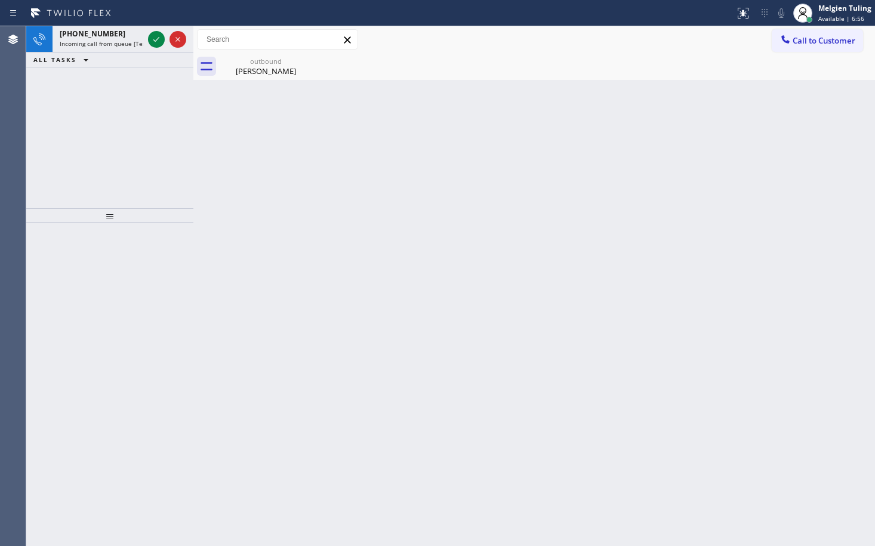
click at [186, 253] on div at bounding box center [109, 385] width 167 height 324
click at [158, 38] on icon at bounding box center [156, 39] width 14 height 14
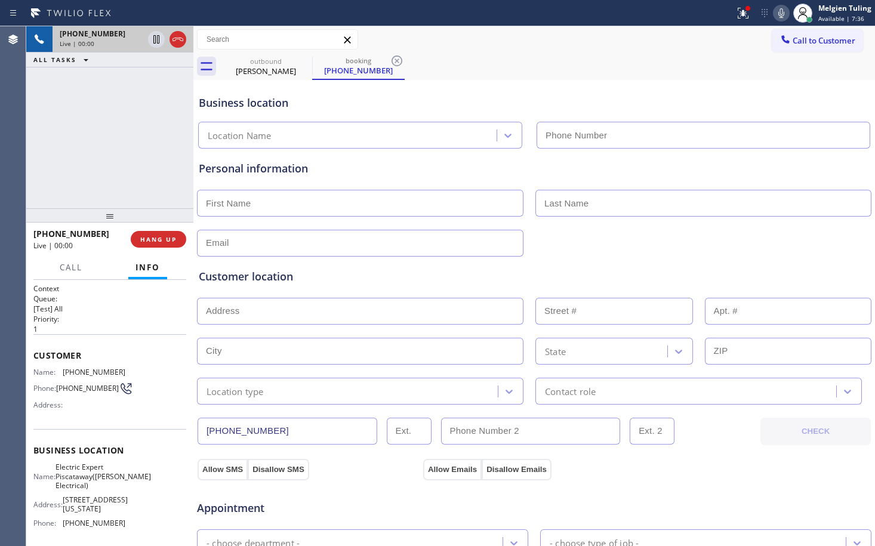
type input "[PHONE_NUMBER]"
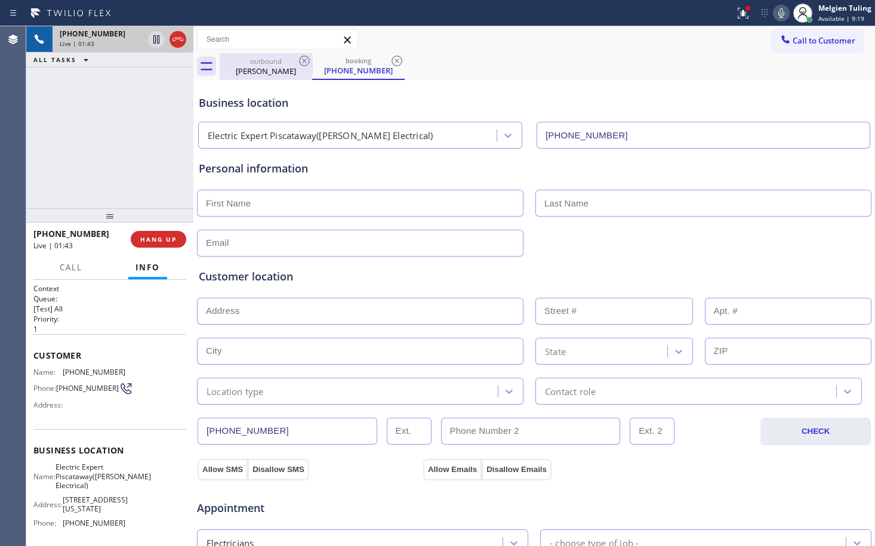
click at [256, 73] on div "[PERSON_NAME]" at bounding box center [266, 71] width 90 height 11
type input "[PHONE_NUMBER]"
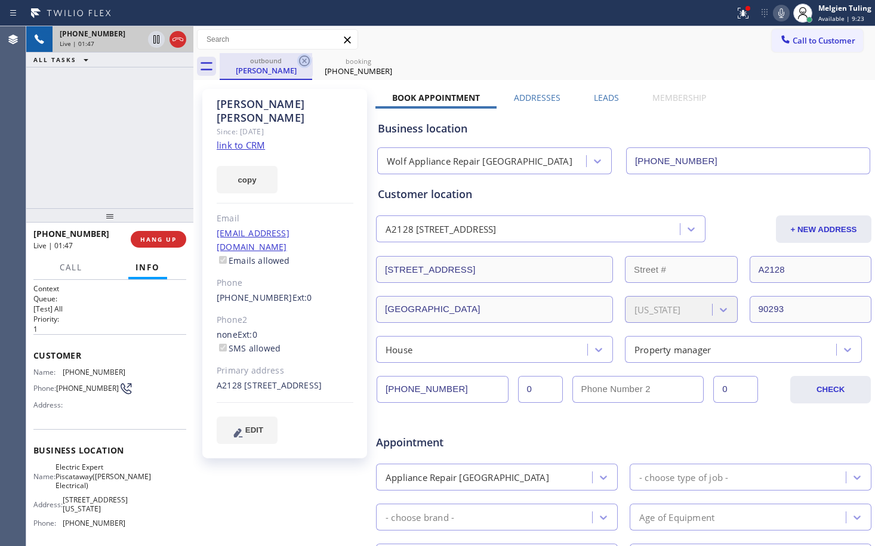
click at [303, 62] on icon at bounding box center [304, 61] width 11 height 11
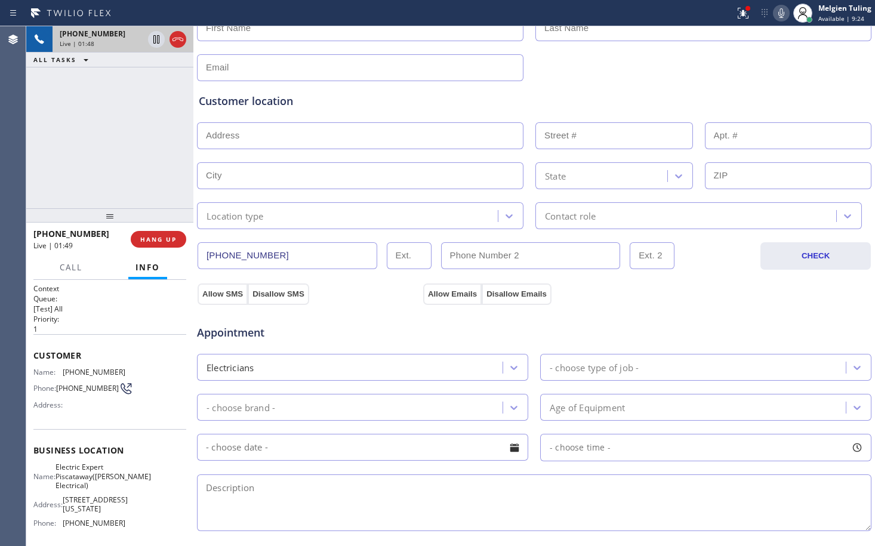
scroll to position [179, 0]
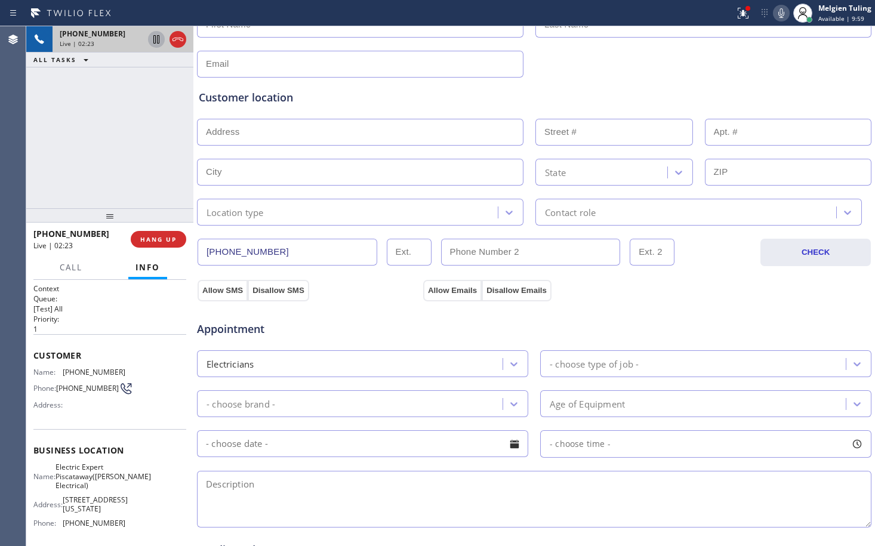
click at [156, 41] on icon at bounding box center [156, 39] width 14 height 14
click at [783, 9] on icon at bounding box center [781, 13] width 14 height 14
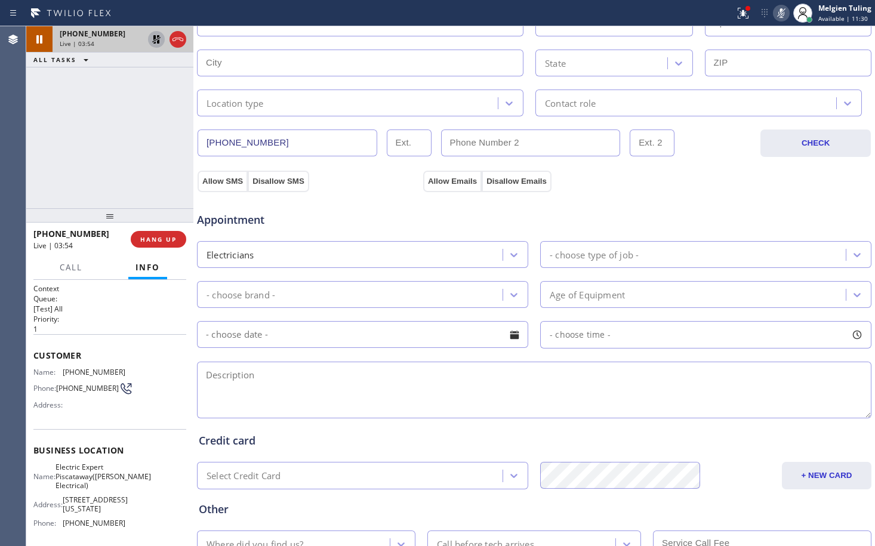
scroll to position [379, 0]
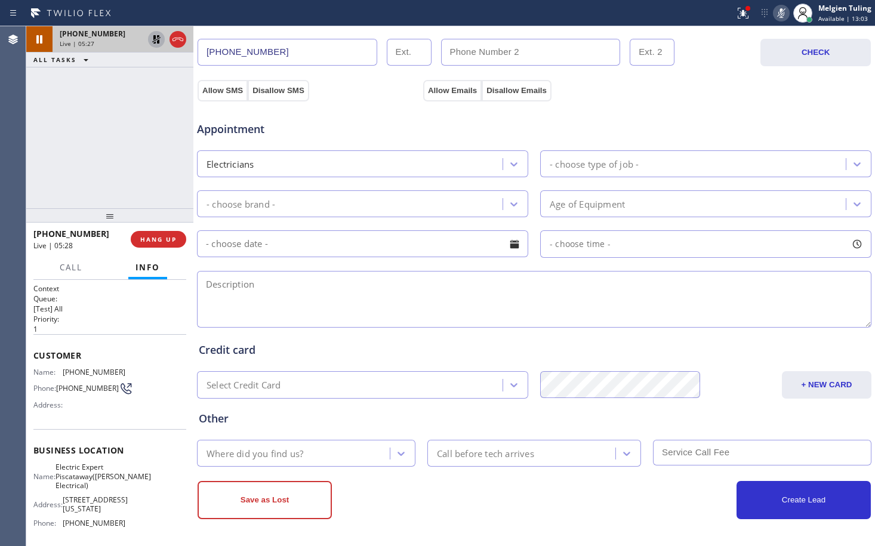
click at [156, 35] on icon at bounding box center [156, 39] width 14 height 14
click at [783, 12] on rect at bounding box center [781, 12] width 8 height 8
click at [599, 132] on div "Appointment" at bounding box center [534, 122] width 677 height 30
click at [708, 396] on div "Other Where did you find us? Call before tech arrives" at bounding box center [534, 430] width 676 height 73
click at [153, 43] on icon at bounding box center [156, 39] width 6 height 8
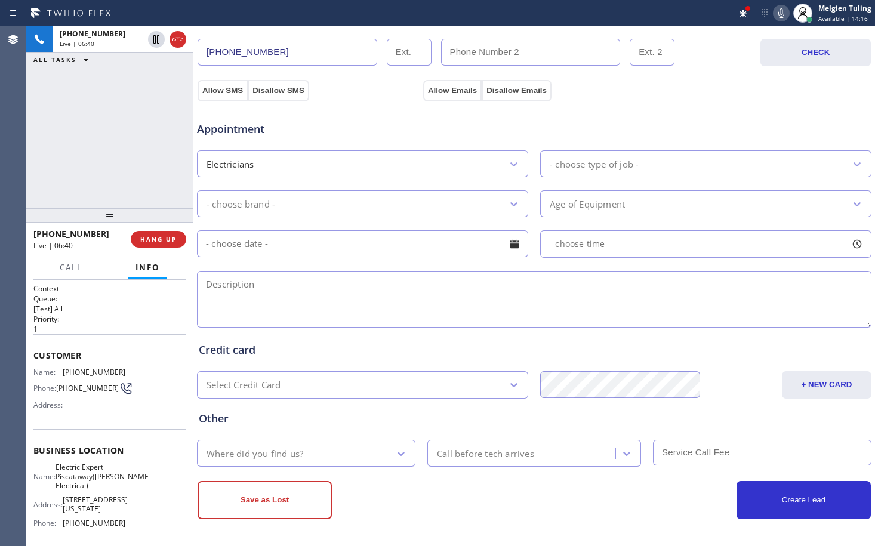
click at [783, 13] on icon at bounding box center [781, 13] width 14 height 14
click at [749, 14] on icon at bounding box center [743, 13] width 14 height 14
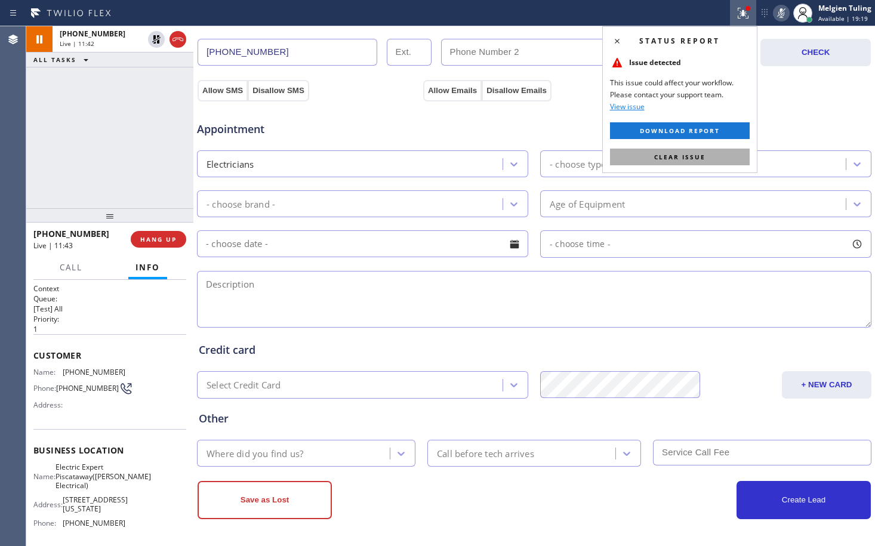
click at [666, 157] on span "Clear issue" at bounding box center [679, 157] width 51 height 8
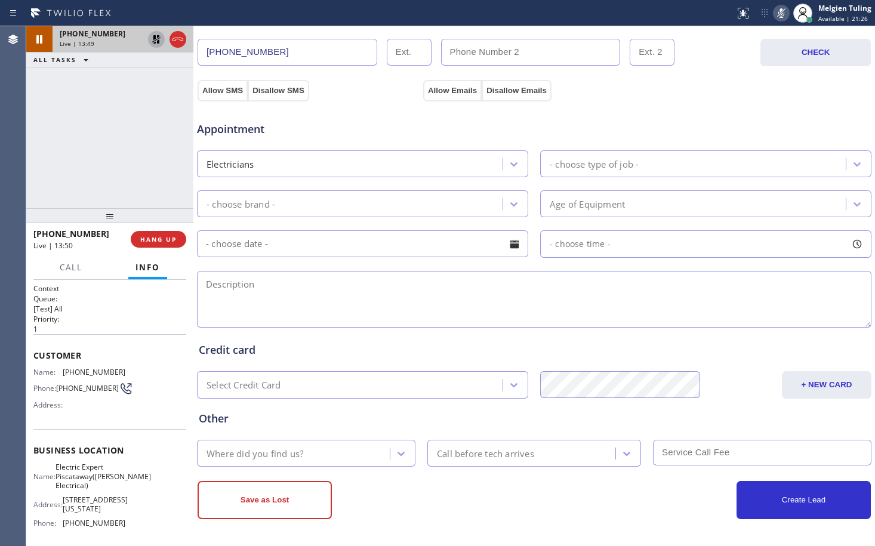
click at [155, 38] on icon at bounding box center [156, 39] width 8 height 8
click at [779, 10] on icon at bounding box center [781, 13] width 14 height 14
click at [786, 11] on icon at bounding box center [781, 13] width 14 height 14
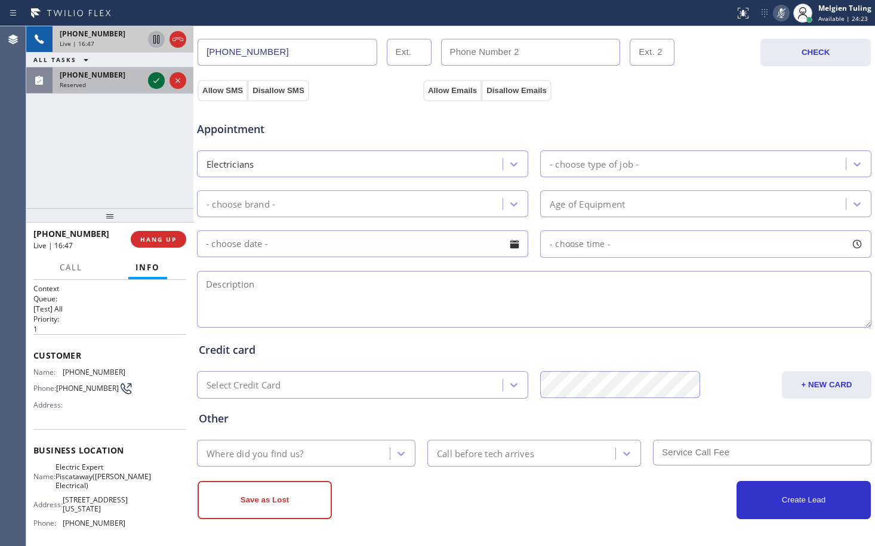
click at [153, 79] on icon at bounding box center [156, 80] width 14 height 14
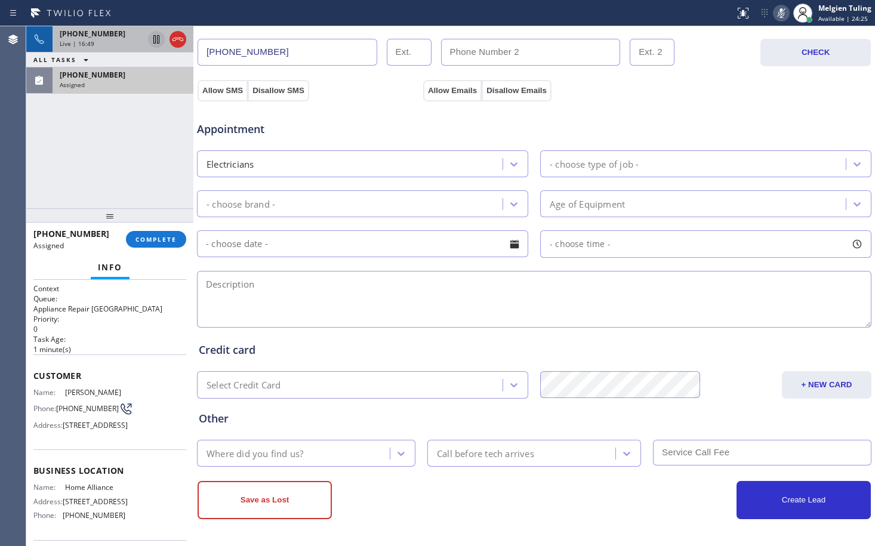
click at [118, 268] on span "Info" at bounding box center [110, 267] width 24 height 11
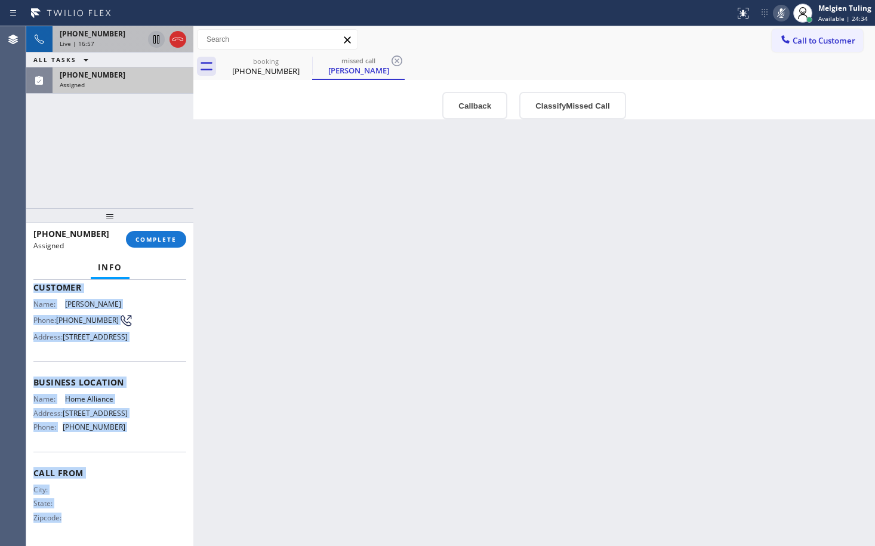
scroll to position [120, 0]
drag, startPoint x: 31, startPoint y: 371, endPoint x: 137, endPoint y: 444, distance: 128.5
click at [137, 444] on div "Context Queue: Appliance Repair High End Priority: 0 Task Age: [DEMOGRAPHIC_DAT…" at bounding box center [109, 413] width 167 height 266
click at [159, 239] on span "COMPLETE" at bounding box center [156, 239] width 41 height 8
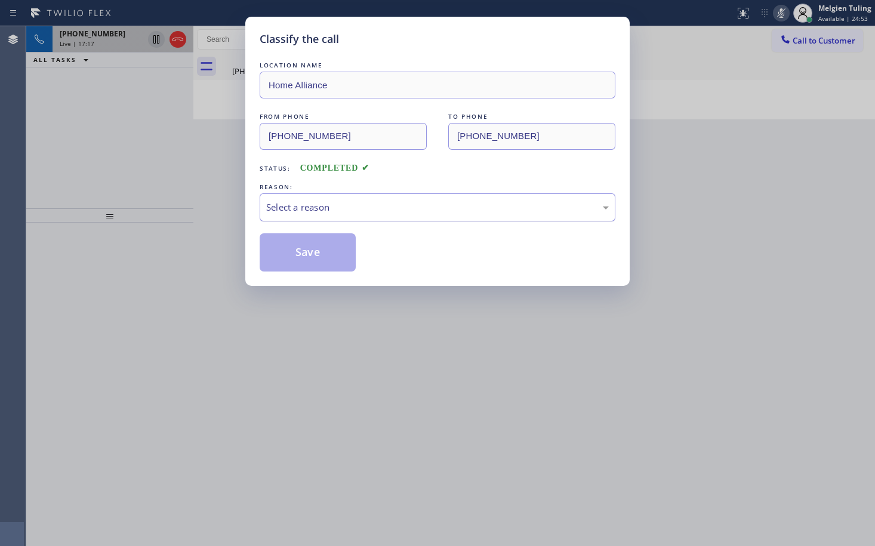
click at [314, 206] on div "Select a reason" at bounding box center [437, 208] width 343 height 14
click at [301, 256] on button "Save" at bounding box center [308, 252] width 96 height 38
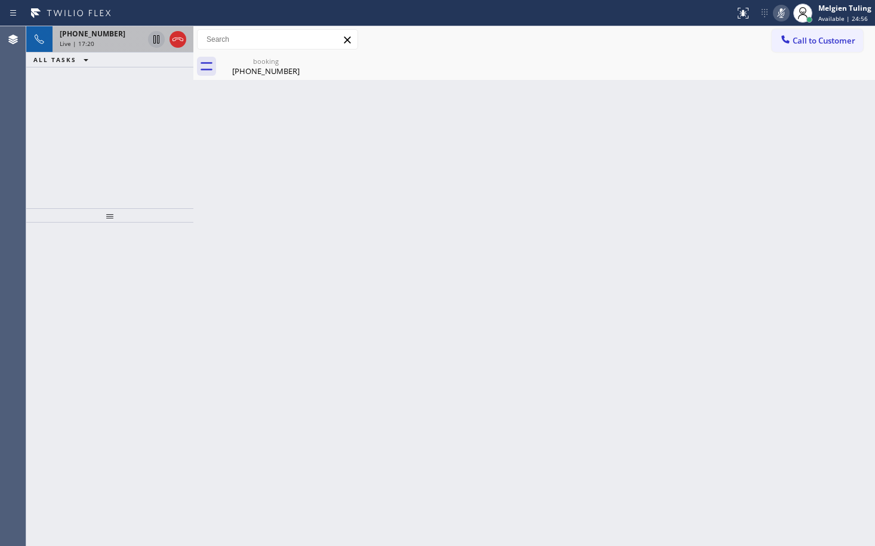
click at [301, 256] on div "Back to Dashboard Change Sender ID Customers Technicians Select a contact Outbo…" at bounding box center [534, 286] width 682 height 520
click at [110, 148] on div "[PHONE_NUMBER] Live | 17:21 ALL TASKS ALL TASKS ACTIVE TASKS TASKS IN WRAP UP" at bounding box center [109, 117] width 167 height 182
click at [102, 29] on span "[PHONE_NUMBER]" at bounding box center [93, 34] width 66 height 10
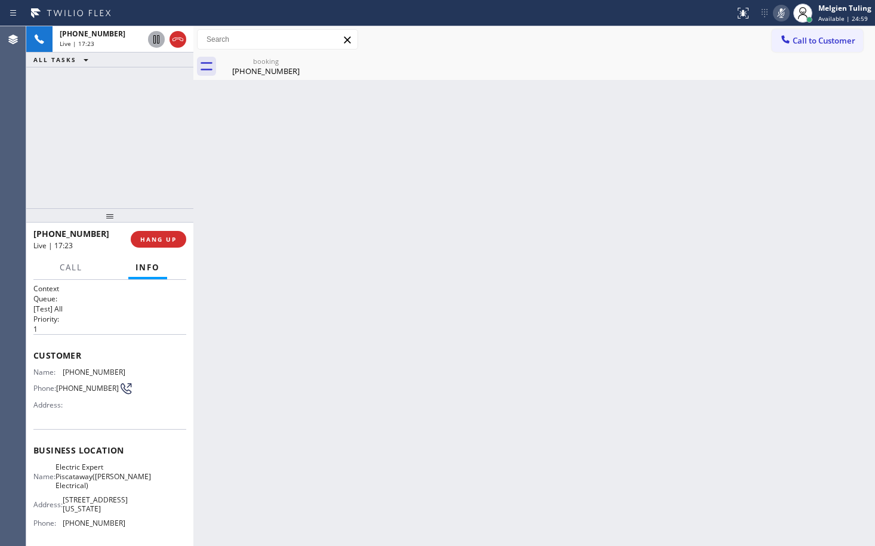
click at [786, 11] on icon at bounding box center [781, 13] width 14 height 14
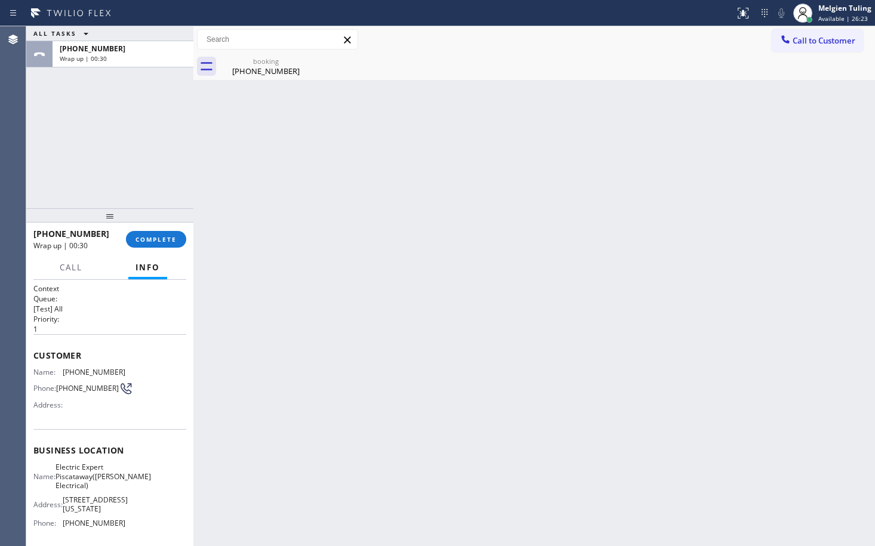
click at [364, 265] on div "Back to Dashboard Change Sender ID Customers Technicians Select a contact Outbo…" at bounding box center [534, 286] width 682 height 520
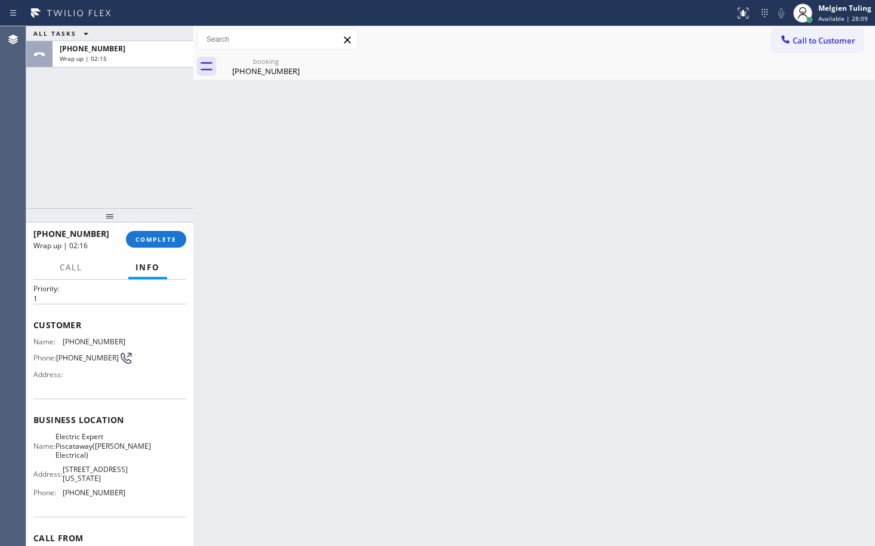
scroll to position [60, 0]
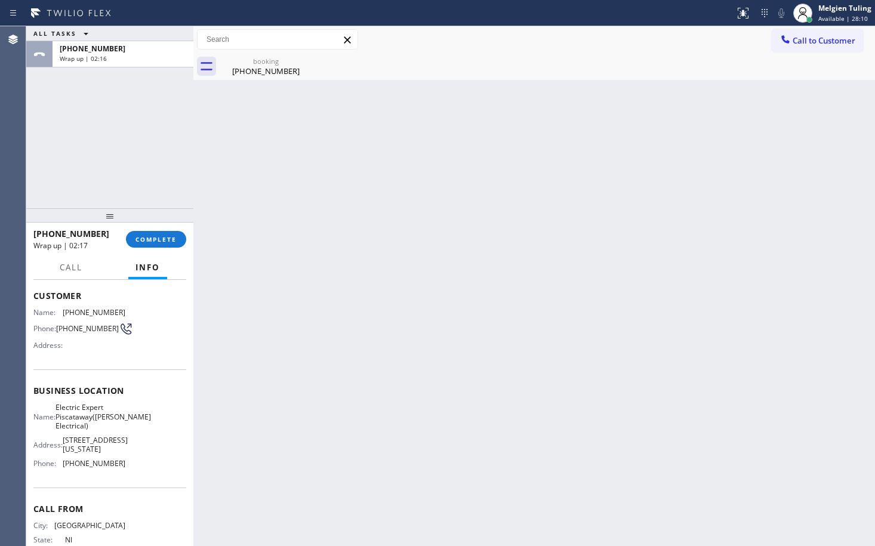
click at [124, 461] on div "Name: Electric Expert Piscataway([PERSON_NAME] Electrical) Address: [STREET_ADD…" at bounding box center [109, 438] width 153 height 70
click at [114, 454] on span "[STREET_ADDRESS][US_STATE]" at bounding box center [95, 445] width 65 height 19
drag, startPoint x: 123, startPoint y: 439, endPoint x: 64, endPoint y: 412, distance: 64.9
click at [64, 412] on div "Name: Electric Expert Piscataway([PERSON_NAME] Electrical) Address: [STREET_ADD…" at bounding box center [109, 438] width 153 height 70
click at [152, 447] on div "Name: Electric Expert Piscataway([PERSON_NAME] Electrical) Address: [STREET_ADD…" at bounding box center [109, 438] width 153 height 70
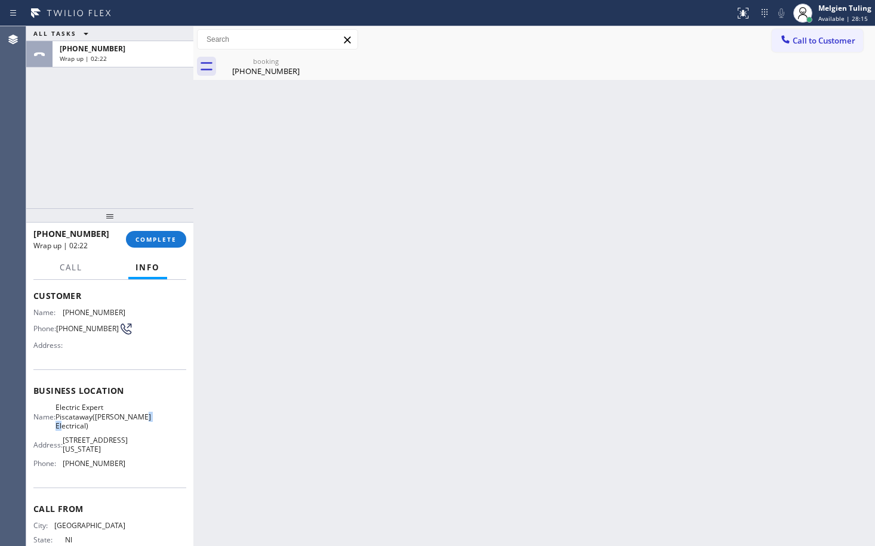
drag, startPoint x: 109, startPoint y: 430, endPoint x: 84, endPoint y: 431, distance: 24.5
click at [84, 431] on span "Electric Expert Piscataway([PERSON_NAME] Electrical)" at bounding box center [101, 416] width 90 height 27
click at [99, 440] on span "[STREET_ADDRESS][US_STATE]" at bounding box center [95, 445] width 65 height 19
drag, startPoint x: 103, startPoint y: 430, endPoint x: 61, endPoint y: 414, distance: 44.8
click at [62, 415] on div "Name: Electric Expert Piscataway([PERSON_NAME] Electrical)" at bounding box center [79, 416] width 92 height 27
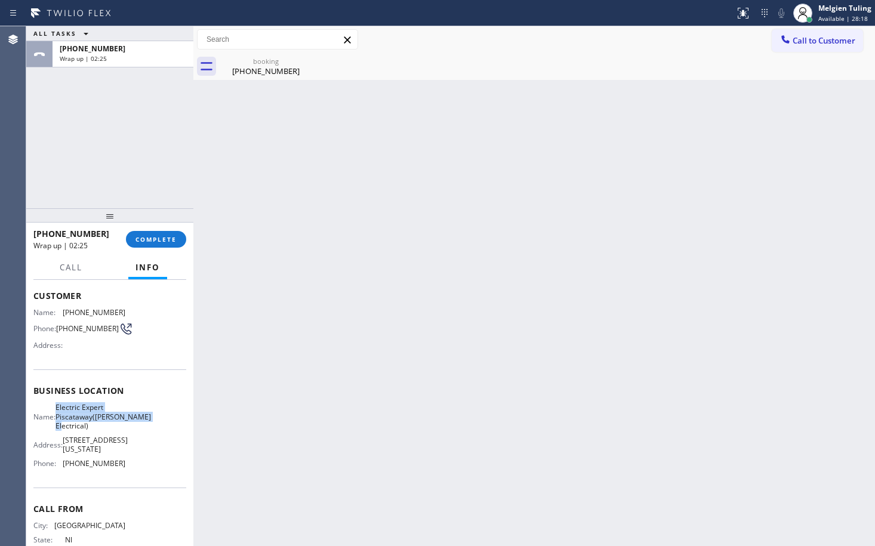
click at [61, 414] on div "Name: Electric Expert Piscataway([PERSON_NAME] Electrical)" at bounding box center [79, 416] width 92 height 27
drag, startPoint x: 89, startPoint y: 429, endPoint x: 97, endPoint y: 428, distance: 7.8
click at [89, 429] on span "Electric Expert Piscataway([PERSON_NAME] Electrical)" at bounding box center [101, 416] width 90 height 27
drag, startPoint x: 99, startPoint y: 428, endPoint x: 60, endPoint y: 416, distance: 40.6
click at [60, 416] on div "Name: Electric Expert Piscataway([PERSON_NAME] Electrical)" at bounding box center [79, 416] width 92 height 27
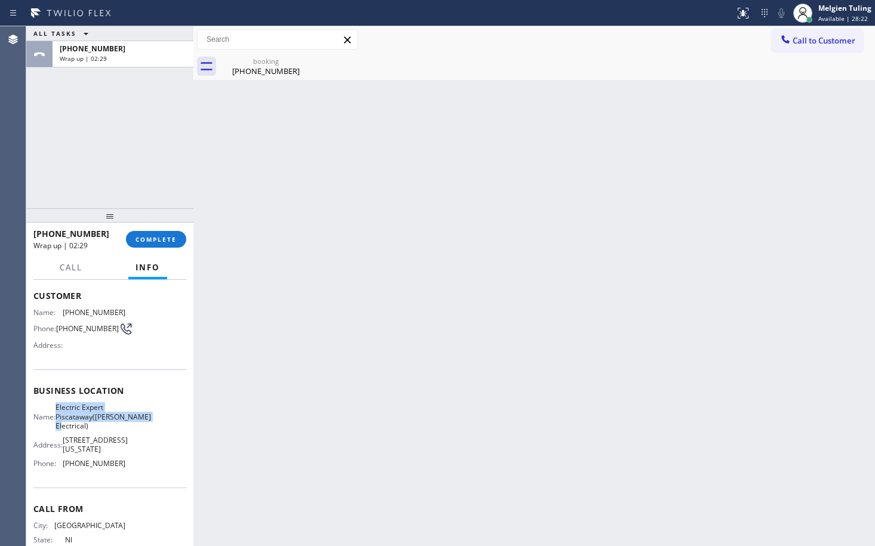
copy div "Electric Expert Piscataway([PERSON_NAME] Electrical)"
click at [137, 449] on div "Name: Electric Expert Piscataway([PERSON_NAME] Electrical) Address: [STREET_ADD…" at bounding box center [109, 438] width 153 height 70
drag, startPoint x: 114, startPoint y: 493, endPoint x: 63, endPoint y: 492, distance: 51.4
click at [63, 468] on div "Phone: [PHONE_NUMBER]" at bounding box center [79, 463] width 92 height 9
copy div "[PHONE_NUMBER]"
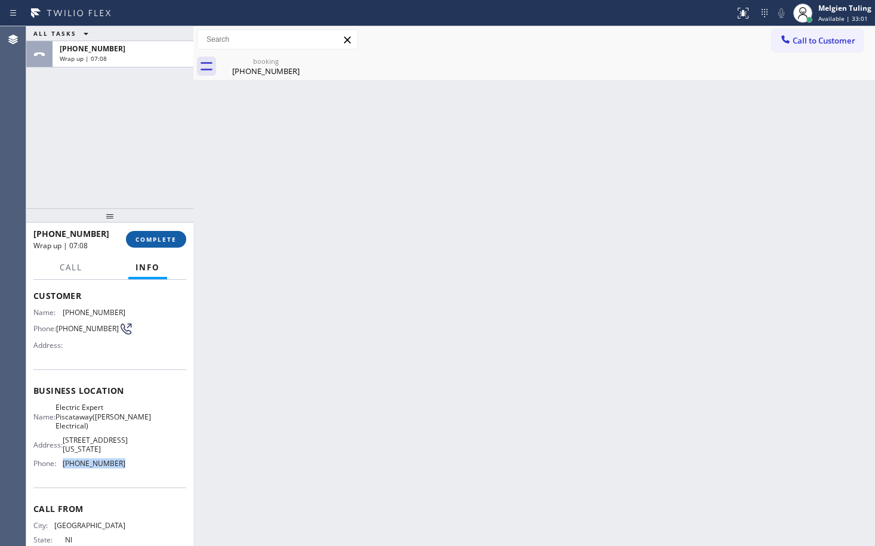
click at [158, 239] on span "COMPLETE" at bounding box center [156, 239] width 41 height 8
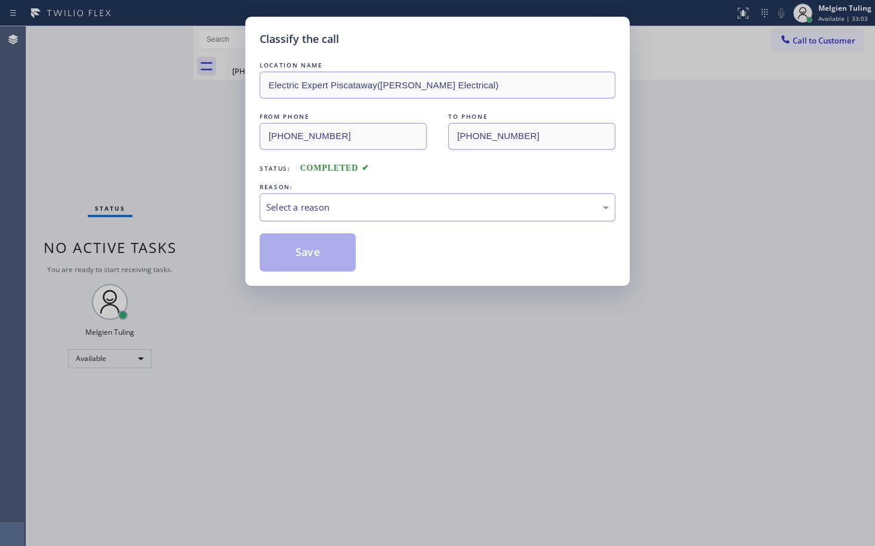
click at [274, 202] on div "Select a reason" at bounding box center [437, 208] width 343 height 14
click at [291, 253] on button "Save" at bounding box center [308, 252] width 96 height 38
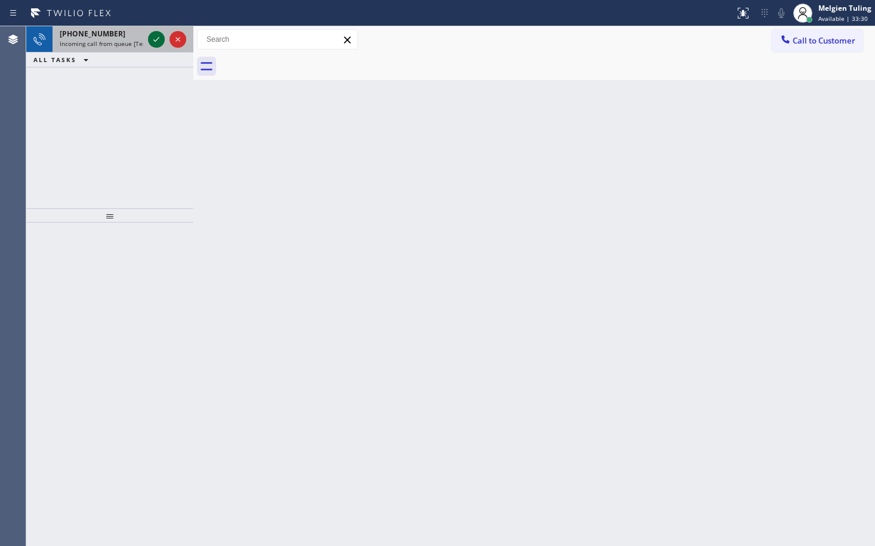
click at [150, 39] on icon at bounding box center [156, 39] width 14 height 14
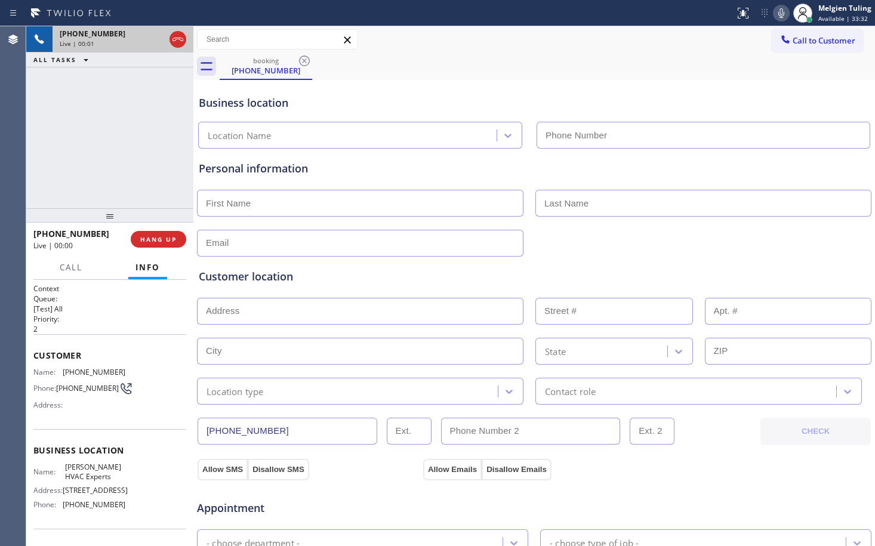
type input "[PHONE_NUMBER]"
click at [154, 38] on icon at bounding box center [156, 39] width 6 height 8
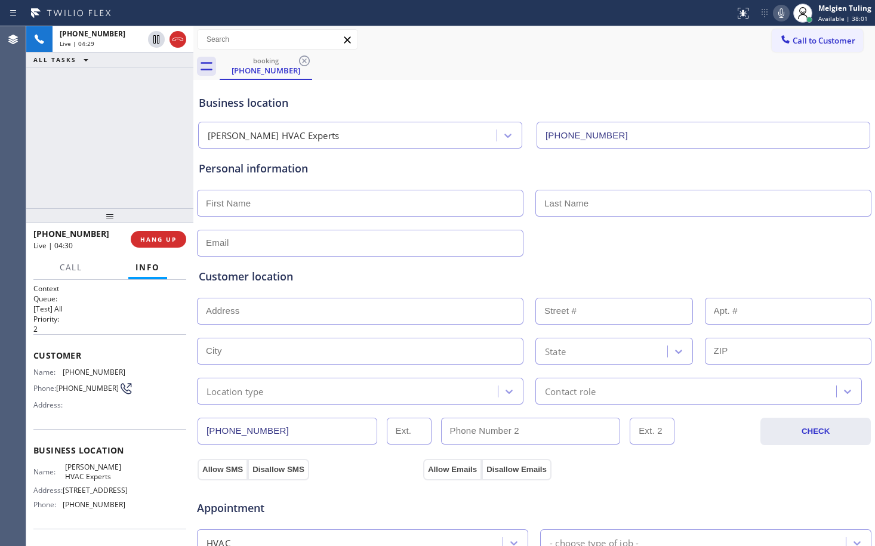
click at [785, 14] on icon at bounding box center [782, 13] width 6 height 10
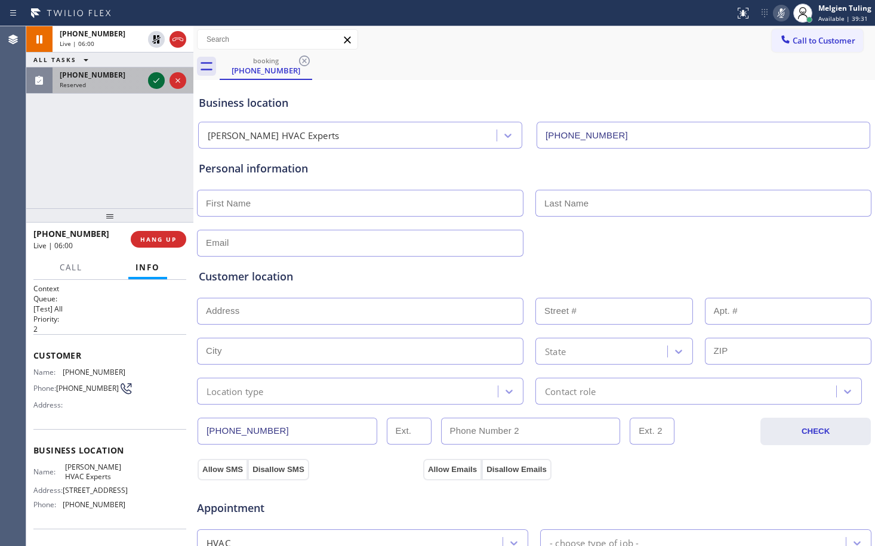
click at [159, 84] on icon at bounding box center [156, 80] width 14 height 14
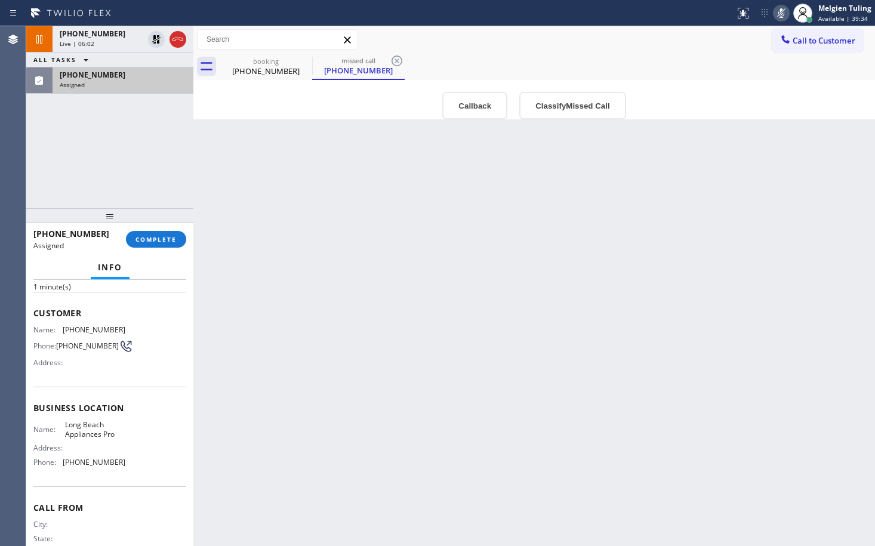
scroll to position [42, 0]
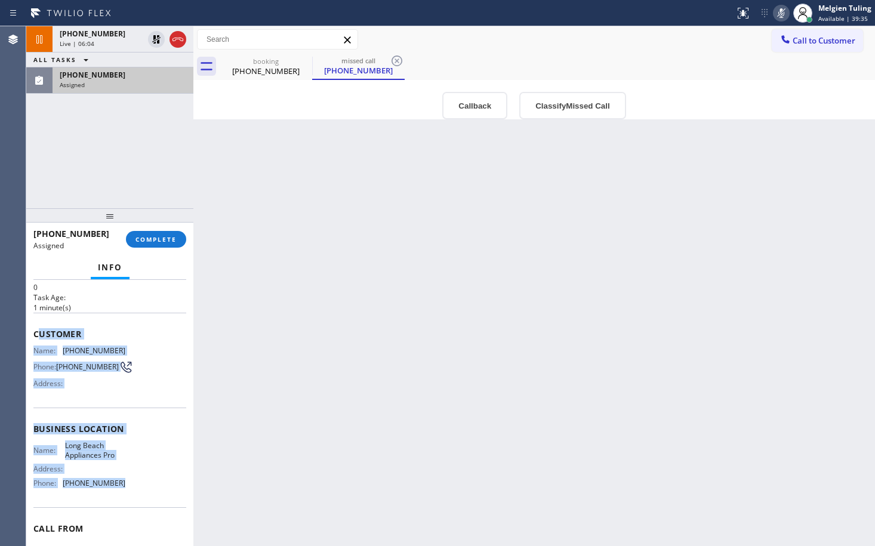
drag, startPoint x: 50, startPoint y: 334, endPoint x: 124, endPoint y: 491, distance: 173.4
click at [124, 491] on div "Context Queue: Appliance Repair Priority: 0 Task Age: [DEMOGRAPHIC_DATA] minute…" at bounding box center [109, 420] width 153 height 356
click at [152, 241] on span "COMPLETE" at bounding box center [156, 239] width 41 height 8
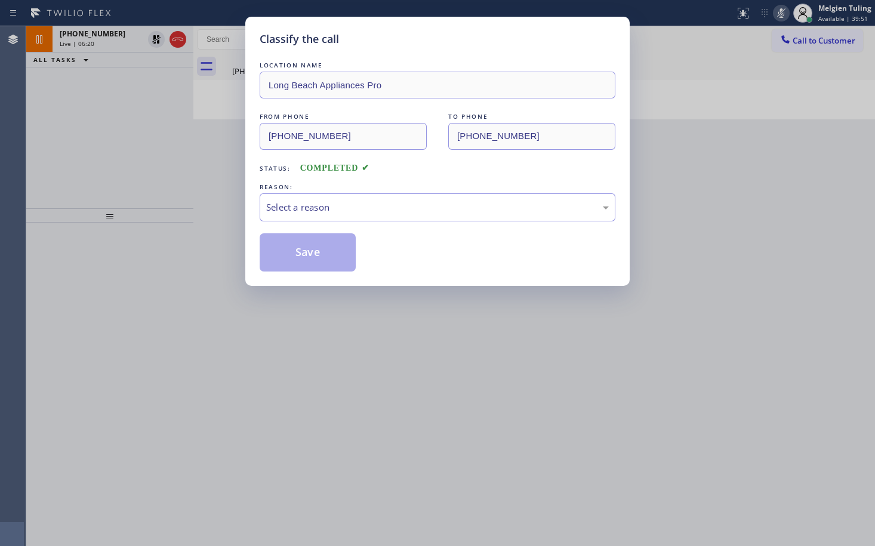
click at [352, 99] on div "LOCATION NAME [GEOGRAPHIC_DATA] Appliances Pro FROM PHONE [PHONE_NUMBER] TO PHO…" at bounding box center [438, 165] width 356 height 213
click at [307, 207] on div "Select a reason" at bounding box center [437, 208] width 343 height 14
click at [296, 254] on button "Save" at bounding box center [308, 252] width 96 height 38
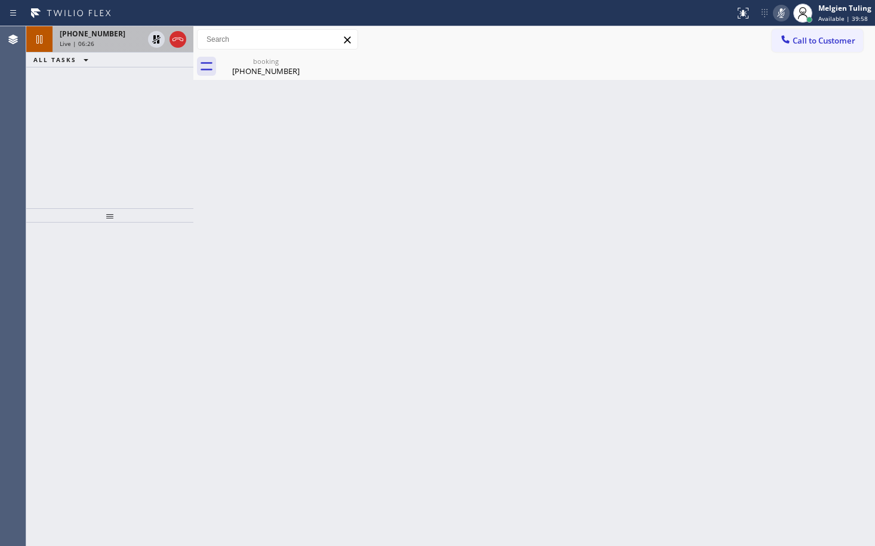
click at [87, 36] on span "[PHONE_NUMBER]" at bounding box center [93, 34] width 66 height 10
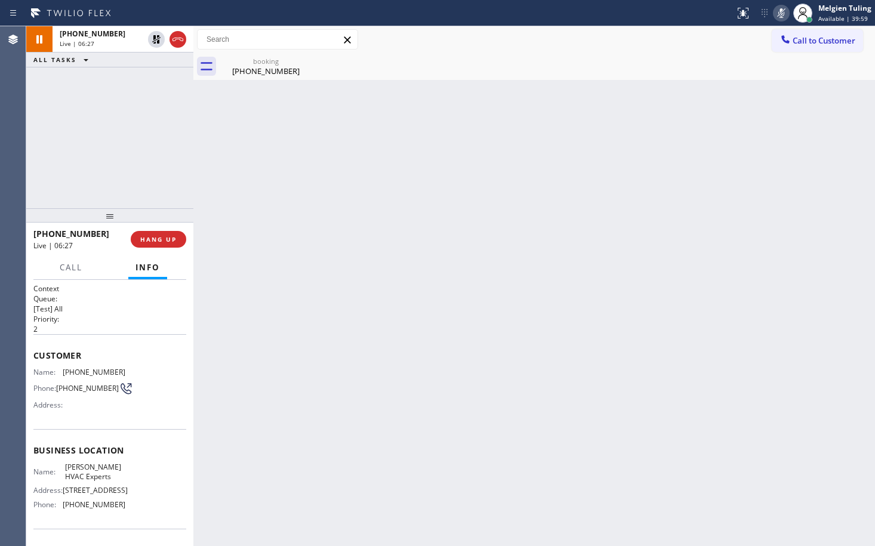
click at [121, 383] on div "Name: [PHONE_NUMBER] Phone: [PHONE_NUMBER] Address:" at bounding box center [109, 391] width 153 height 47
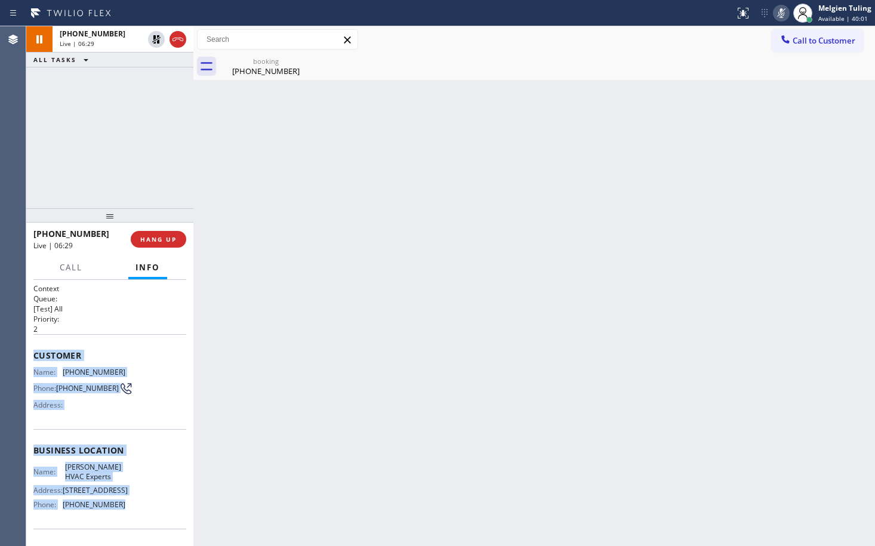
drag, startPoint x: 34, startPoint y: 354, endPoint x: 137, endPoint y: 512, distance: 188.5
click at [137, 512] on div "Context Queue: [Test] All Priority: 2 Customer Name: [PHONE_NUMBER] Phone: [PHO…" at bounding box center [109, 452] width 153 height 336
copy div "Customer Name: [PHONE_NUMBER] Phone: [PHONE_NUMBER] Address: Business location …"
click at [152, 41] on icon at bounding box center [156, 39] width 14 height 14
click at [785, 11] on icon at bounding box center [781, 13] width 14 height 14
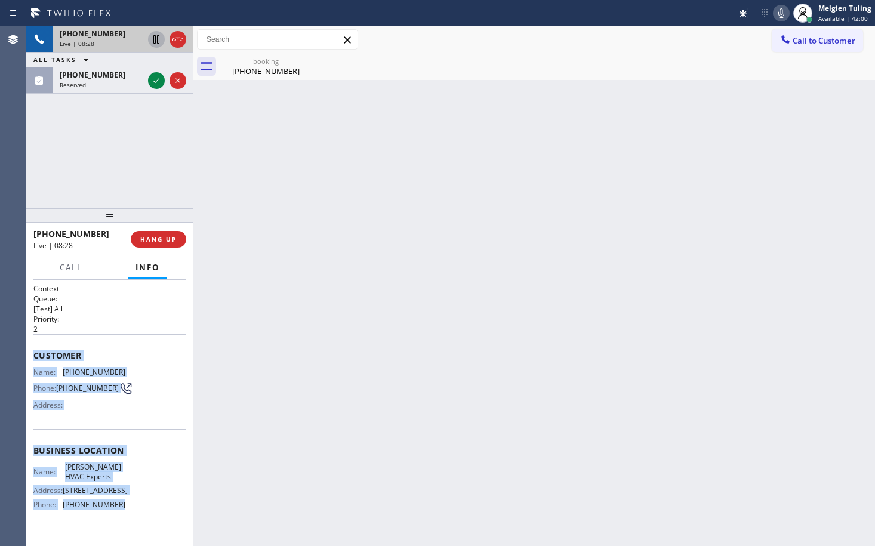
click at [158, 41] on icon at bounding box center [156, 39] width 6 height 8
click at [788, 13] on icon at bounding box center [781, 13] width 14 height 14
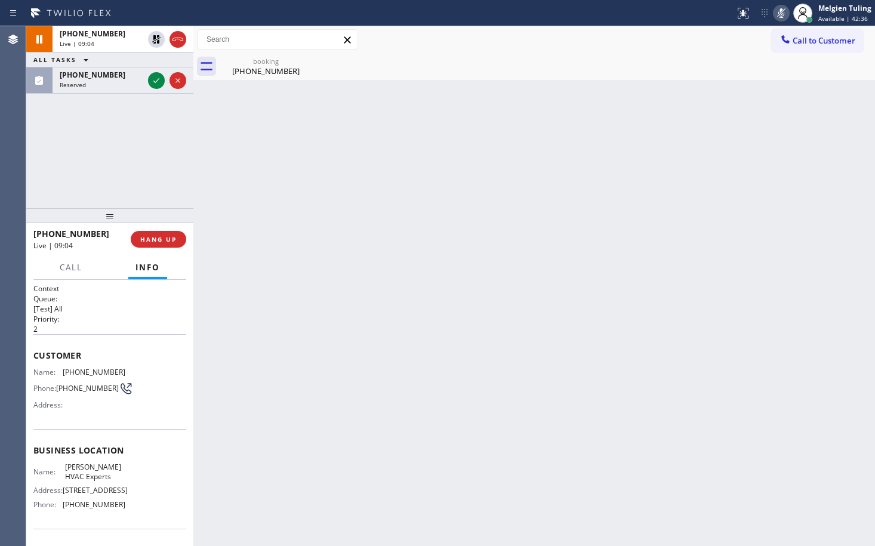
click at [143, 328] on p "2" at bounding box center [109, 329] width 153 height 10
click at [152, 77] on icon at bounding box center [156, 80] width 14 height 14
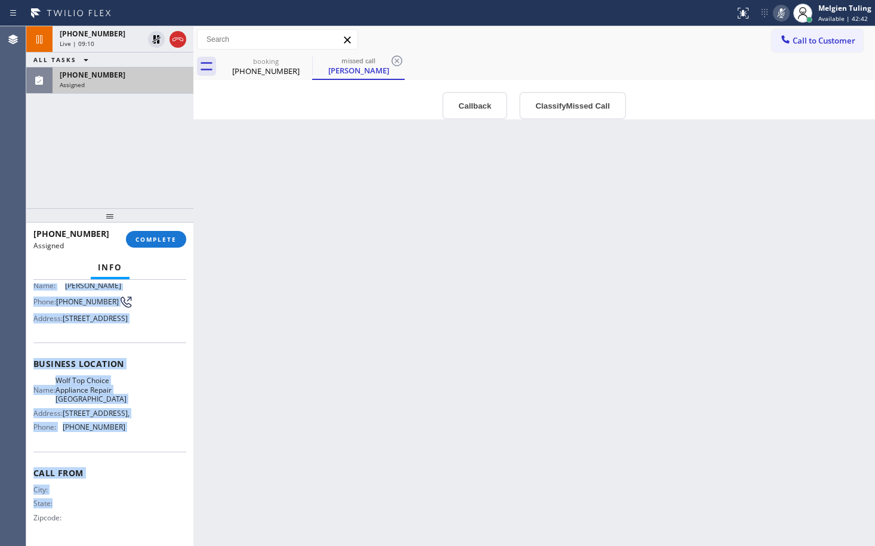
scroll to position [138, 0]
drag, startPoint x: 56, startPoint y: 348, endPoint x: 125, endPoint y: 432, distance: 108.7
click at [125, 432] on div "Context Queue: Appliance Repair High End Priority: 0 Task Age: Customer Name: […" at bounding box center [109, 365] width 153 height 356
copy div "ustomer Name: [PERSON_NAME] Phone: [PHONE_NUMBER] Address: [STREET_ADDRESS] Bus…"
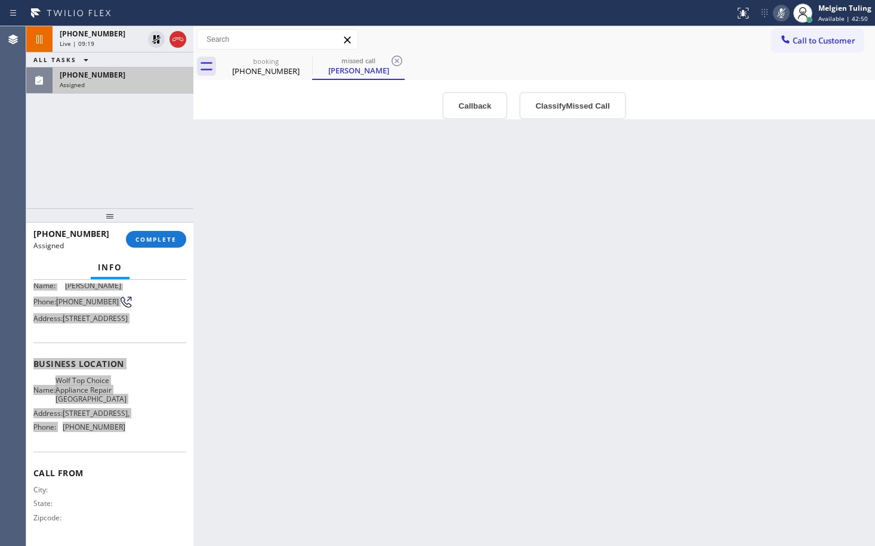
scroll to position [148, 0]
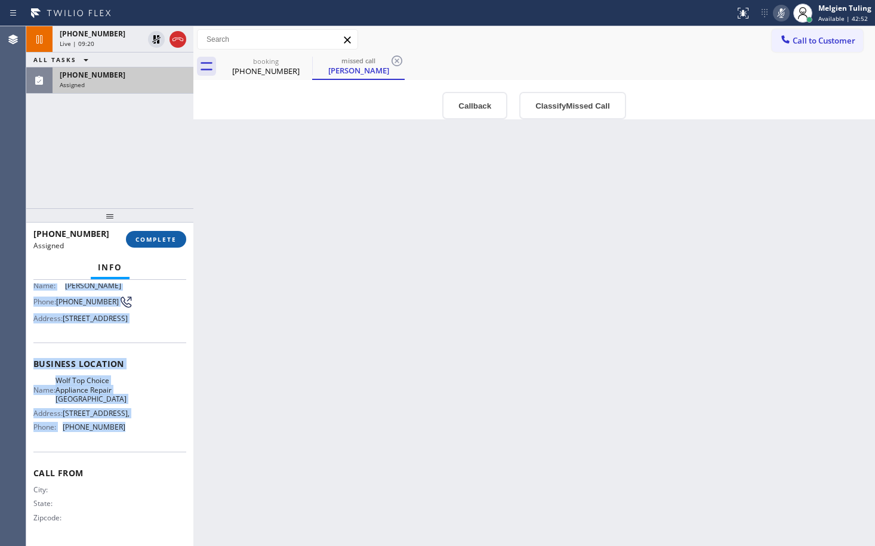
click at [148, 239] on span "COMPLETE" at bounding box center [156, 239] width 41 height 8
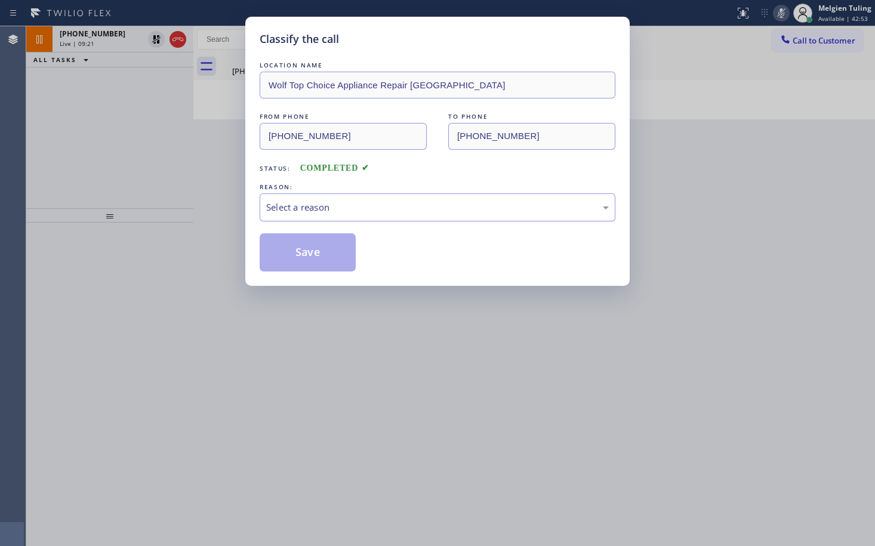
click at [284, 203] on div "Select a reason" at bounding box center [437, 208] width 343 height 14
click at [284, 244] on button "Save" at bounding box center [308, 252] width 96 height 38
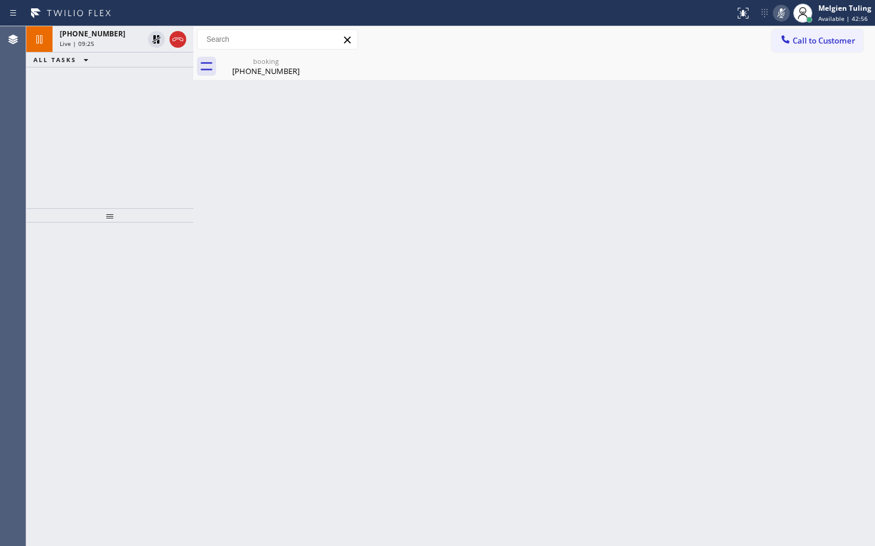
click at [136, 148] on div "[PHONE_NUMBER] Live | 09:25 ALL TASKS ALL TASKS ACTIVE TASKS TASKS IN WRAP UP" at bounding box center [109, 117] width 167 height 182
click at [109, 43] on div "Live | 09:26" at bounding box center [102, 43] width 84 height 8
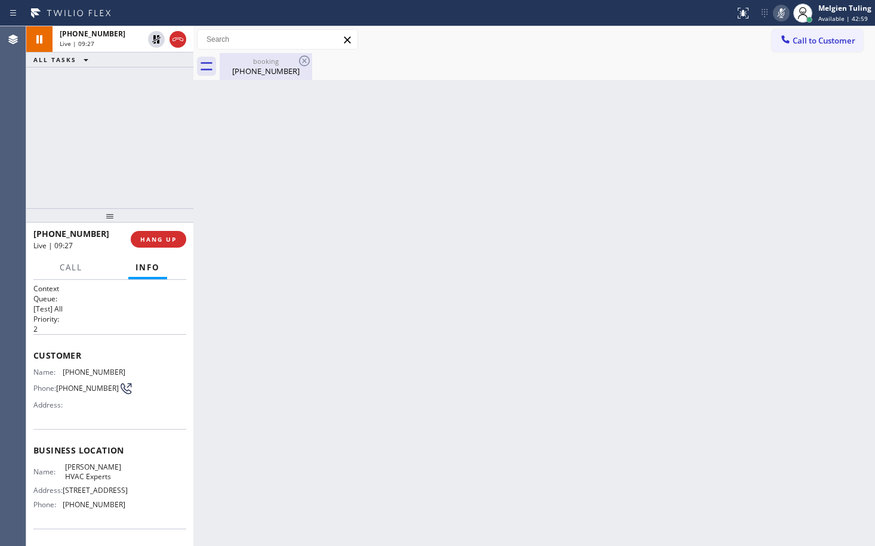
click at [251, 70] on div "[PHONE_NUMBER]" at bounding box center [266, 71] width 90 height 11
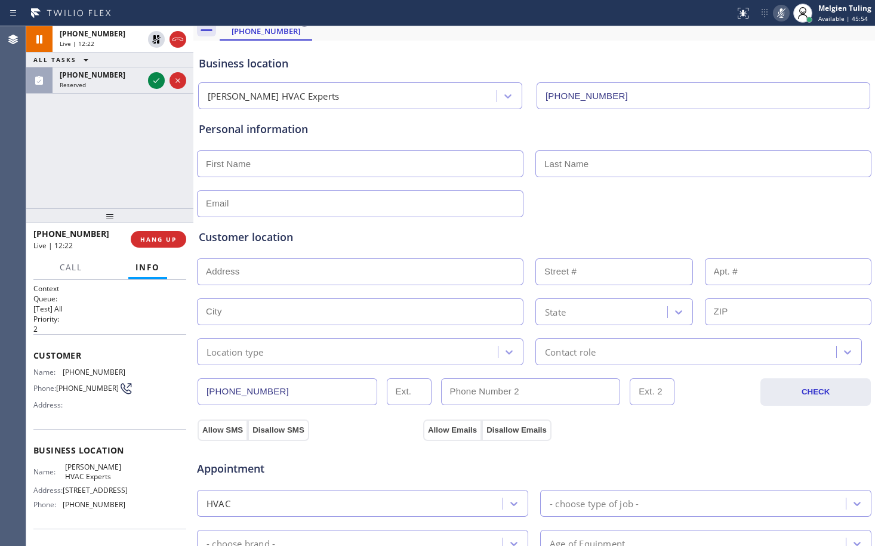
scroll to position [60, 0]
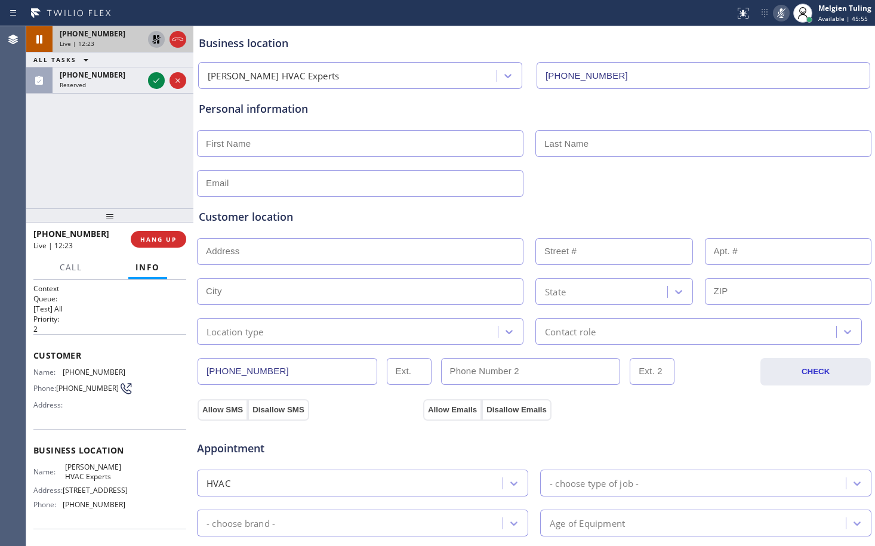
click at [158, 38] on icon at bounding box center [156, 39] width 14 height 14
click at [783, 10] on icon at bounding box center [782, 13] width 6 height 10
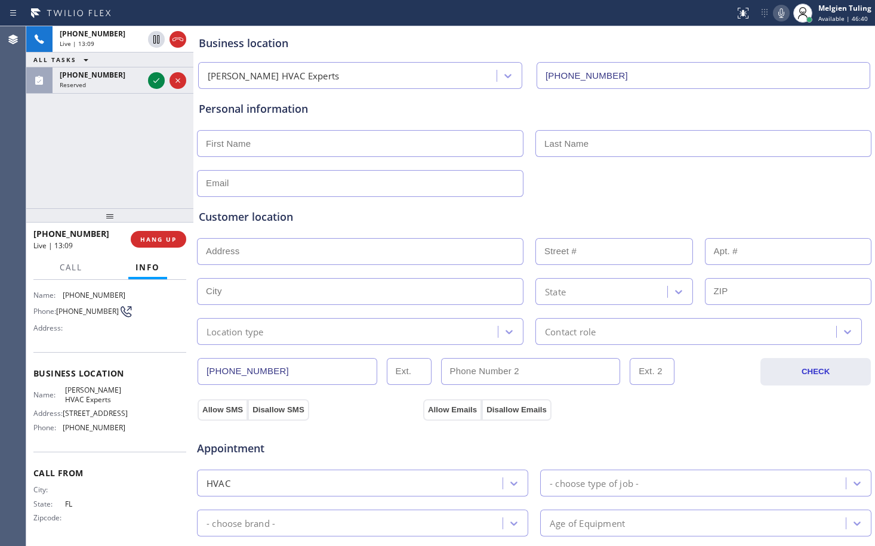
scroll to position [90, 0]
click at [167, 239] on span "HANG UP" at bounding box center [158, 239] width 36 height 8
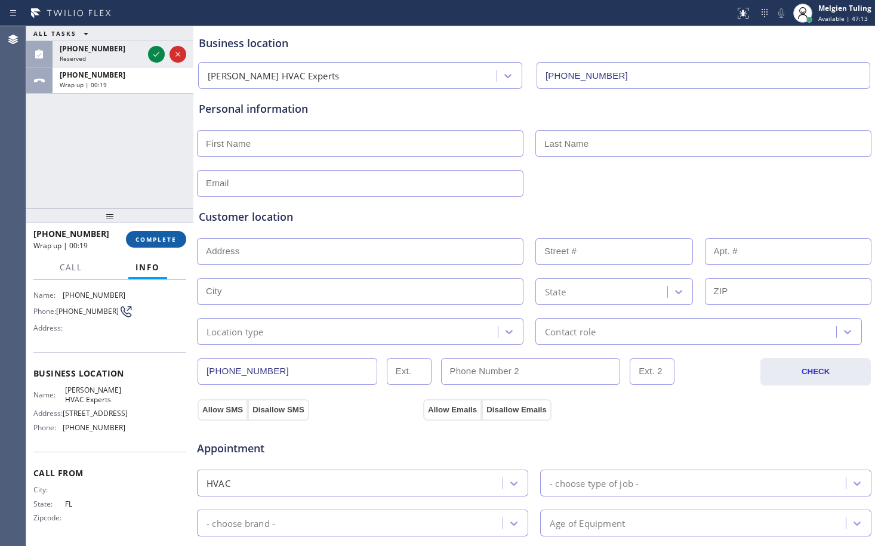
click at [156, 232] on button "COMPLETE" at bounding box center [156, 239] width 60 height 17
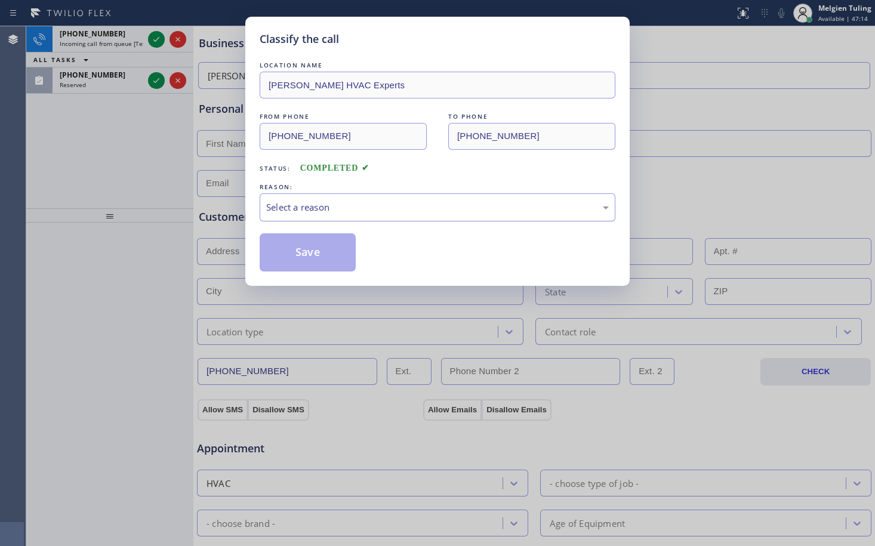
click at [299, 211] on div "Select a reason" at bounding box center [437, 208] width 343 height 14
click at [304, 245] on button "Save" at bounding box center [308, 252] width 96 height 38
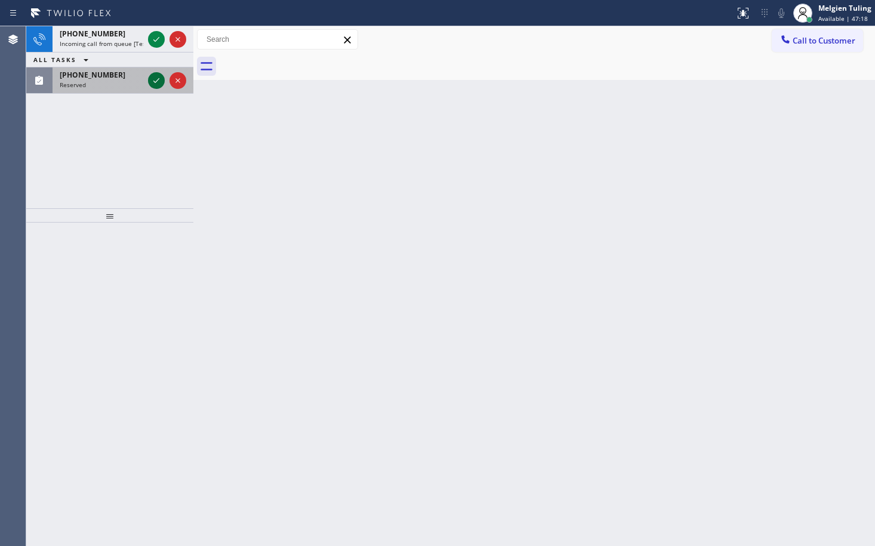
click at [156, 80] on icon at bounding box center [156, 80] width 14 height 14
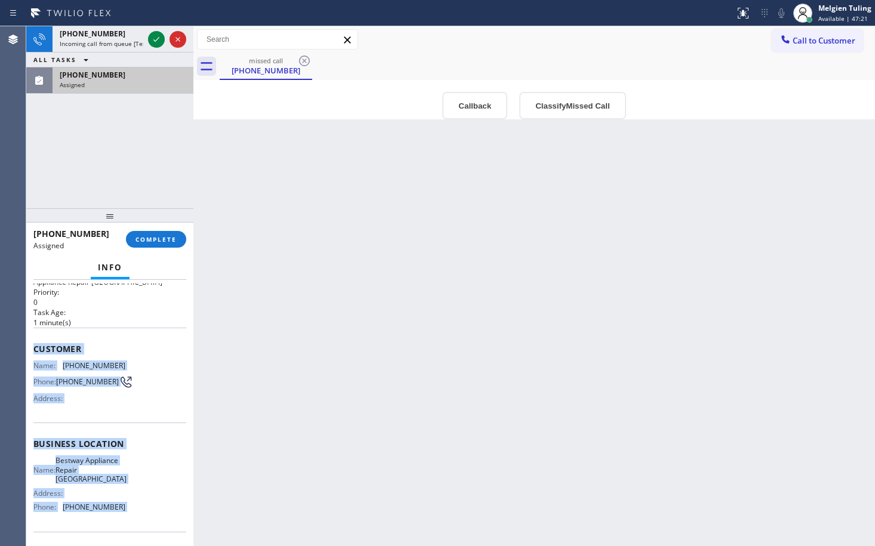
scroll to position [111, 0]
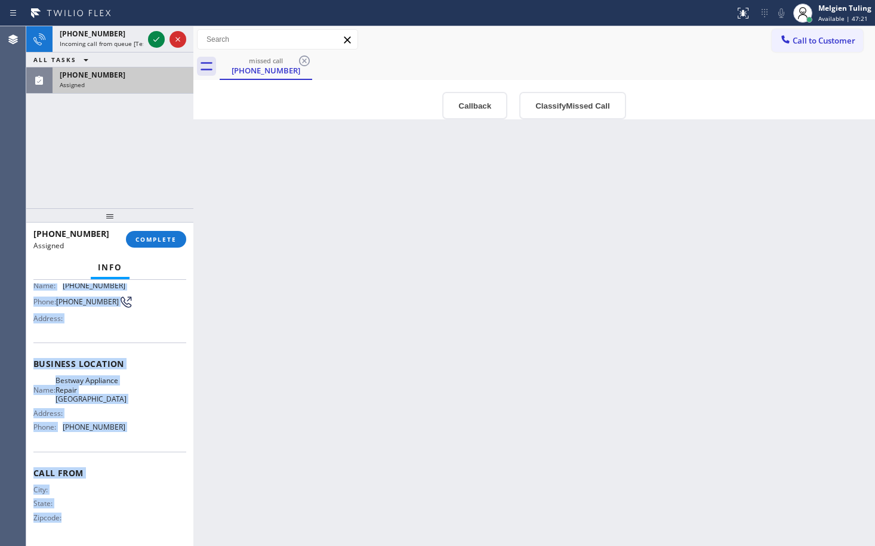
drag, startPoint x: 27, startPoint y: 369, endPoint x: 124, endPoint y: 479, distance: 146.0
click at [124, 508] on div "Context Queue: Appliance Repair High End Priority: 0 Task Age: [DEMOGRAPHIC_DAT…" at bounding box center [109, 413] width 167 height 266
click at [116, 427] on span "[PHONE_NUMBER]" at bounding box center [94, 427] width 63 height 9
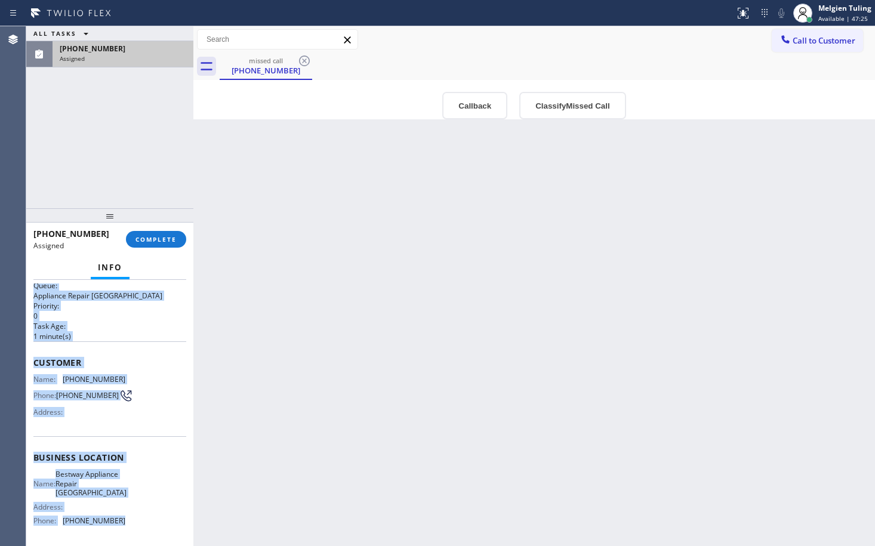
scroll to position [0, 0]
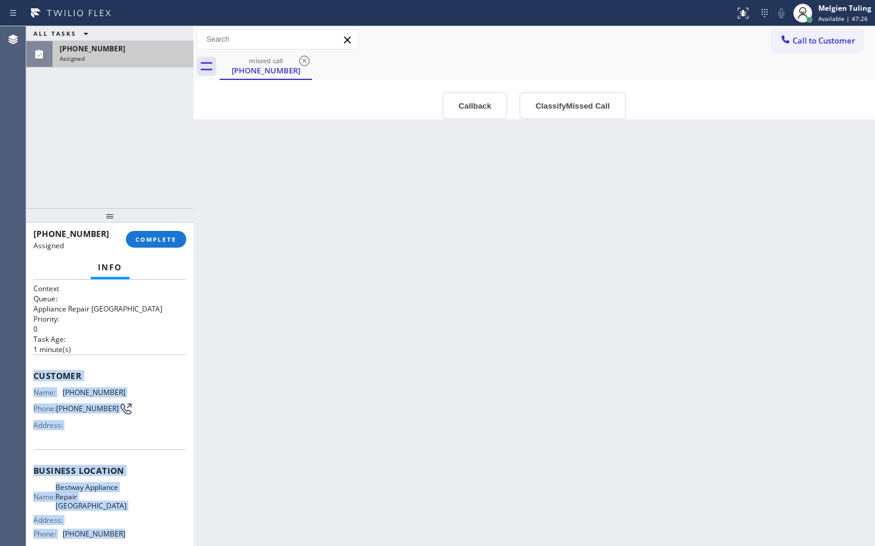
drag, startPoint x: 126, startPoint y: 427, endPoint x: 36, endPoint y: 373, distance: 105.3
click at [36, 373] on div "Context Queue: Appliance Repair High End Priority: 0 Task Age: [DEMOGRAPHIC_DAT…" at bounding box center [109, 467] width 153 height 366
copy div "Customer Name: [PHONE_NUMBER] Phone: [PHONE_NUMBER] Address: Business location …"
click at [147, 236] on span "COMPLETE" at bounding box center [156, 239] width 41 height 8
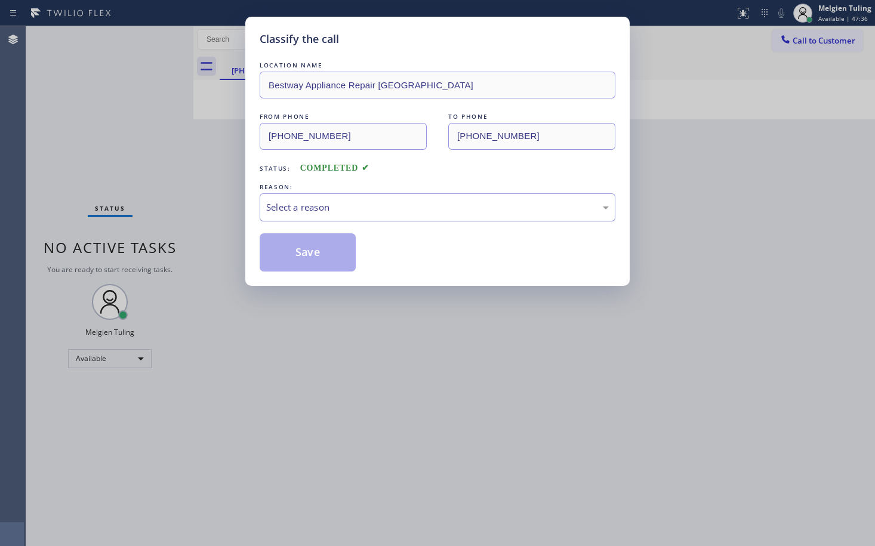
click at [318, 201] on div "Select a reason" at bounding box center [437, 208] width 343 height 14
click at [299, 251] on button "Save" at bounding box center [308, 252] width 96 height 38
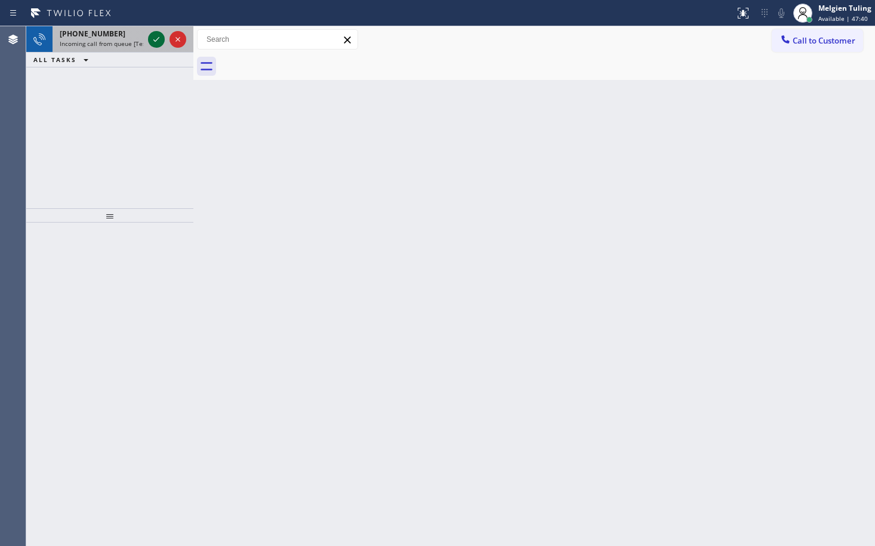
click at [154, 38] on icon at bounding box center [156, 39] width 14 height 14
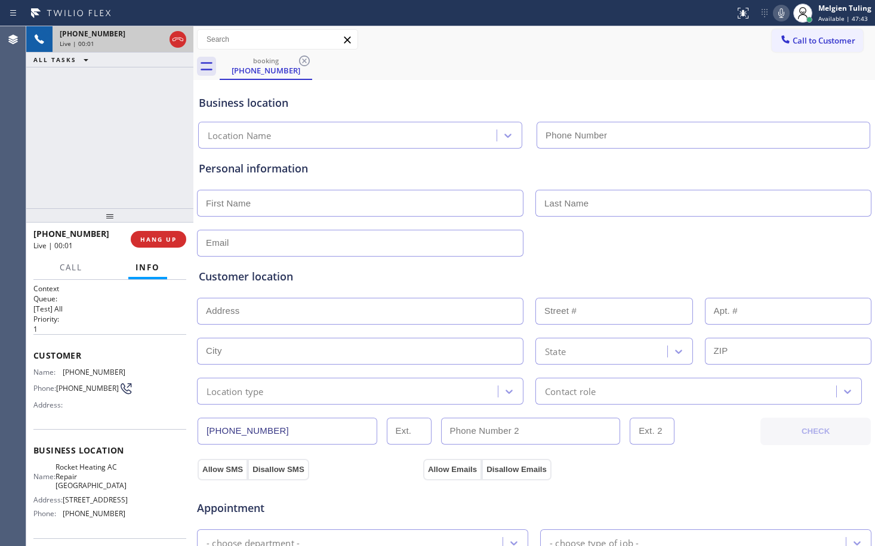
type input "[PHONE_NUMBER]"
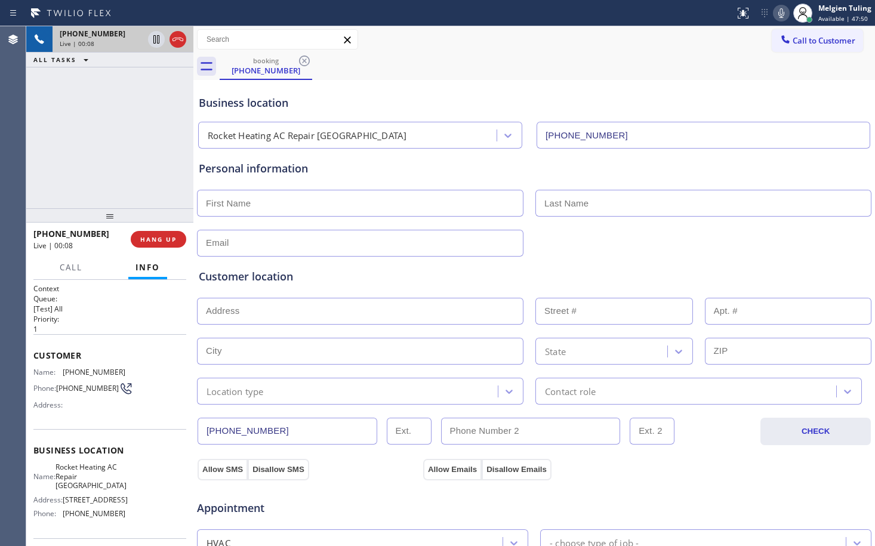
click at [359, 317] on input "text" at bounding box center [360, 311] width 327 height 27
click at [172, 200] on div "[PHONE_NUMBER] Live | 00:10 ALL TASKS ALL TASKS ACTIVE TASKS TASKS IN WRAP UP" at bounding box center [109, 117] width 167 height 182
click at [781, 15] on icon at bounding box center [781, 13] width 14 height 14
click at [155, 41] on icon at bounding box center [156, 39] width 6 height 8
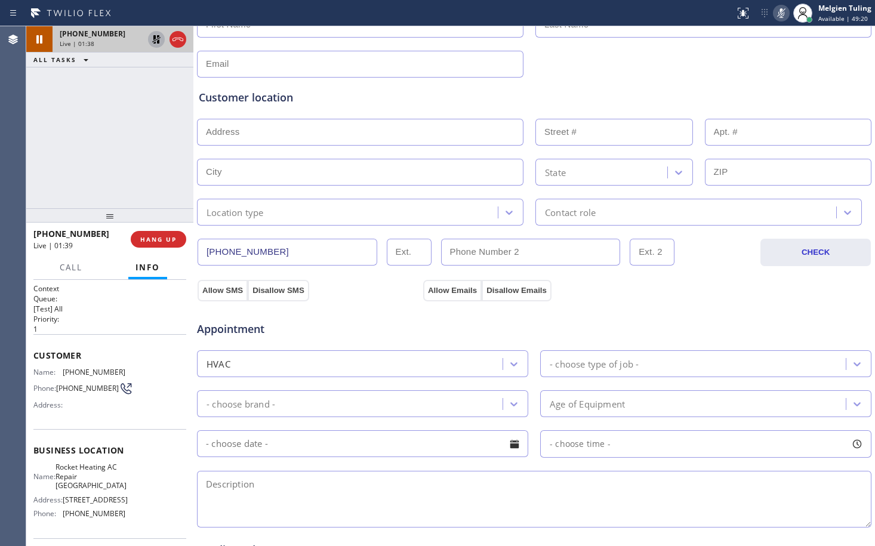
scroll to position [379, 0]
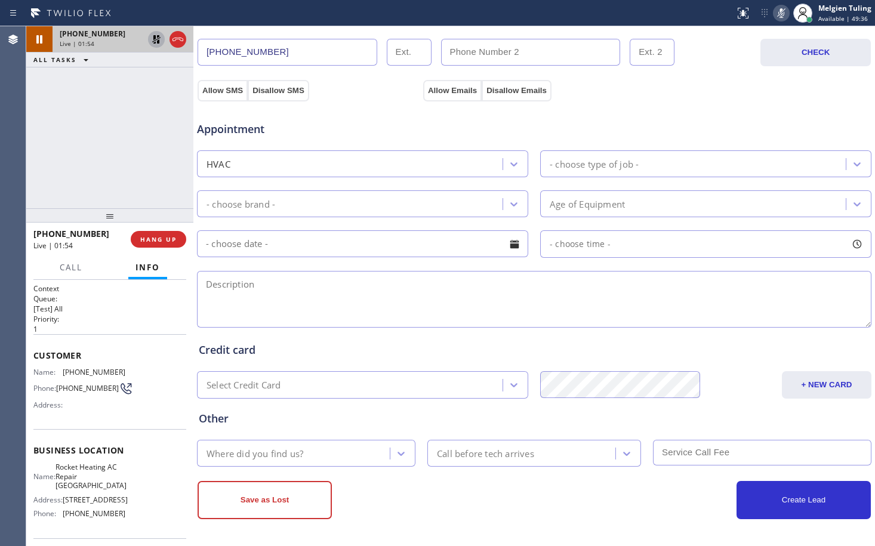
click at [152, 39] on icon at bounding box center [156, 39] width 14 height 14
click at [785, 10] on icon at bounding box center [781, 13] width 14 height 14
click at [388, 143] on div "Appointment HVAC - choose type of job - - choose brand - Age of Equipment - cho…" at bounding box center [534, 218] width 671 height 223
click at [416, 281] on textarea at bounding box center [534, 299] width 675 height 57
click at [407, 290] on textarea at bounding box center [534, 299] width 675 height 57
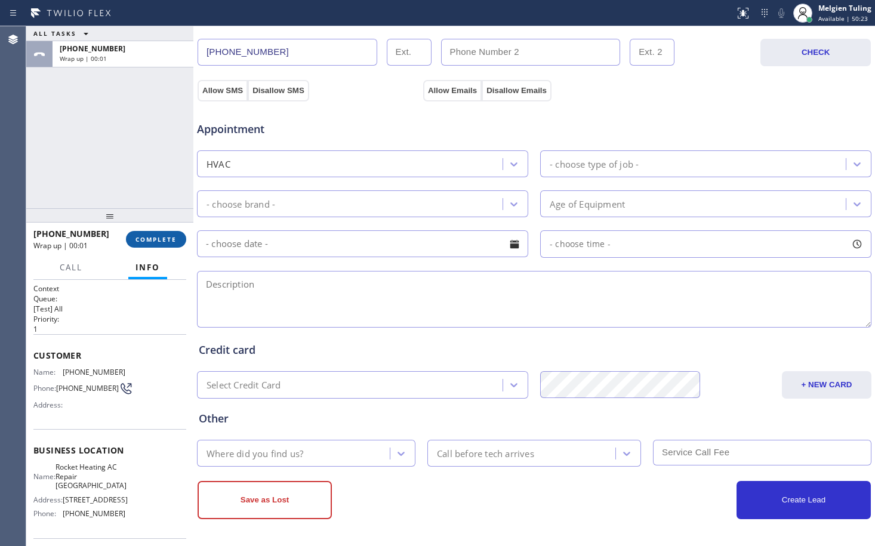
click at [161, 235] on span "COMPLETE" at bounding box center [156, 239] width 41 height 8
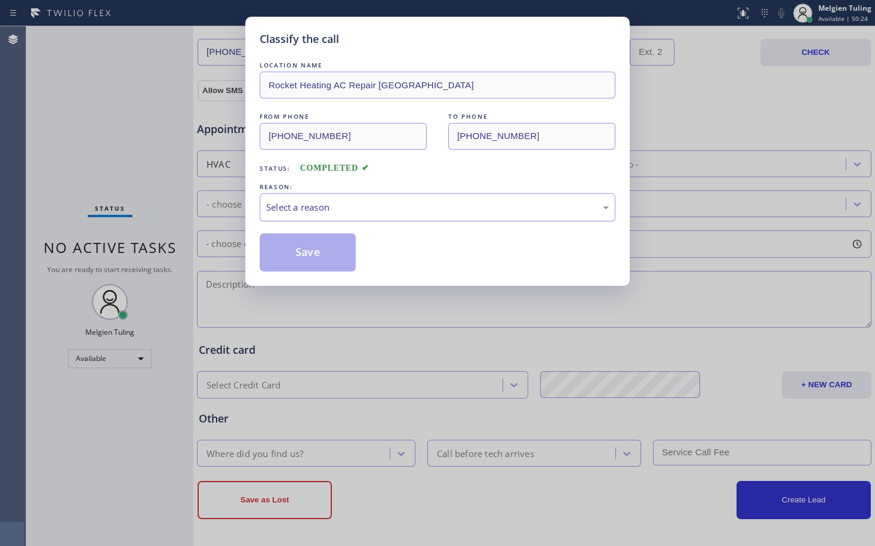
click at [342, 213] on div "Select a reason" at bounding box center [437, 208] width 343 height 14
click at [302, 241] on button "Save" at bounding box center [308, 252] width 96 height 38
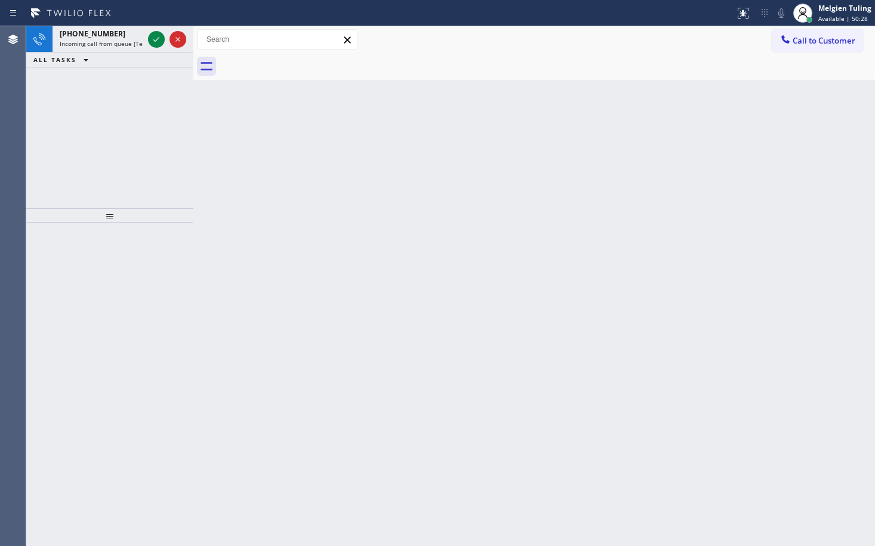
click at [153, 148] on div "[PHONE_NUMBER] Incoming call from queue [Test] All ALL TASKS ALL TASKS ACTIVE T…" at bounding box center [109, 117] width 167 height 182
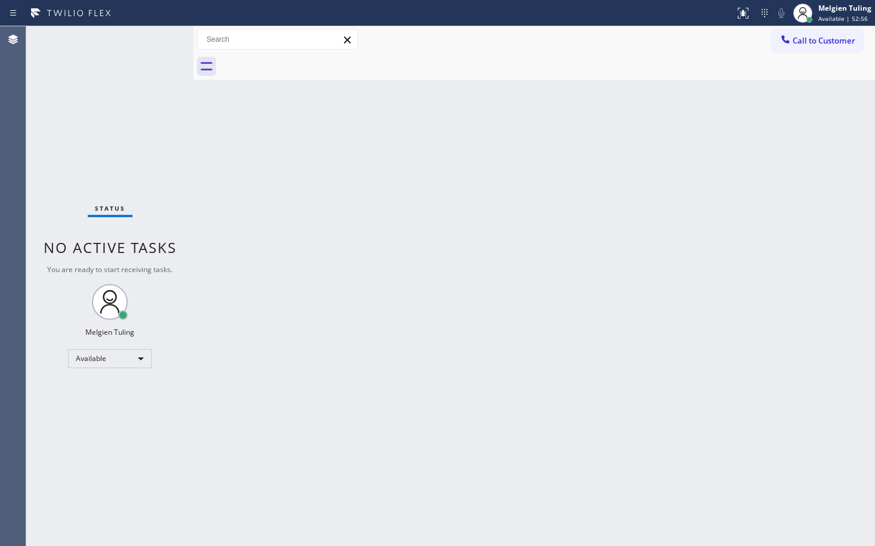
click at [280, 318] on div "Back to Dashboard Change Sender ID Customers Technicians Select a contact Outbo…" at bounding box center [534, 286] width 682 height 520
click at [145, 360] on div "Available" at bounding box center [110, 358] width 84 height 19
click at [88, 417] on li "Break" at bounding box center [109, 420] width 81 height 14
click at [447, 348] on div "Back to Dashboard Change Sender ID Customers Technicians Select a contact Outbo…" at bounding box center [534, 286] width 682 height 520
click at [283, 235] on div "Back to Dashboard Change Sender ID Customers Technicians Select a contact Outbo…" at bounding box center [534, 286] width 682 height 520
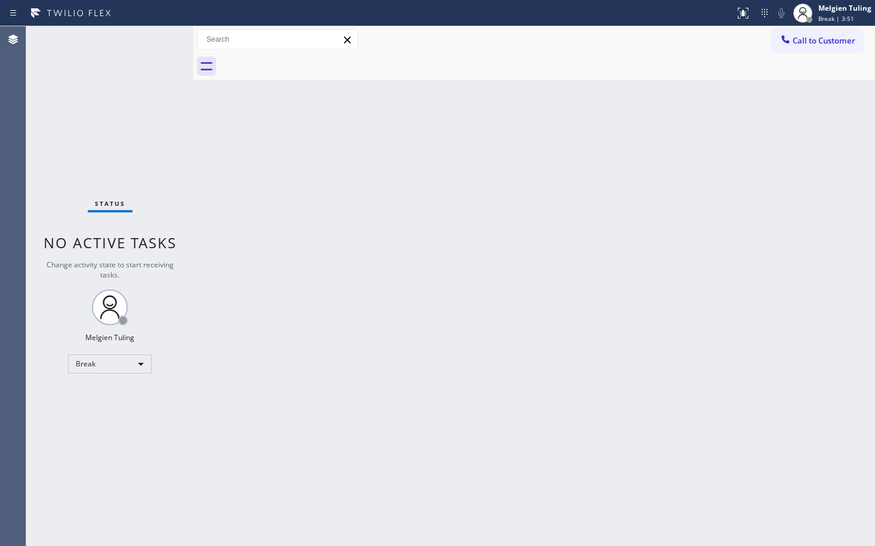
click at [321, 457] on div "Back to Dashboard Change Sender ID Customers Technicians Select a contact Outbo…" at bounding box center [534, 286] width 682 height 520
click at [144, 362] on div "Break" at bounding box center [110, 364] width 84 height 19
click at [111, 398] on li "Available" at bounding box center [109, 396] width 81 height 14
click at [314, 355] on div "Back to Dashboard Change Sender ID Customers Technicians Select a contact Outbo…" at bounding box center [534, 286] width 682 height 520
click at [296, 261] on div "Back to Dashboard Change Sender ID Customers Technicians Select a contact Outbo…" at bounding box center [534, 286] width 682 height 520
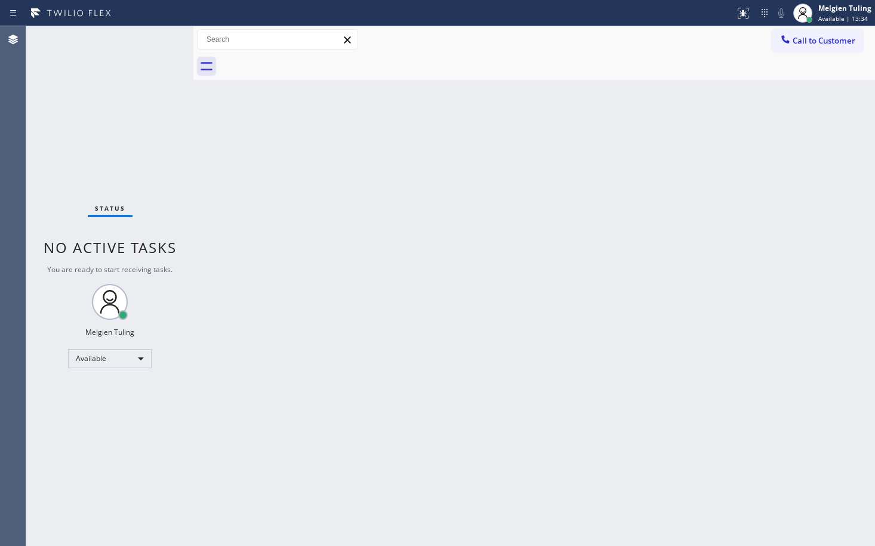
click at [296, 324] on div "Back to Dashboard Change Sender ID Customers Technicians Select a contact Outbo…" at bounding box center [534, 286] width 682 height 520
click at [349, 339] on div "Back to Dashboard Change Sender ID Customers Technicians Select a contact Outbo…" at bounding box center [534, 286] width 682 height 520
click at [341, 371] on div "Back to Dashboard Change Sender ID Customers Technicians Select a contact Outbo…" at bounding box center [534, 286] width 682 height 520
click at [134, 354] on div "Available" at bounding box center [110, 358] width 84 height 19
click at [114, 375] on li "Offline" at bounding box center [109, 375] width 81 height 14
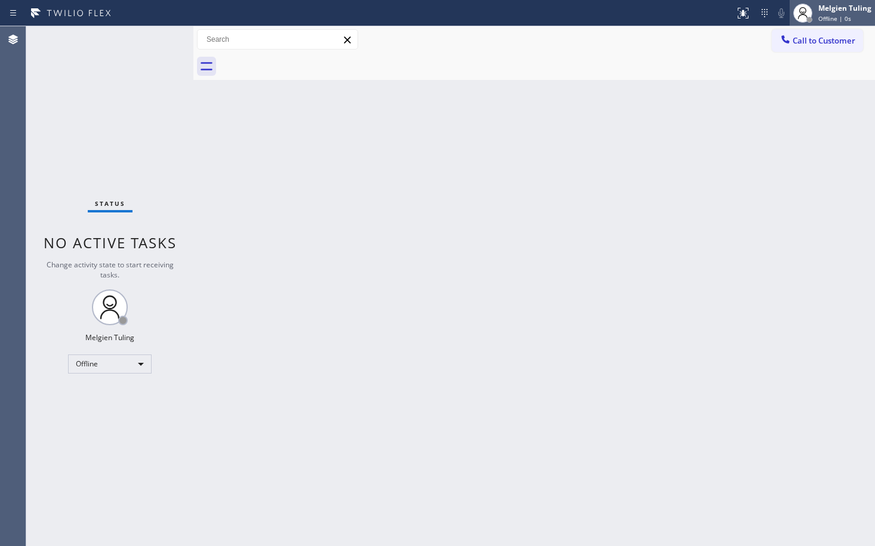
drag, startPoint x: 114, startPoint y: 375, endPoint x: 841, endPoint y: 12, distance: 812.9
click at [841, 12] on div "Melgien Tuling" at bounding box center [845, 8] width 53 height 10
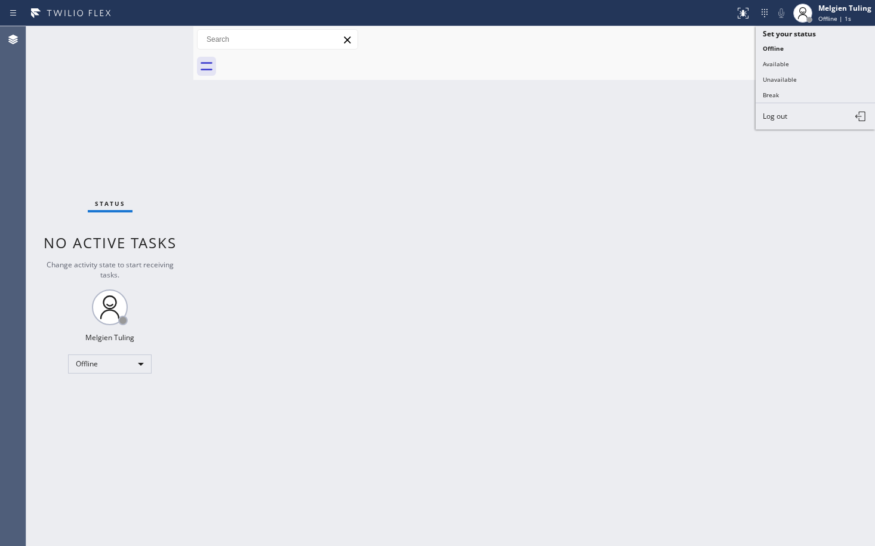
drag, startPoint x: 841, startPoint y: 12, endPoint x: 629, endPoint y: 310, distance: 365.7
click at [606, 326] on div "Back to Dashboard Change Sender ID Customers Technicians Select a contact Outbo…" at bounding box center [534, 286] width 682 height 520
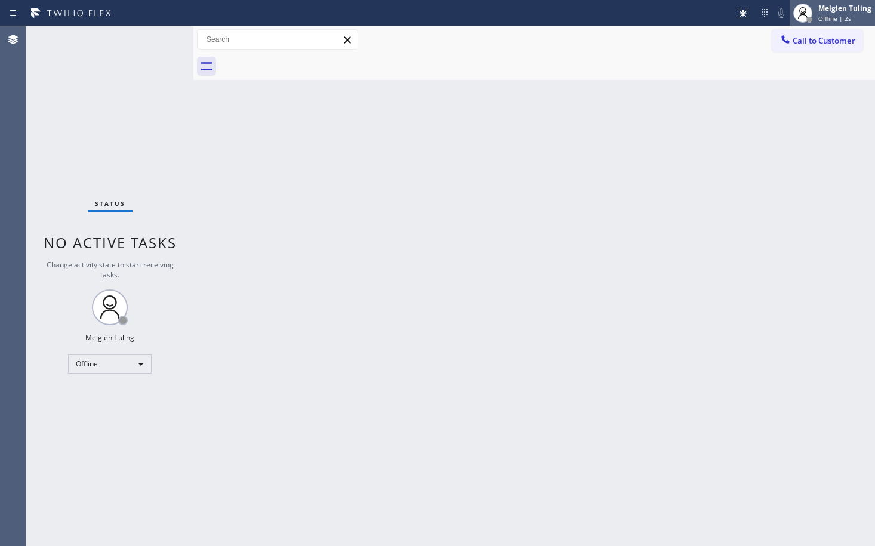
click at [834, 10] on div "Melgien Tuling" at bounding box center [845, 8] width 53 height 10
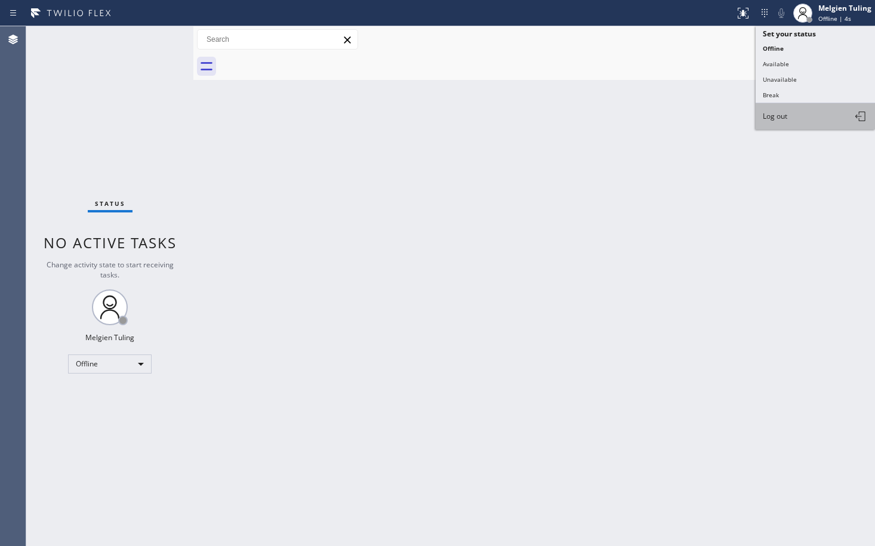
drag, startPoint x: 788, startPoint y: 113, endPoint x: 766, endPoint y: 121, distance: 23.4
click at [766, 121] on button "Log out" at bounding box center [815, 116] width 119 height 26
